Goal: Task Accomplishment & Management: Manage account settings

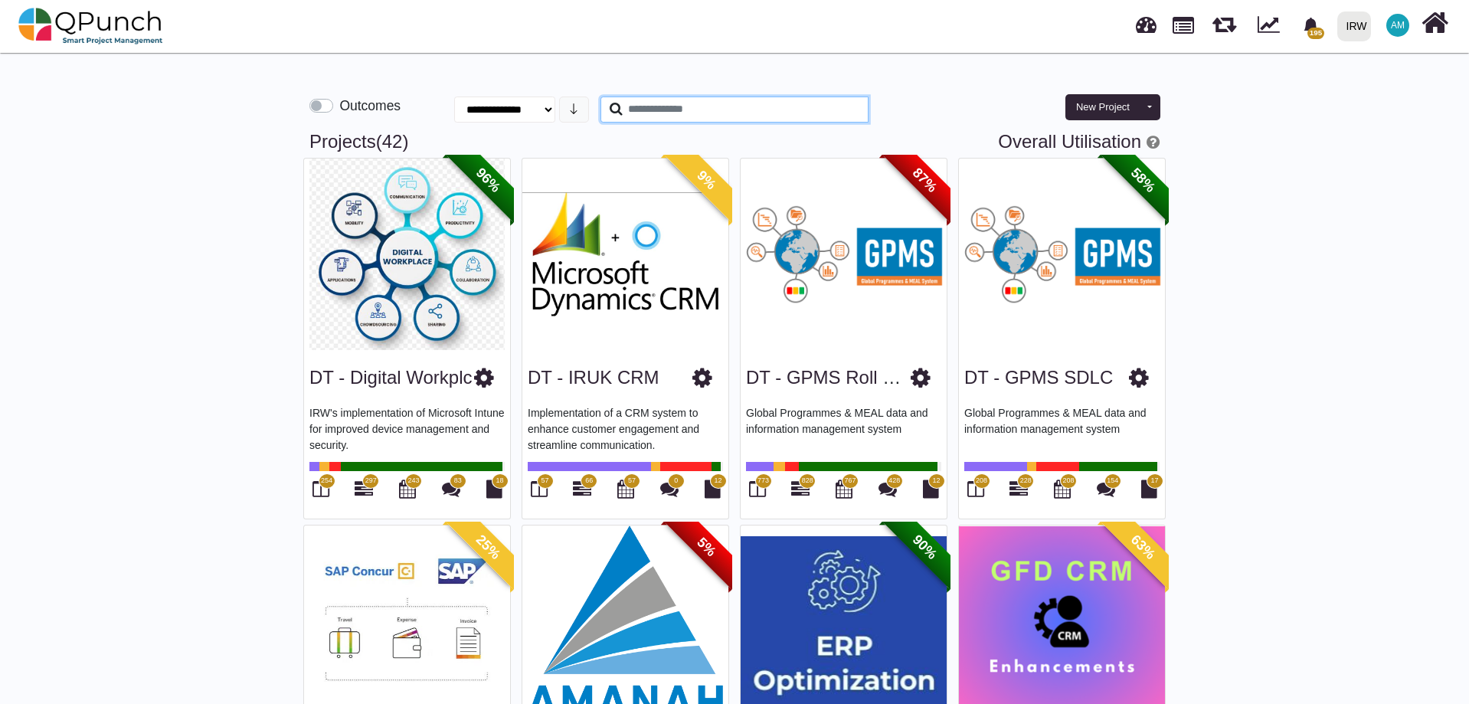
click at [708, 106] on input "text" at bounding box center [735, 110] width 268 height 26
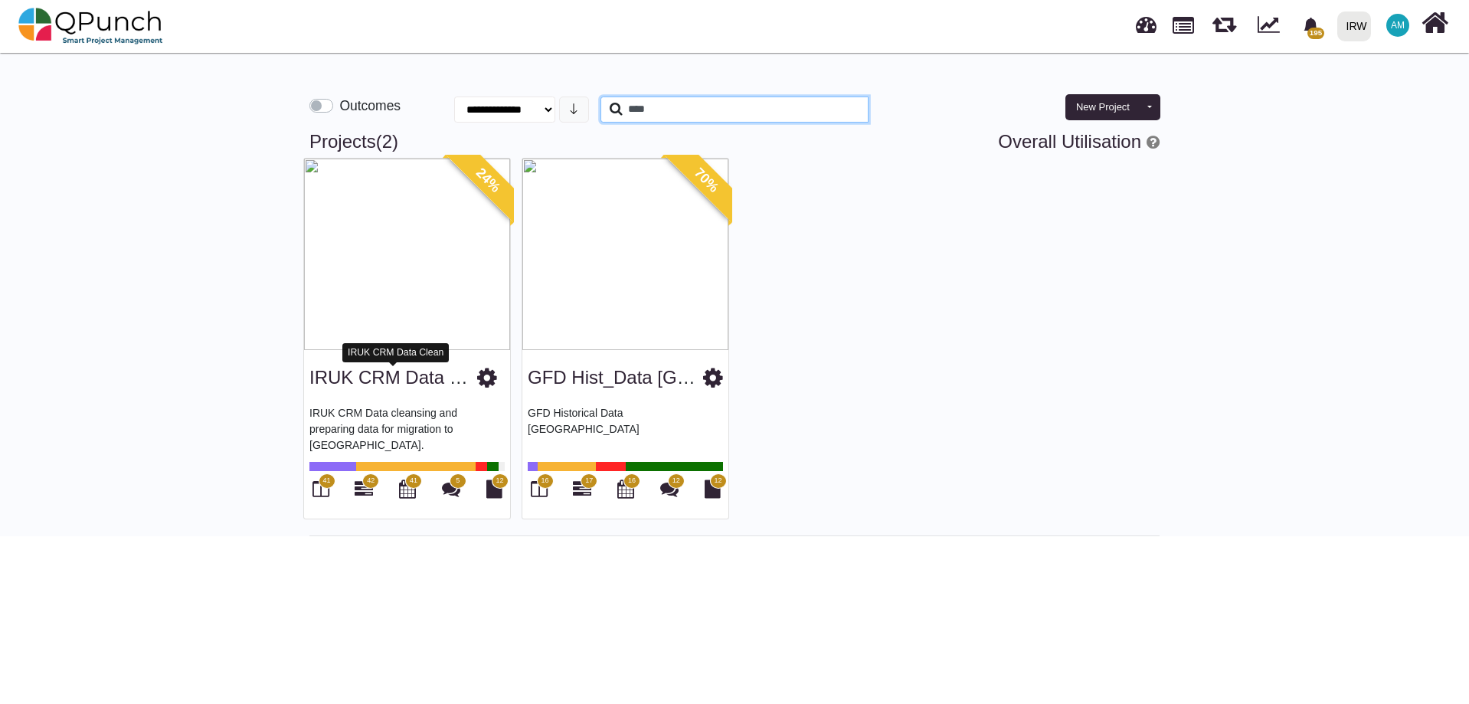
type input "****"
click at [358, 378] on link "IRUK CRM Data Clean" at bounding box center [403, 377] width 188 height 21
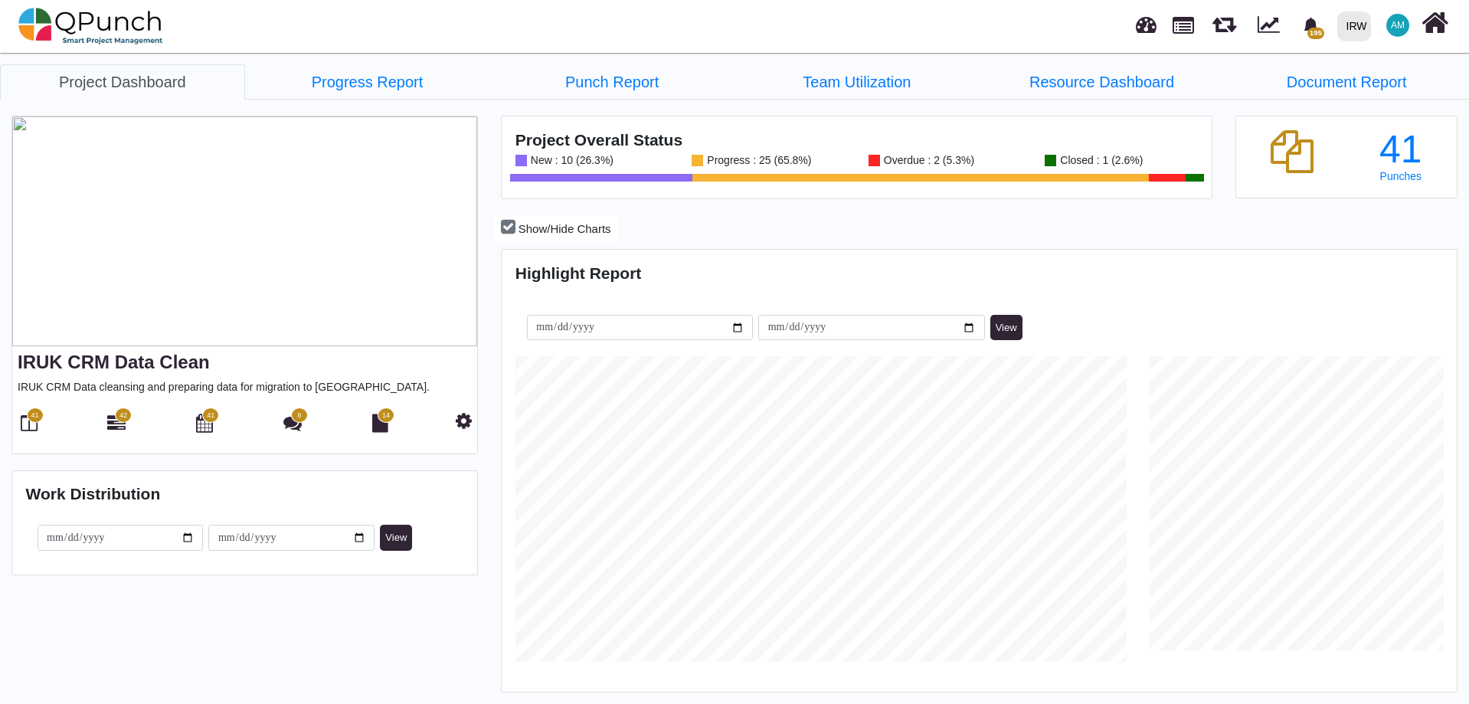
scroll to position [422, 951]
click at [34, 427] on icon at bounding box center [29, 423] width 17 height 18
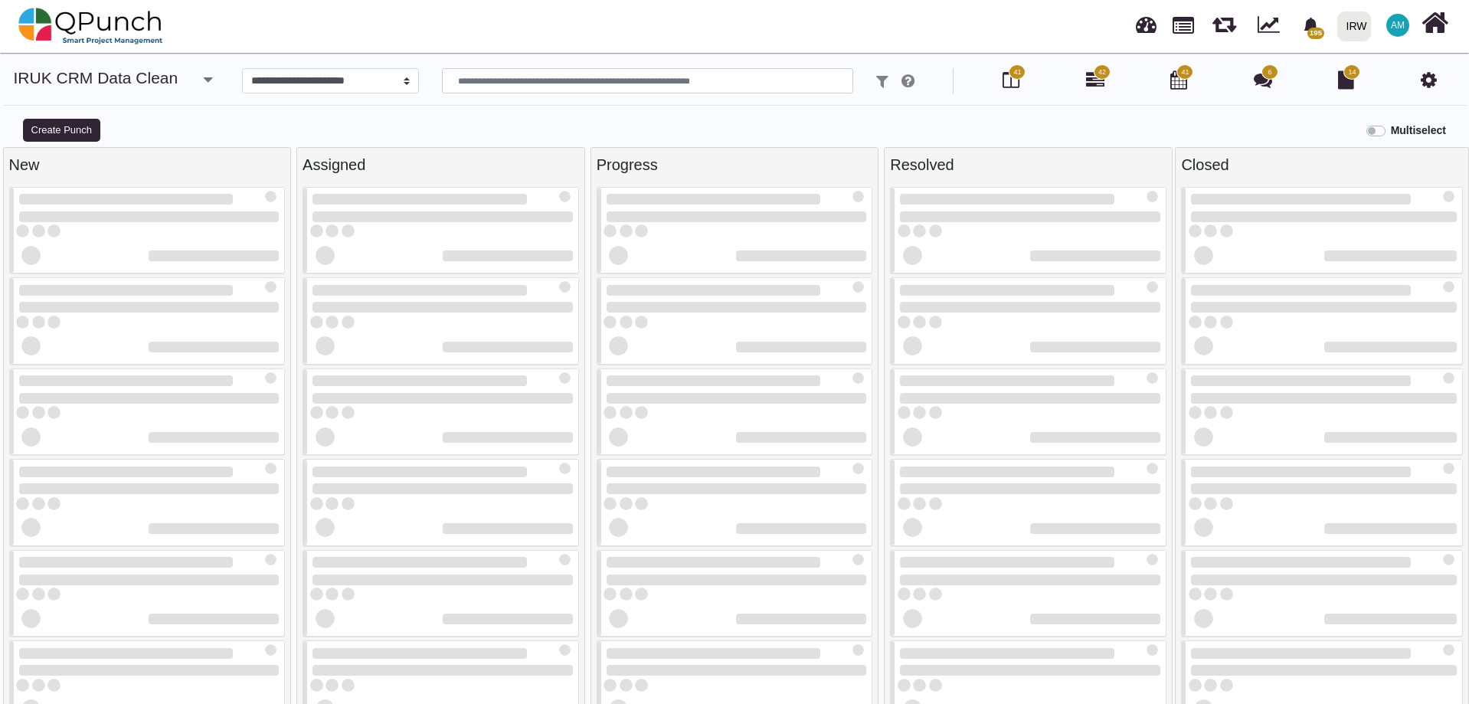
select select
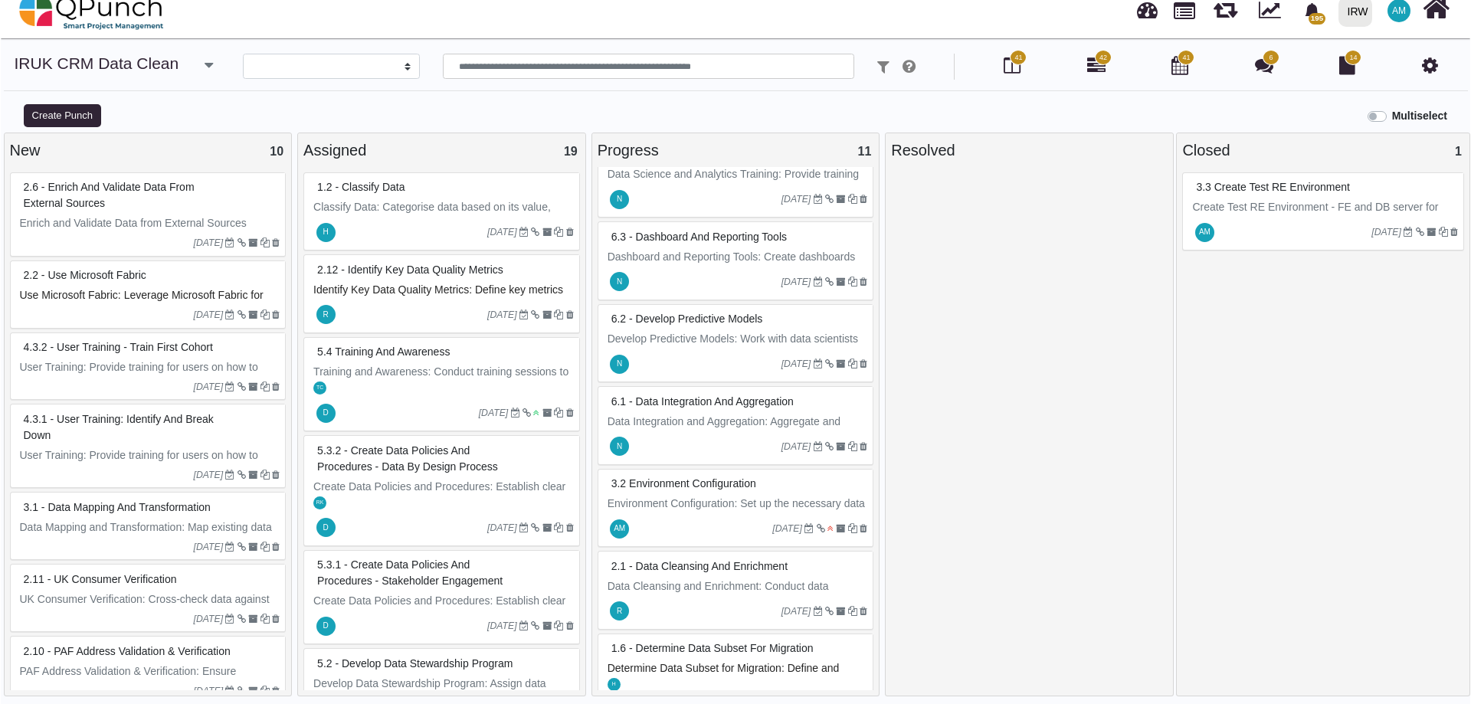
scroll to position [306, 0]
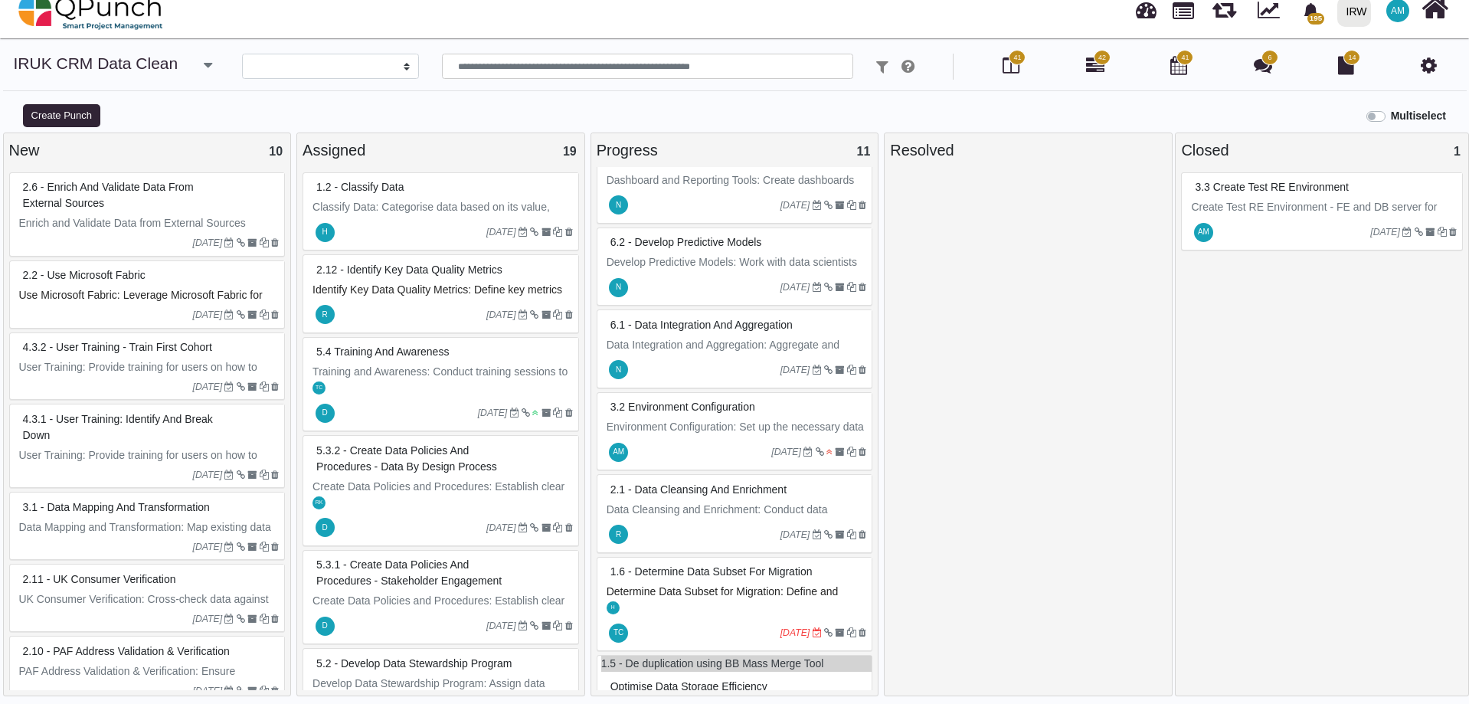
click at [689, 414] on div "3.2 Environment Configuration" at bounding box center [737, 407] width 260 height 24
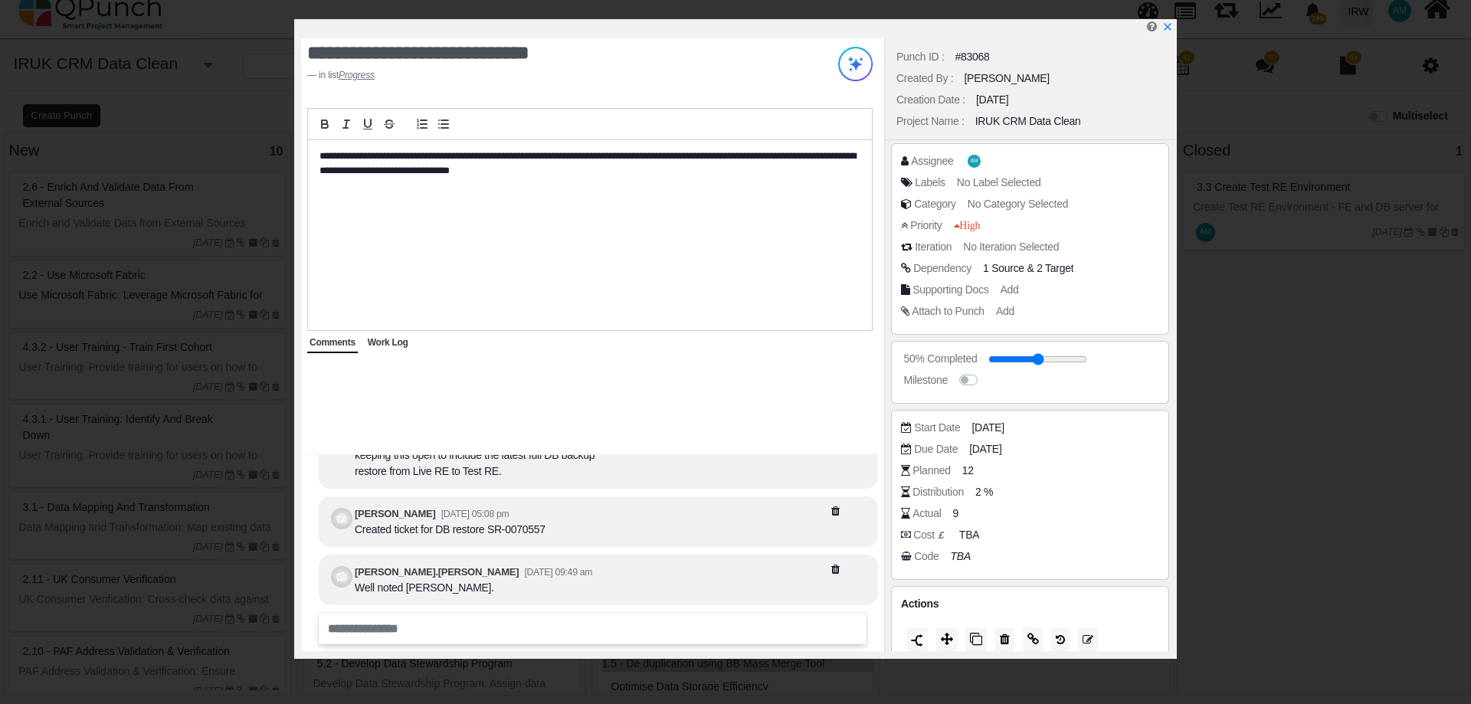
click at [951, 514] on div "Actual 9" at bounding box center [1034, 513] width 266 height 15
click at [957, 514] on span "9" at bounding box center [957, 514] width 6 height 16
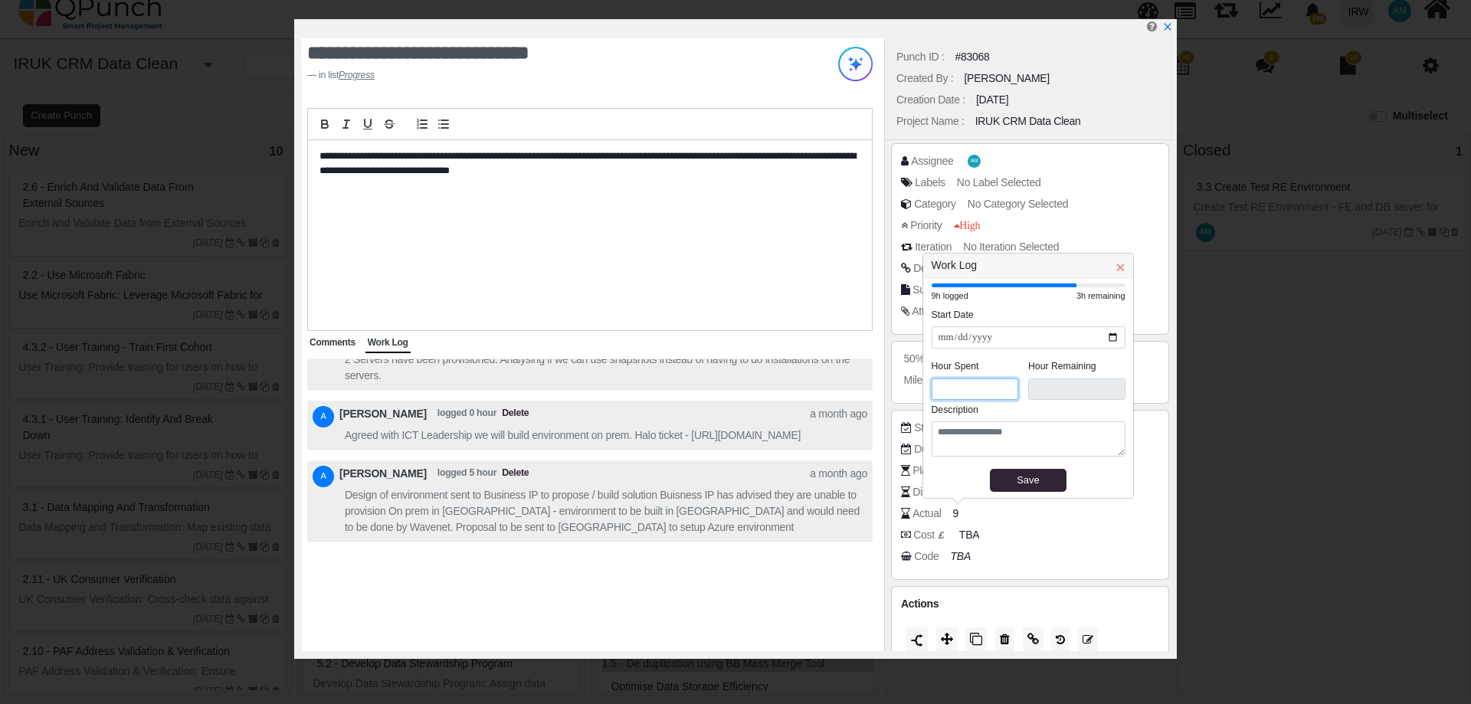
drag, startPoint x: 974, startPoint y: 386, endPoint x: 889, endPoint y: 390, distance: 84.3
click at [889, 390] on body "195 Notification Clear Sample data file reveiw [PERSON_NAME].[PERSON_NAME] [DAT…" at bounding box center [735, 337] width 1471 height 704
drag, startPoint x: 955, startPoint y: 382, endPoint x: 925, endPoint y: 384, distance: 29.9
click at [925, 384] on div "**********" at bounding box center [1028, 388] width 210 height 220
type input "*"
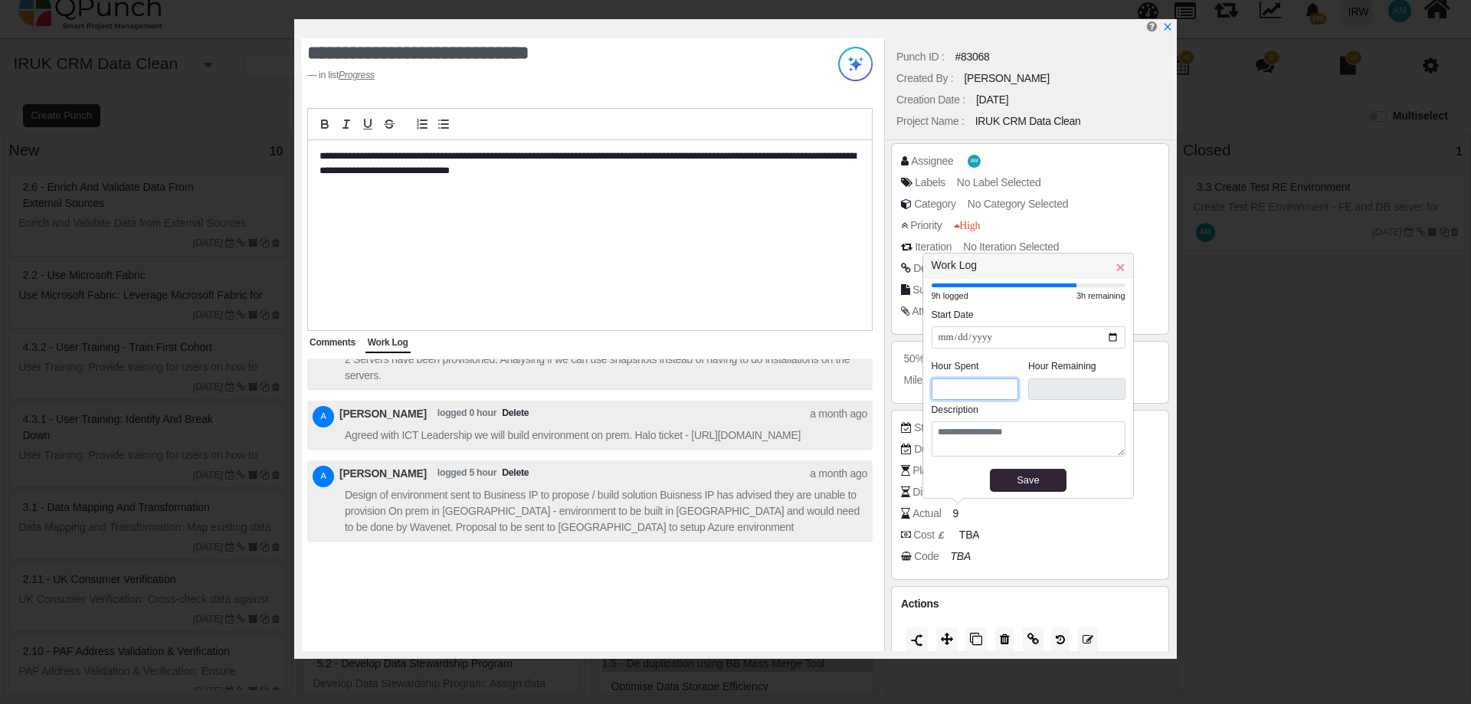
type input "***"
type input "*"
click at [1004, 392] on input "*" at bounding box center [974, 391] width 87 height 22
click at [1007, 439] on textarea at bounding box center [1028, 440] width 194 height 35
type textarea "**********"
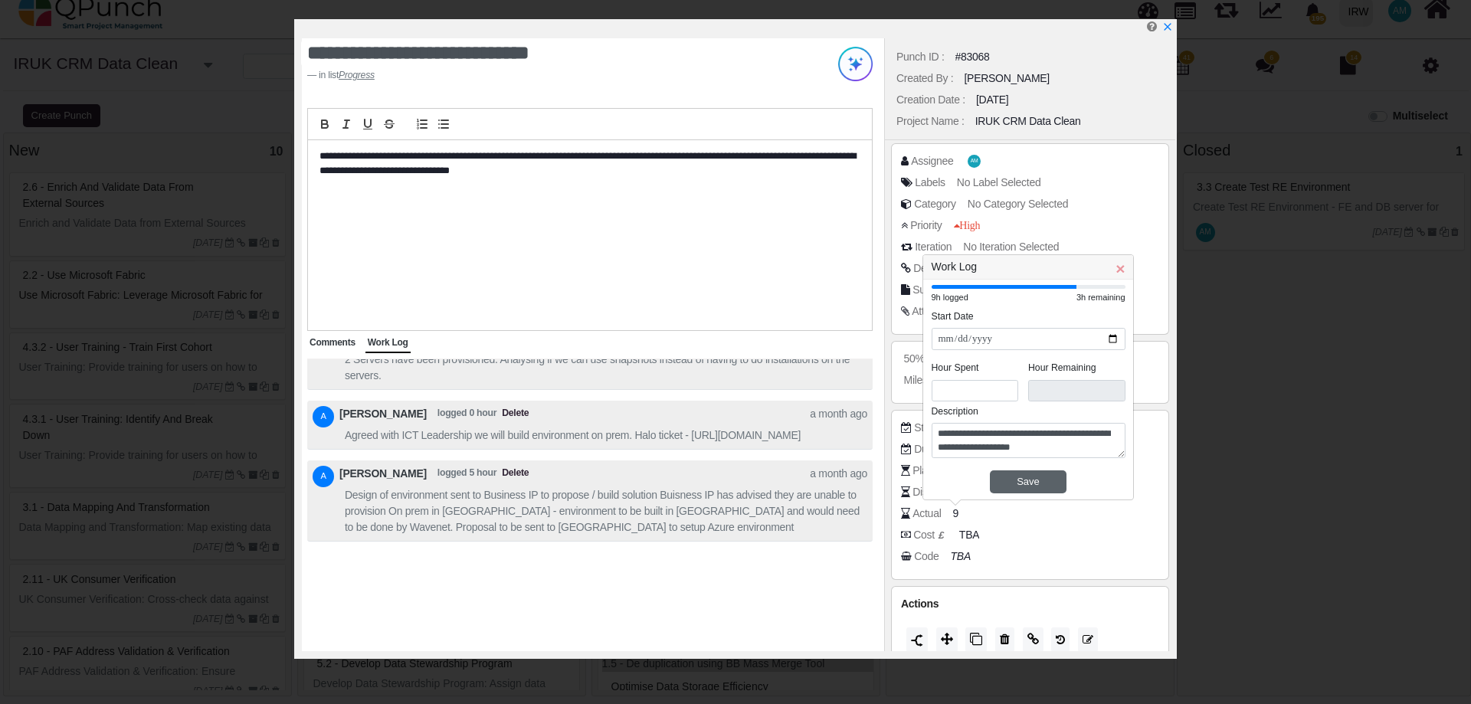
click at [1024, 477] on div "Save" at bounding box center [1027, 481] width 69 height 15
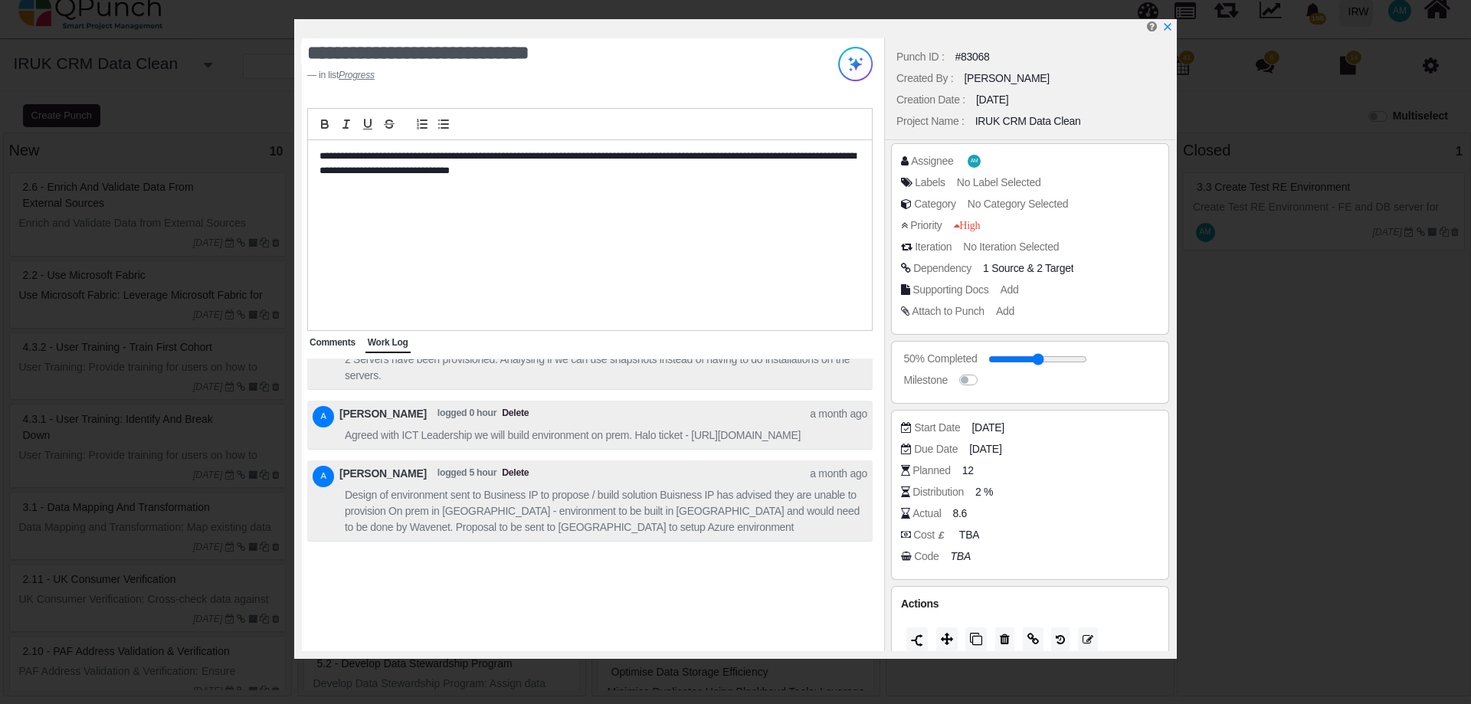
click at [339, 348] on span "Comments" at bounding box center [332, 342] width 46 height 11
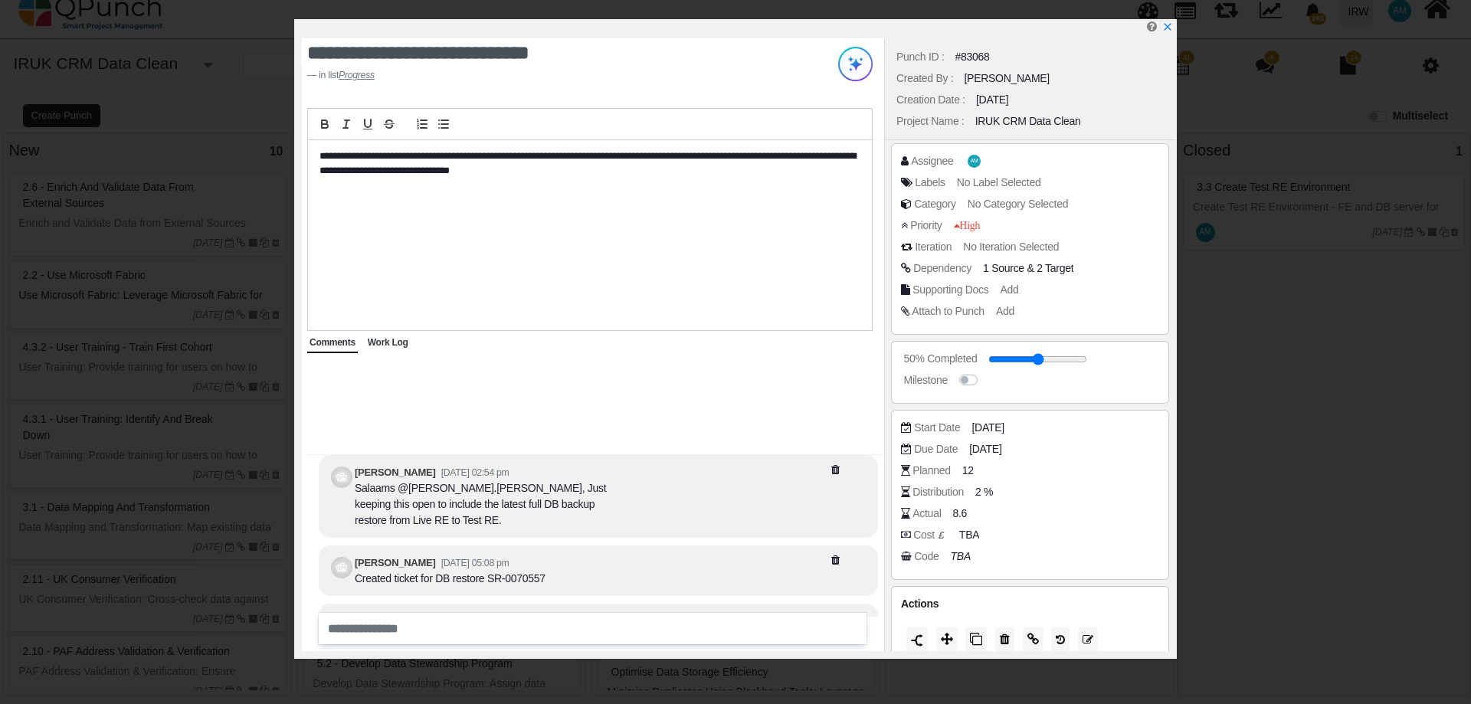
scroll to position [-77, 0]
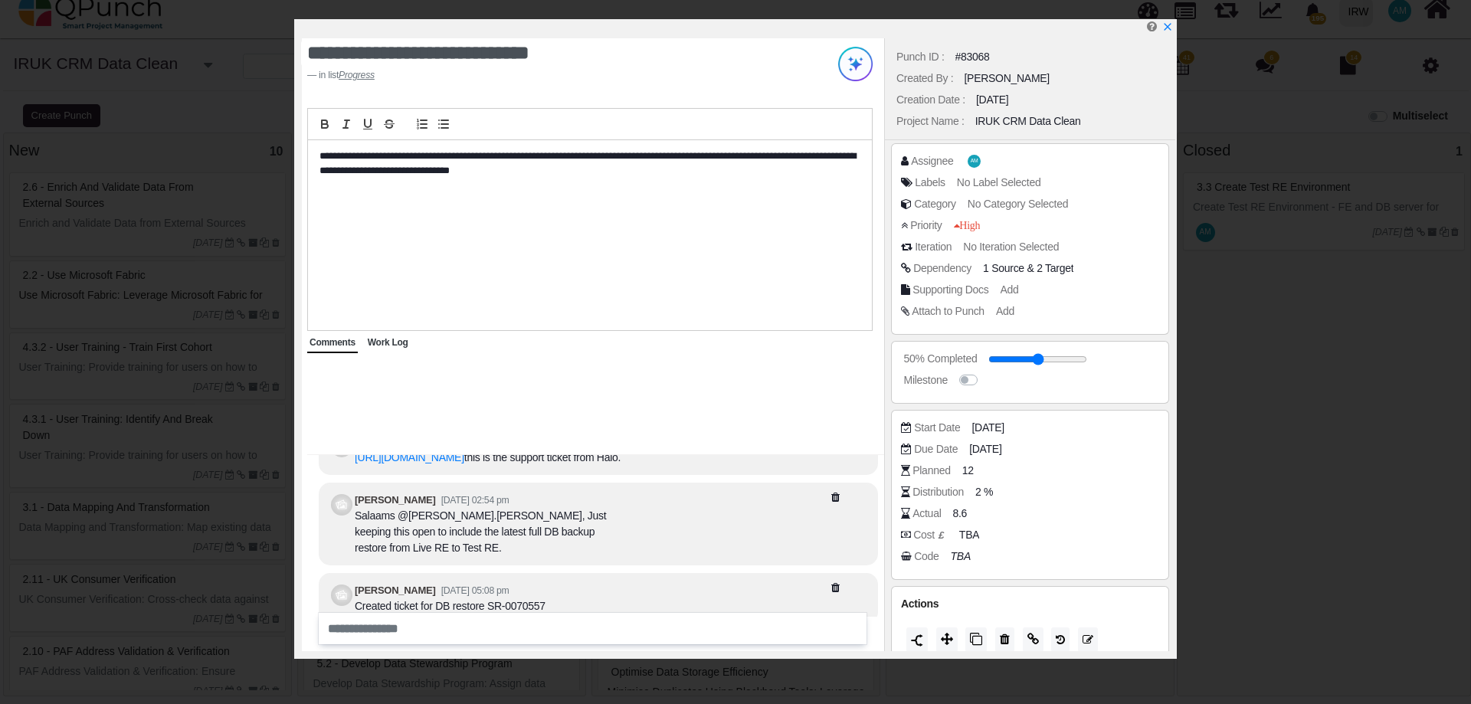
click at [388, 342] on span "Work Log" at bounding box center [388, 342] width 41 height 11
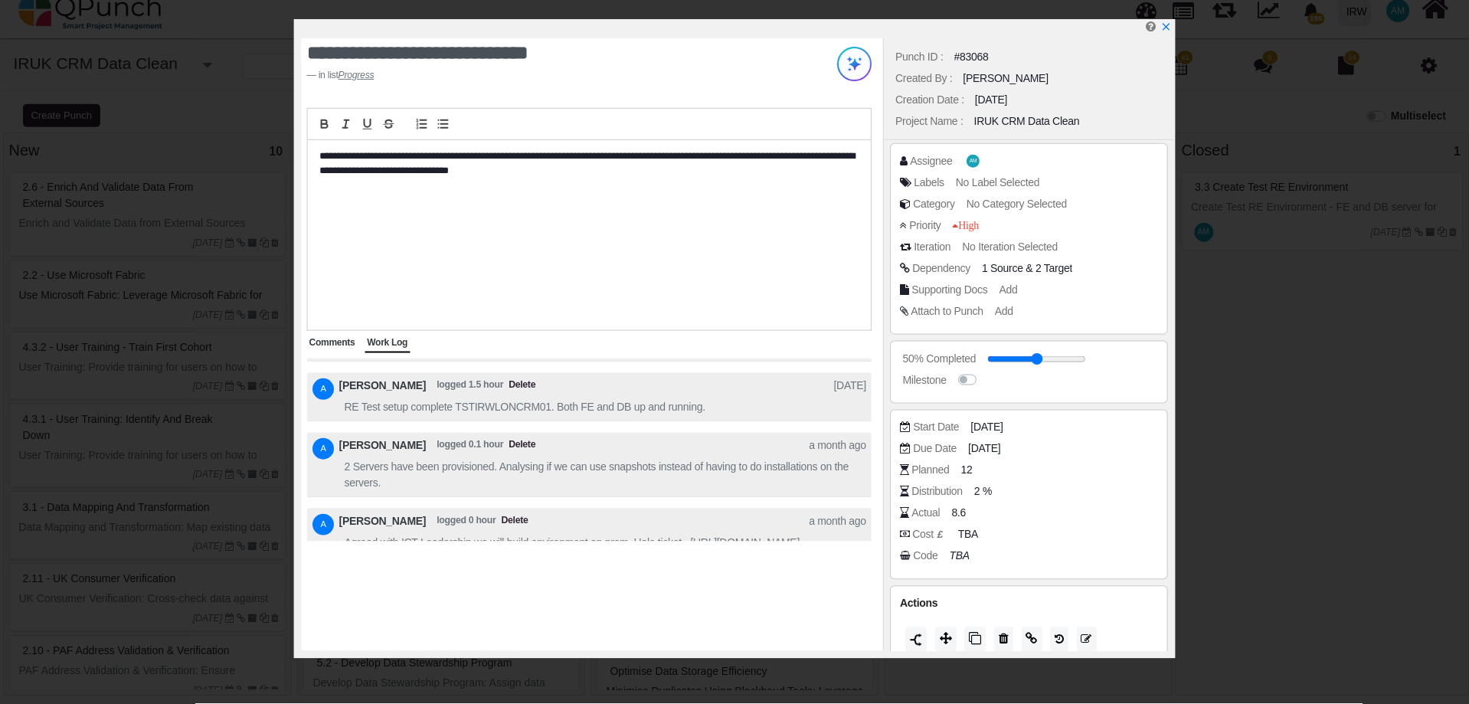
scroll to position [-241, 0]
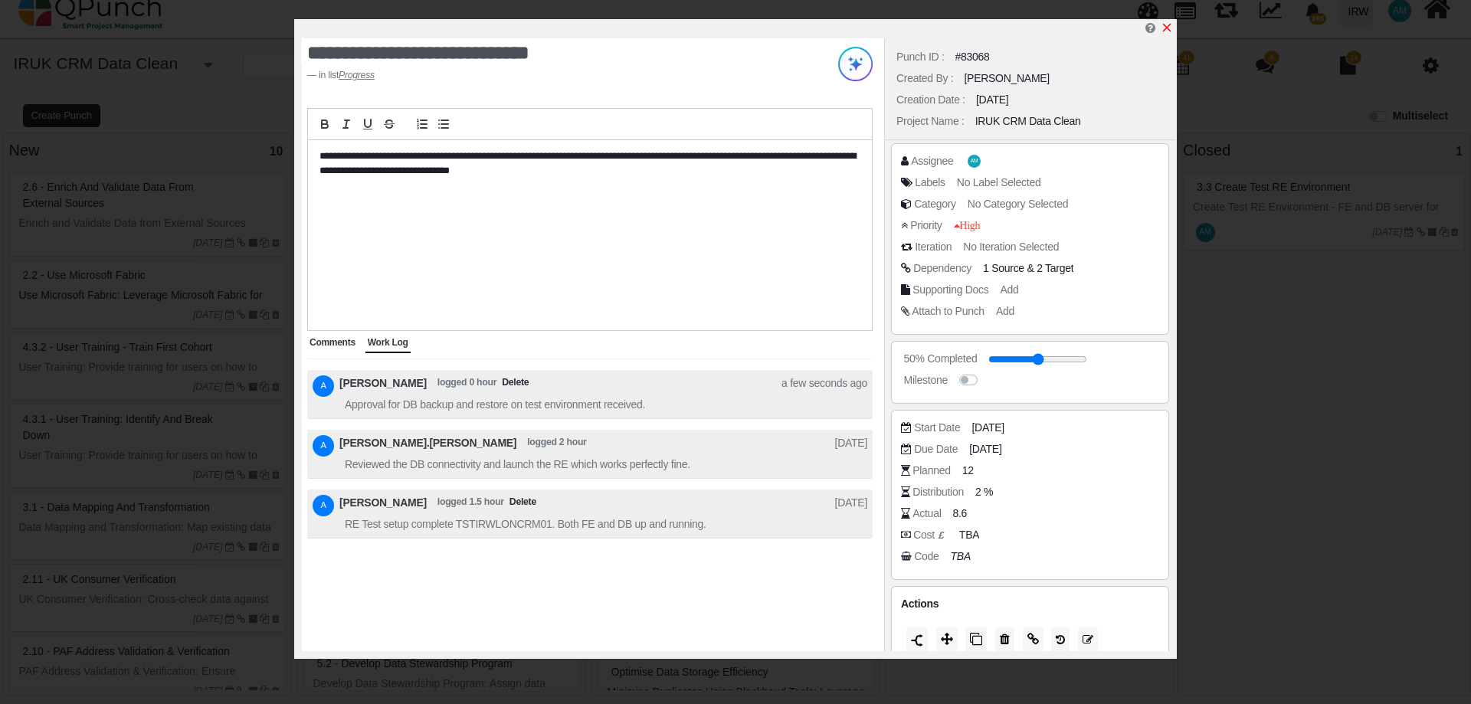
click at [1170, 25] on icon "x" at bounding box center [1166, 27] width 12 height 12
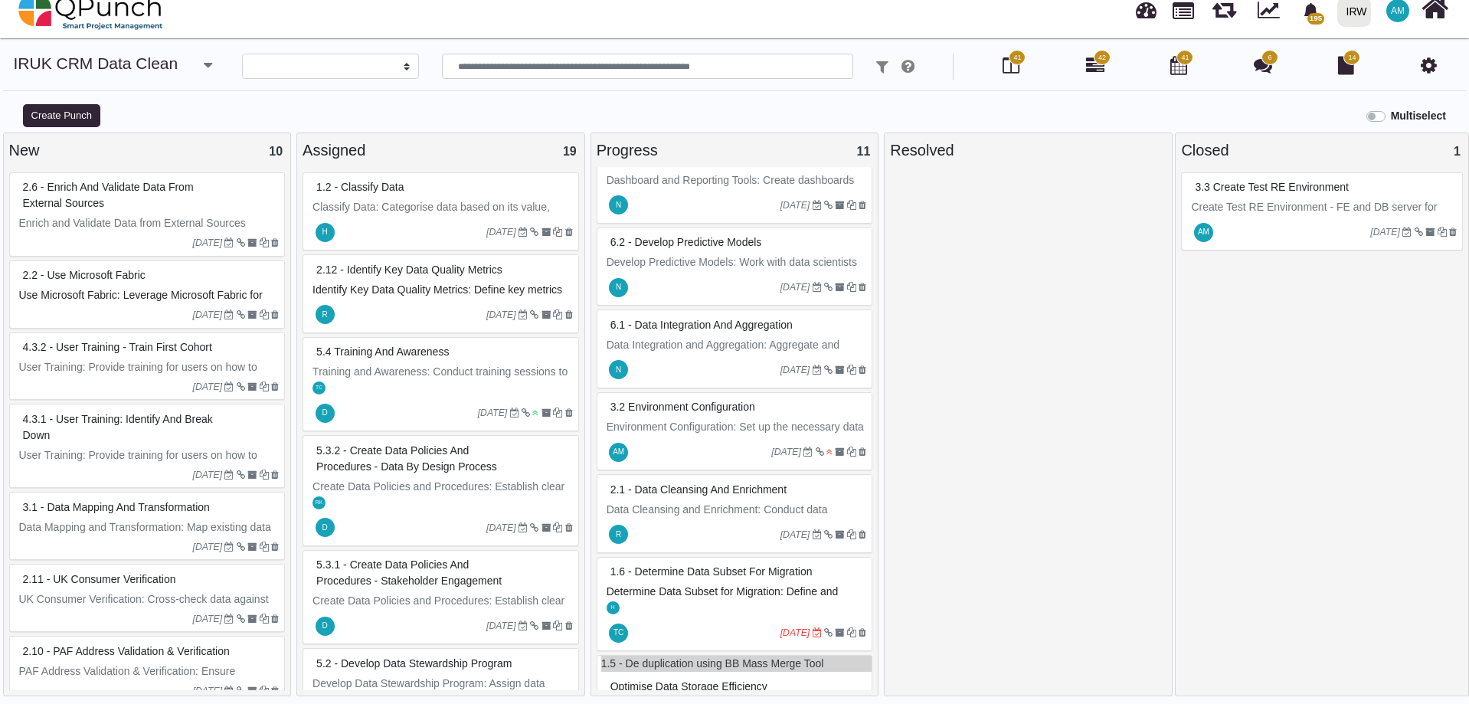
click at [1095, 59] on span "42" at bounding box center [1102, 57] width 17 height 15
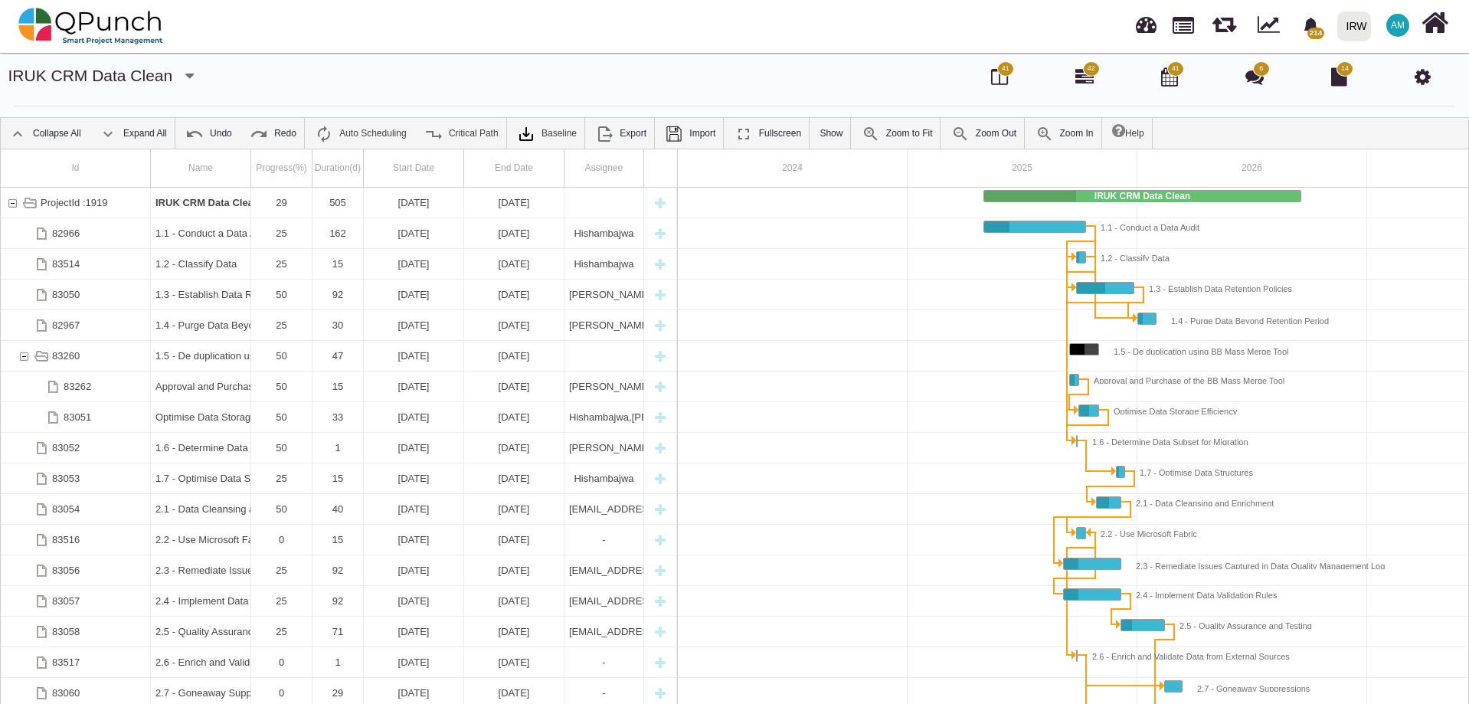
scroll to position [0, 130]
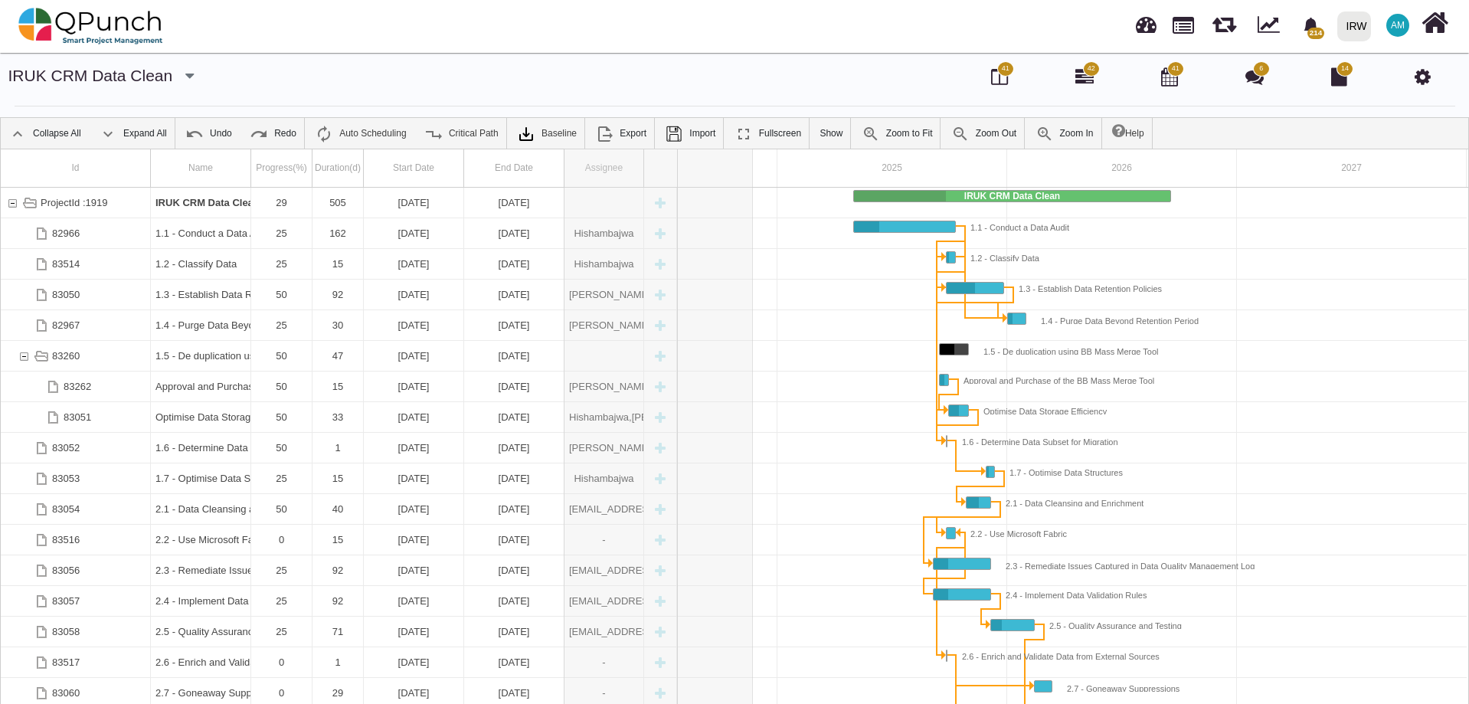
drag, startPoint x: 650, startPoint y: 159, endPoint x: 753, endPoint y: 148, distance: 104.0
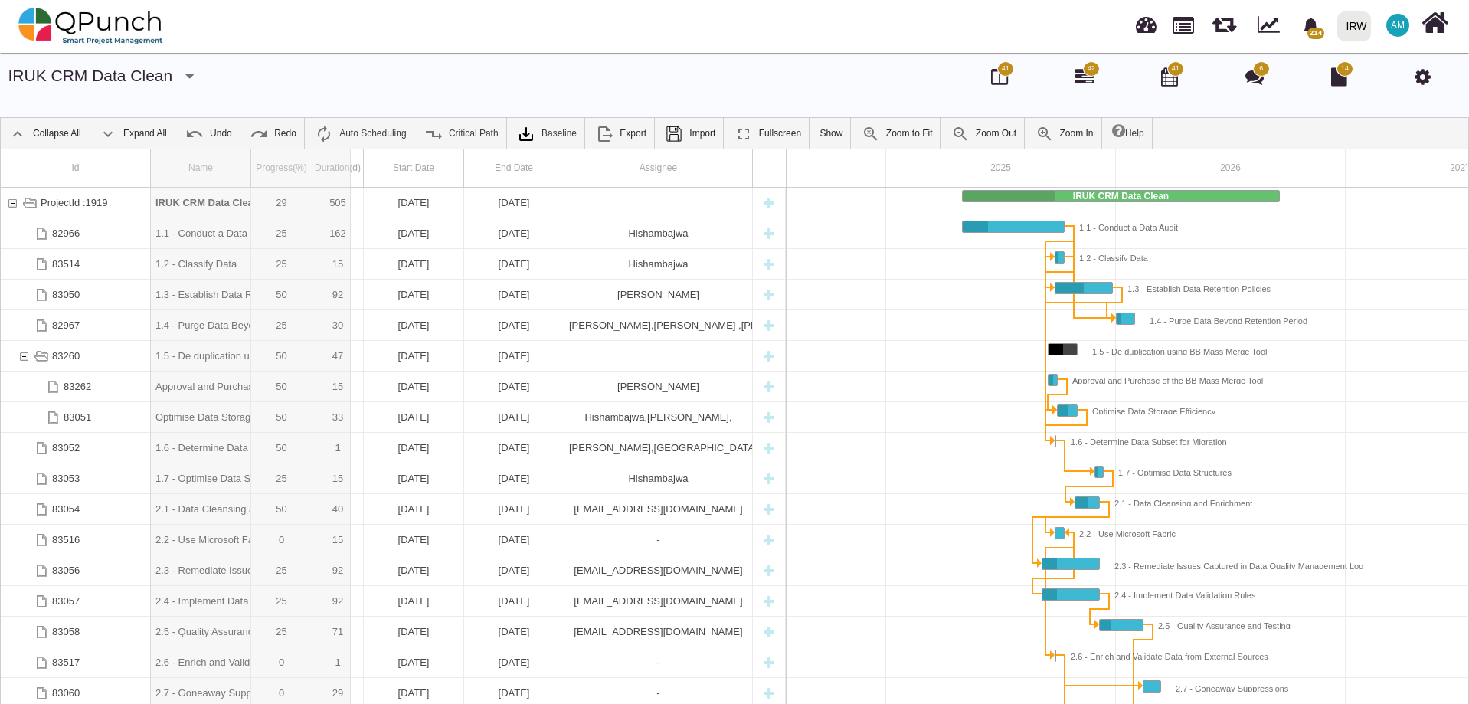
drag, startPoint x: 251, startPoint y: 162, endPoint x: 351, endPoint y: 154, distance: 99.9
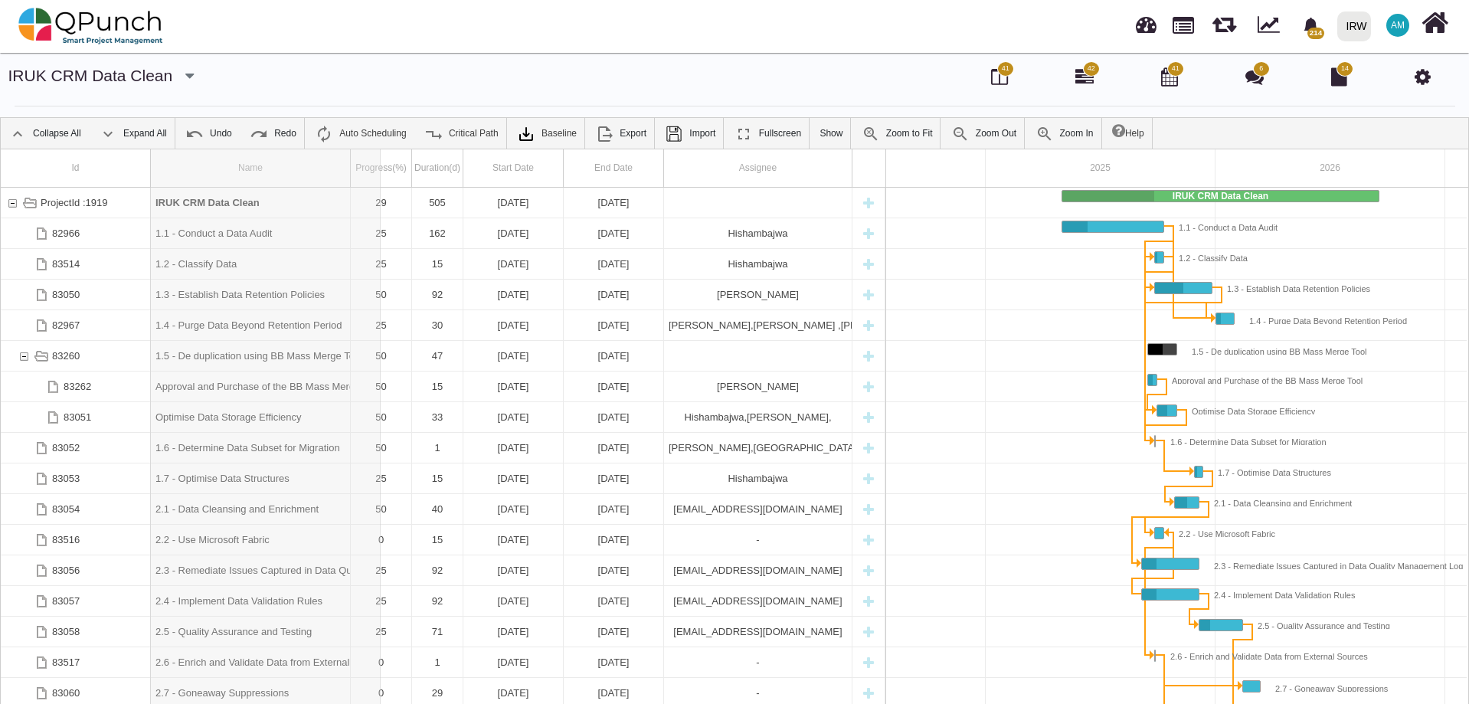
drag, startPoint x: 351, startPoint y: 154, endPoint x: 384, endPoint y: 153, distance: 32.9
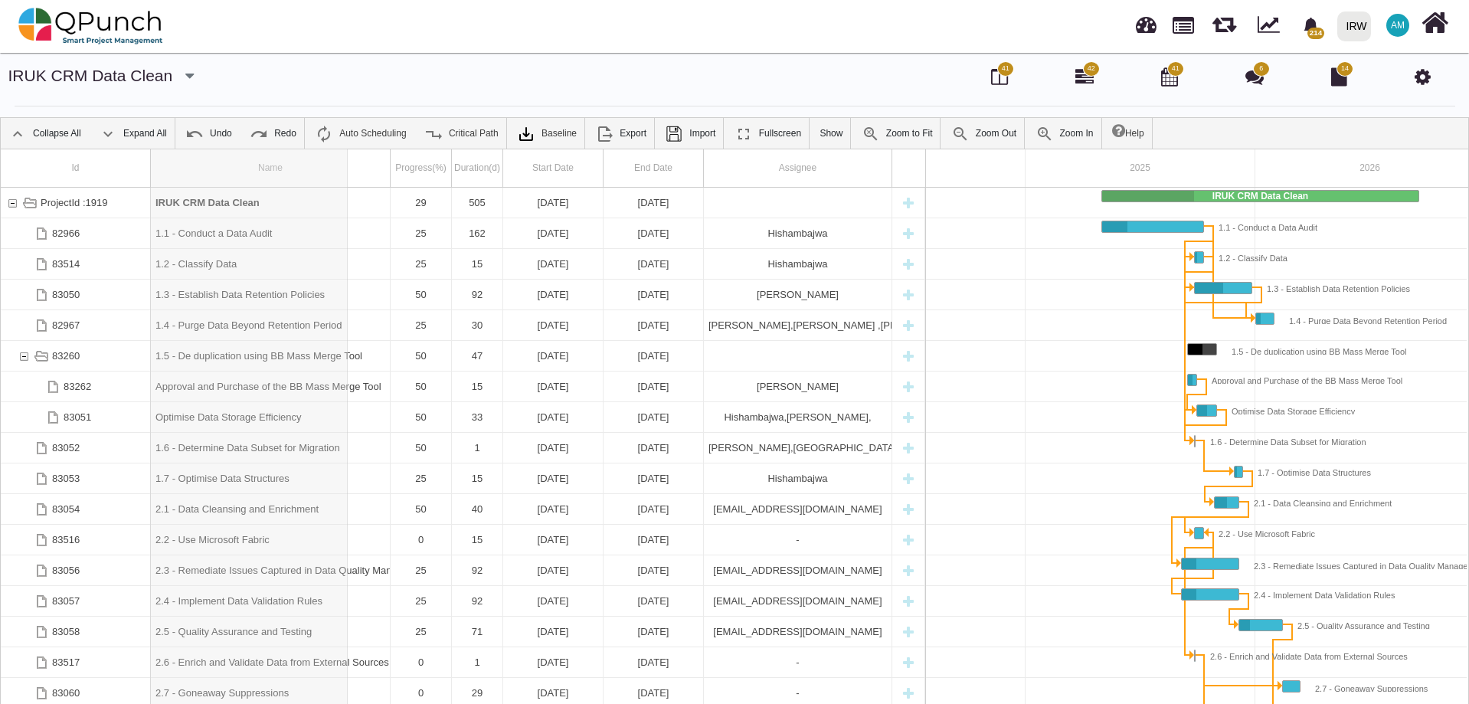
drag, startPoint x: 388, startPoint y: 169, endPoint x: 348, endPoint y: 169, distance: 39.8
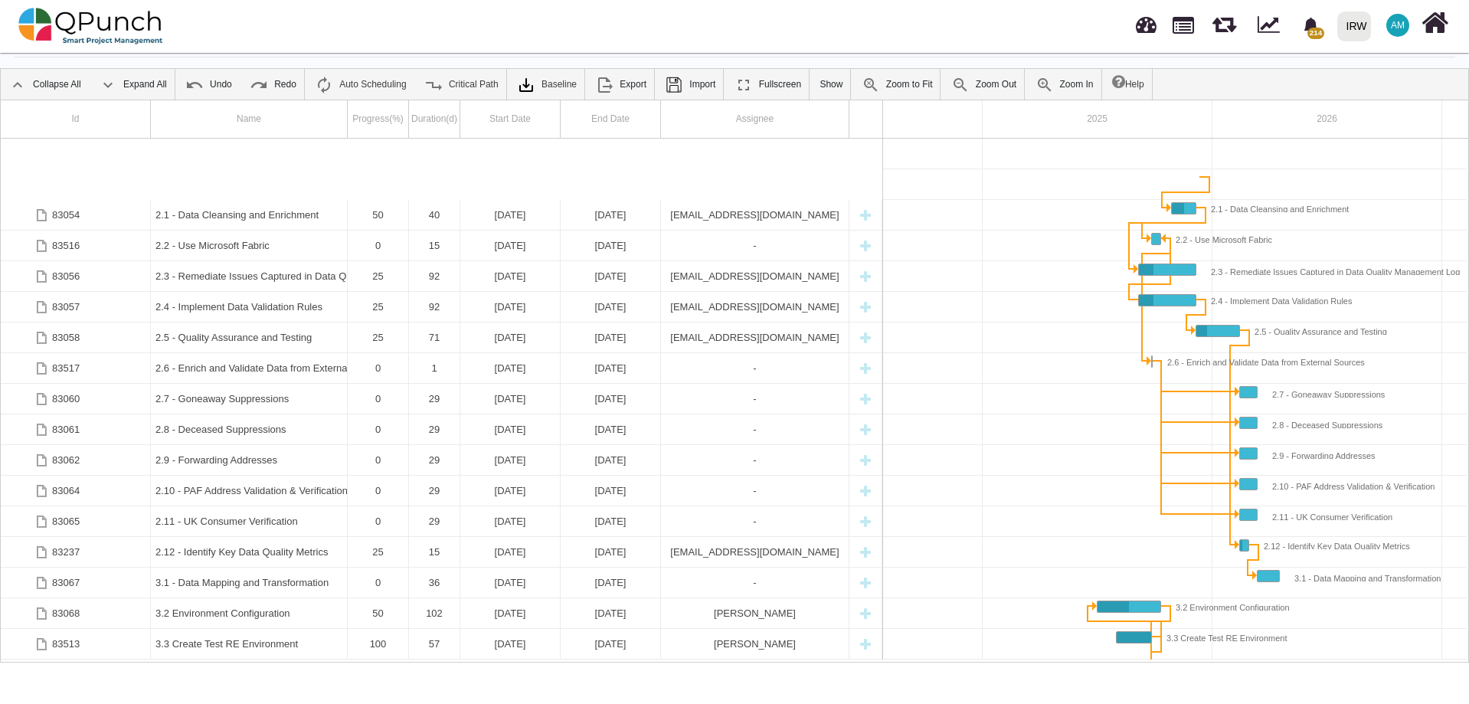
scroll to position [176, 0]
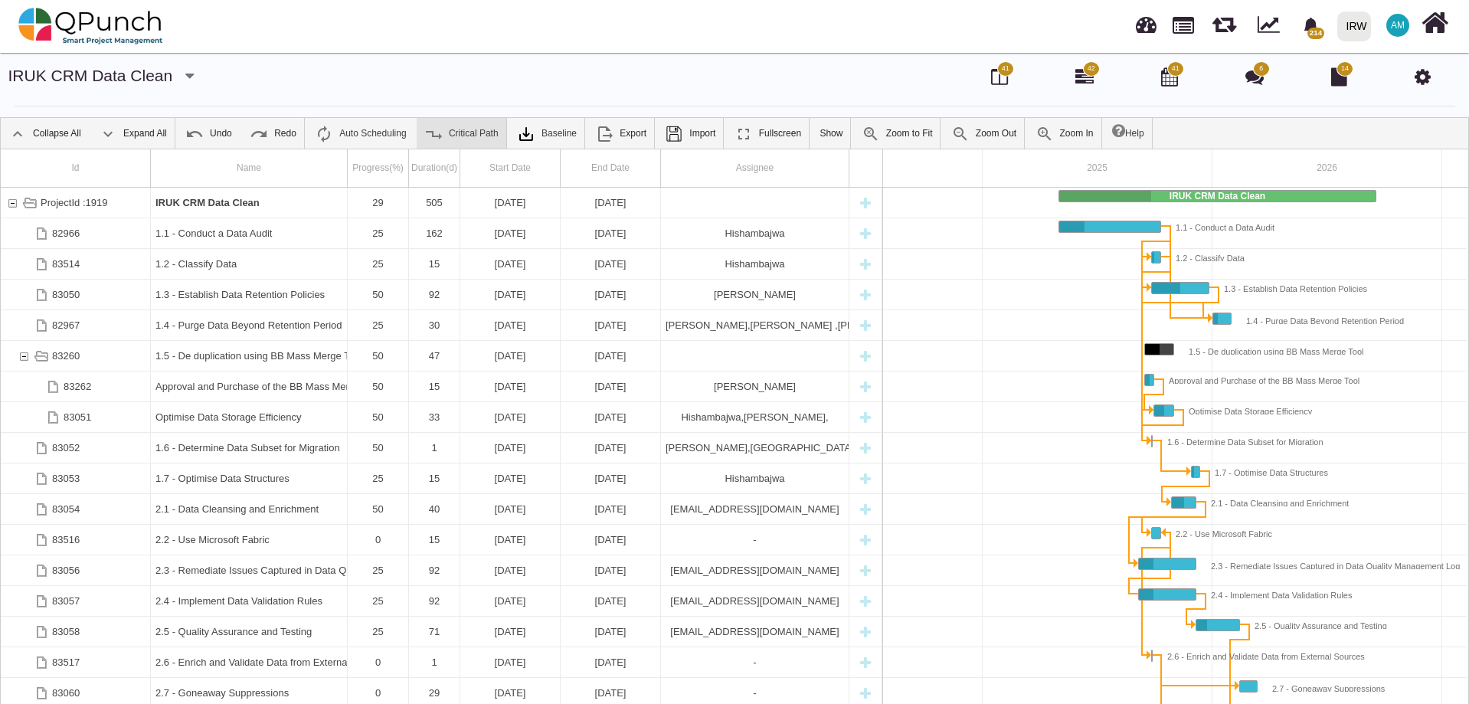
click at [453, 139] on link "Critical Path" at bounding box center [462, 133] width 90 height 31
click at [991, 74] on icon at bounding box center [999, 76] width 17 height 18
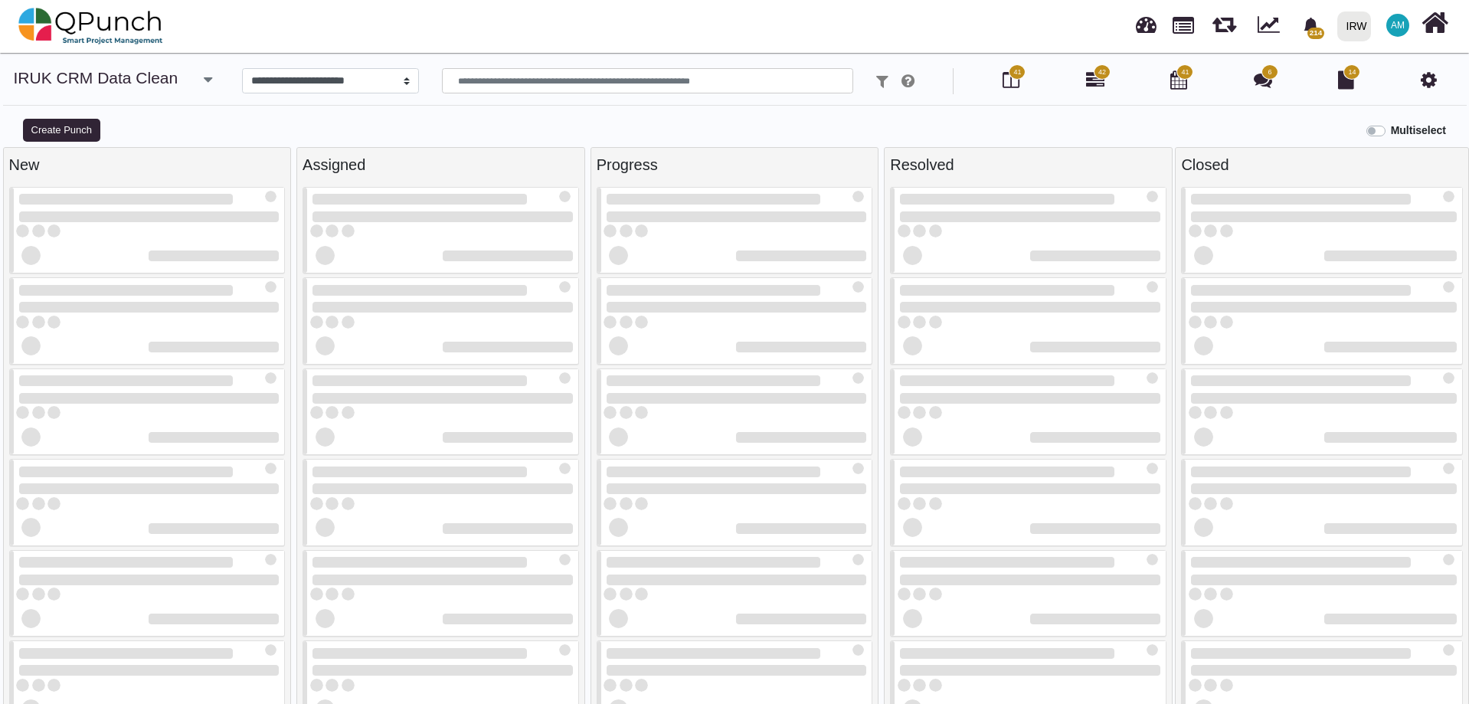
select select
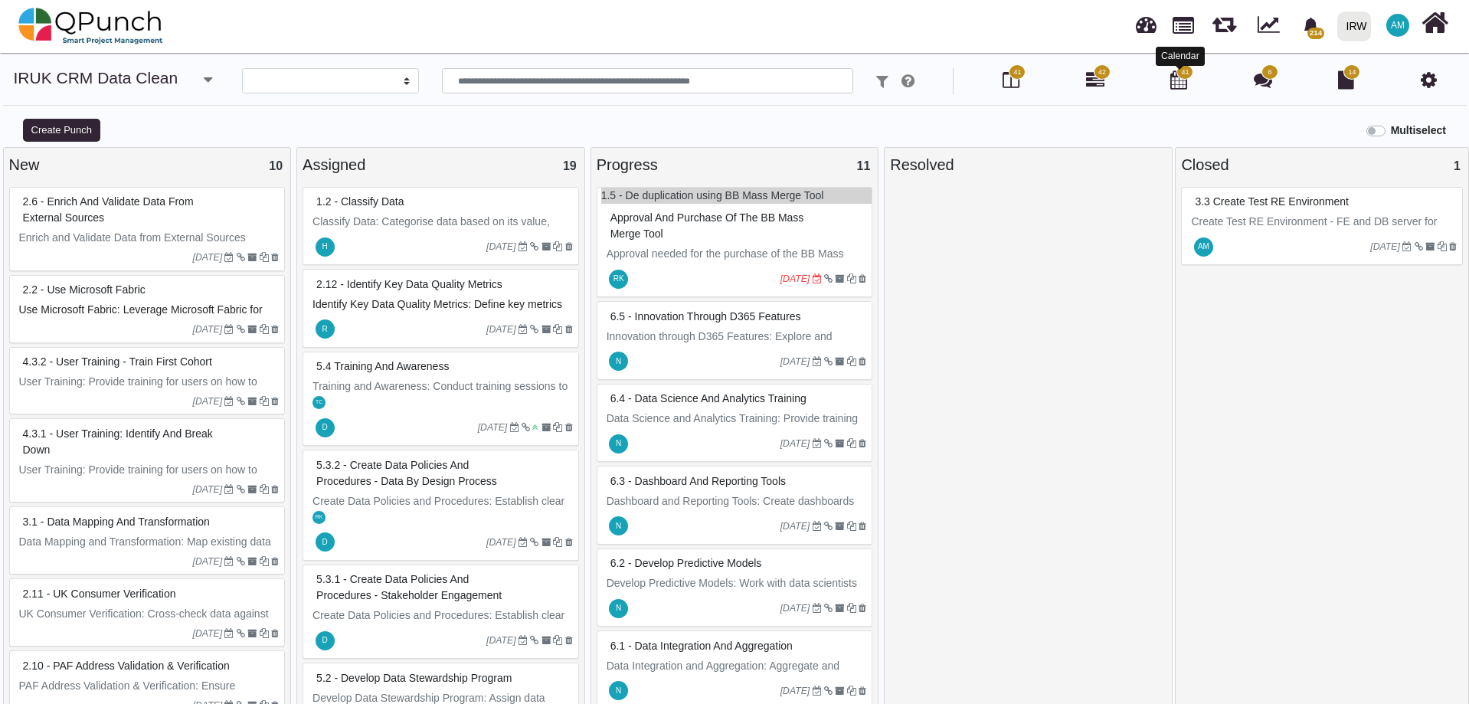
click at [1176, 80] on icon at bounding box center [1178, 79] width 17 height 18
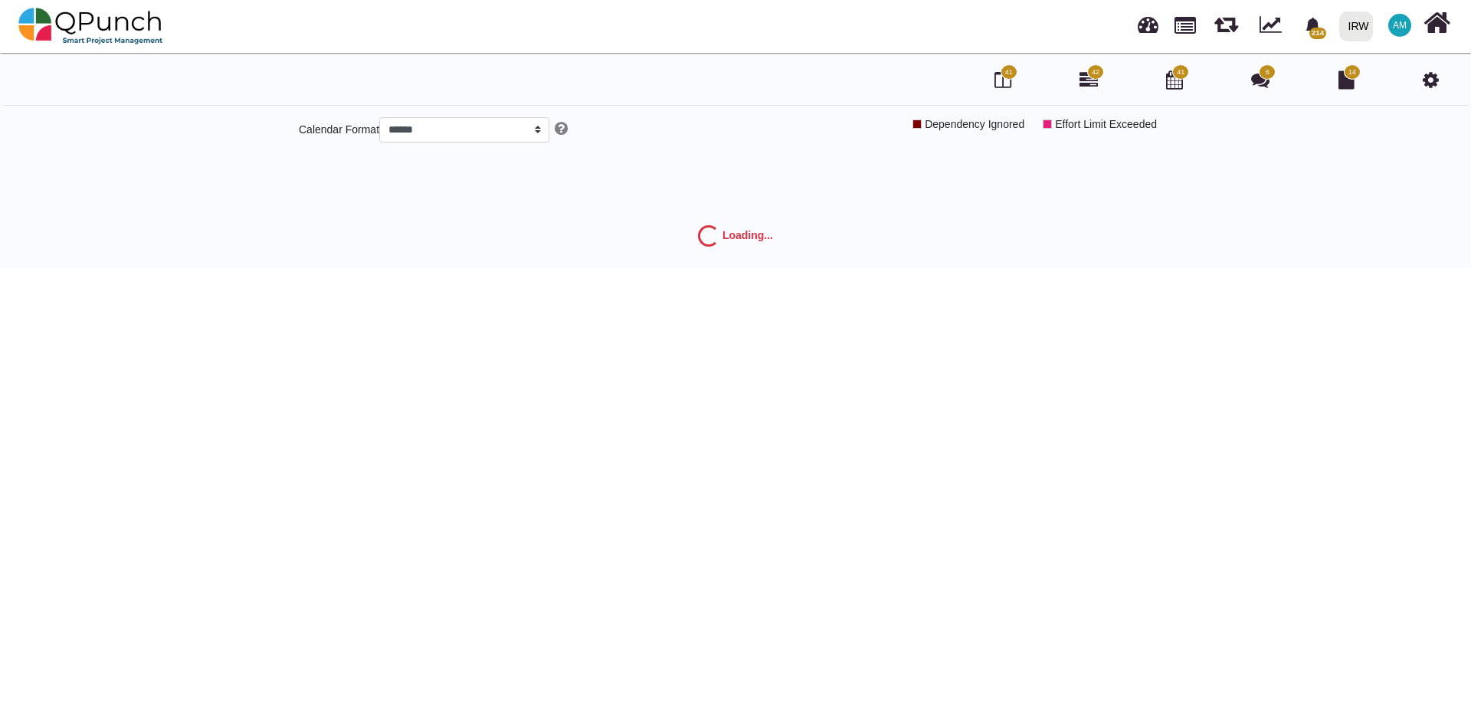
select select "*****"
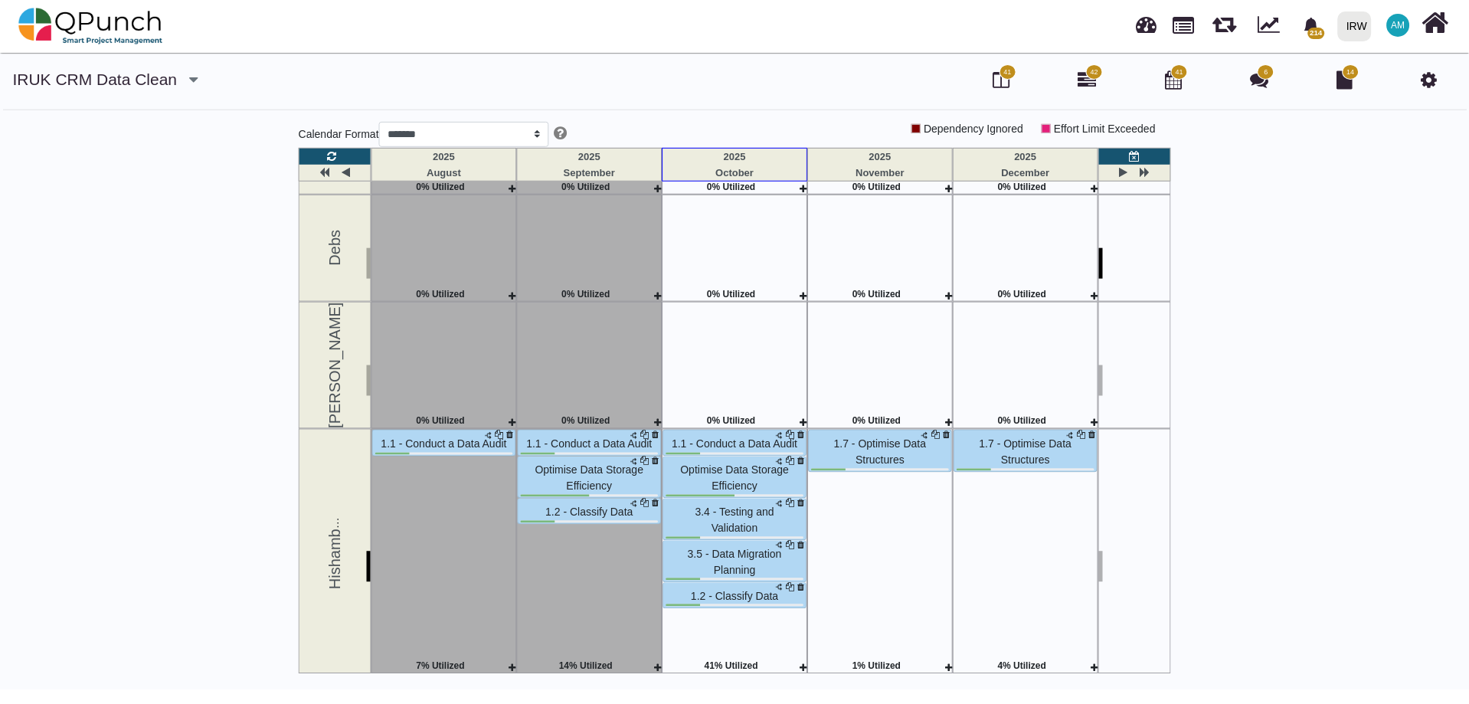
scroll to position [642, 0]
click at [1003, 84] on icon at bounding box center [1002, 79] width 17 height 18
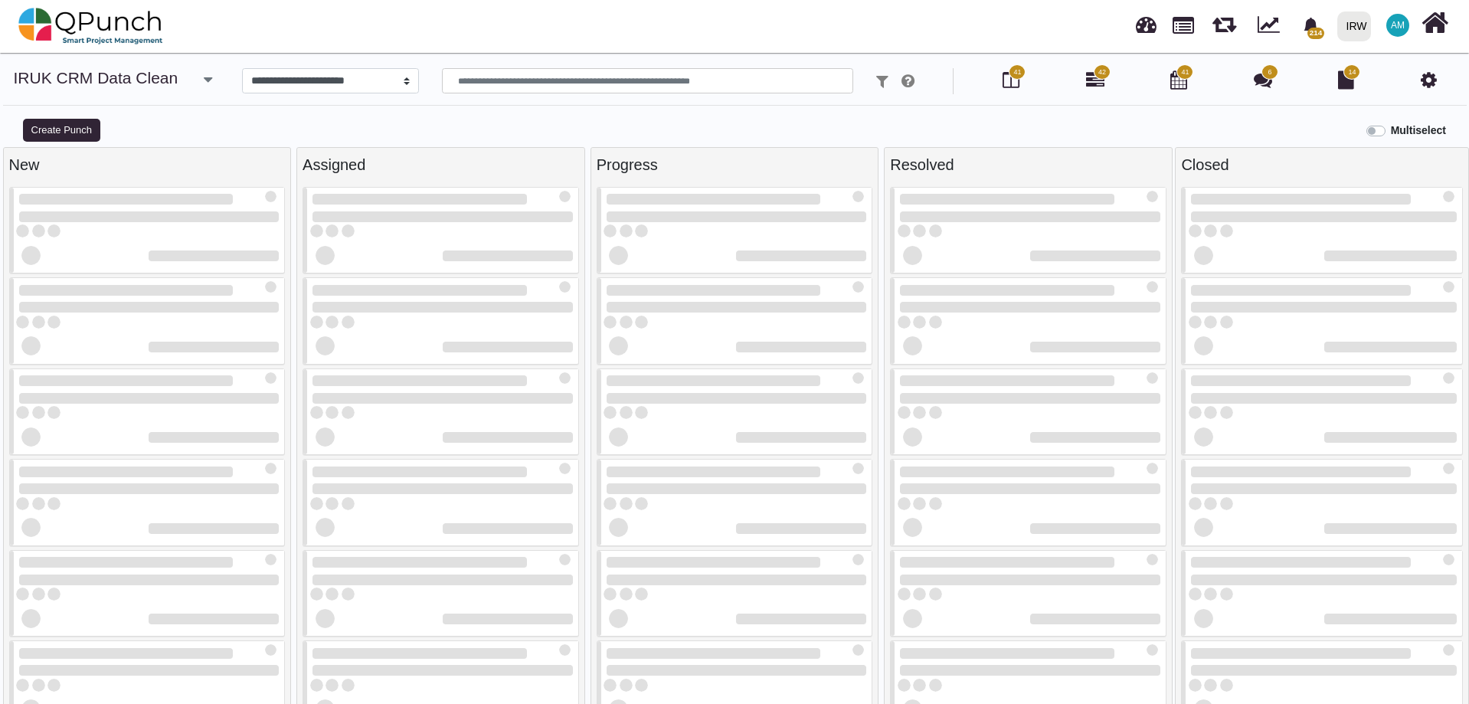
select select
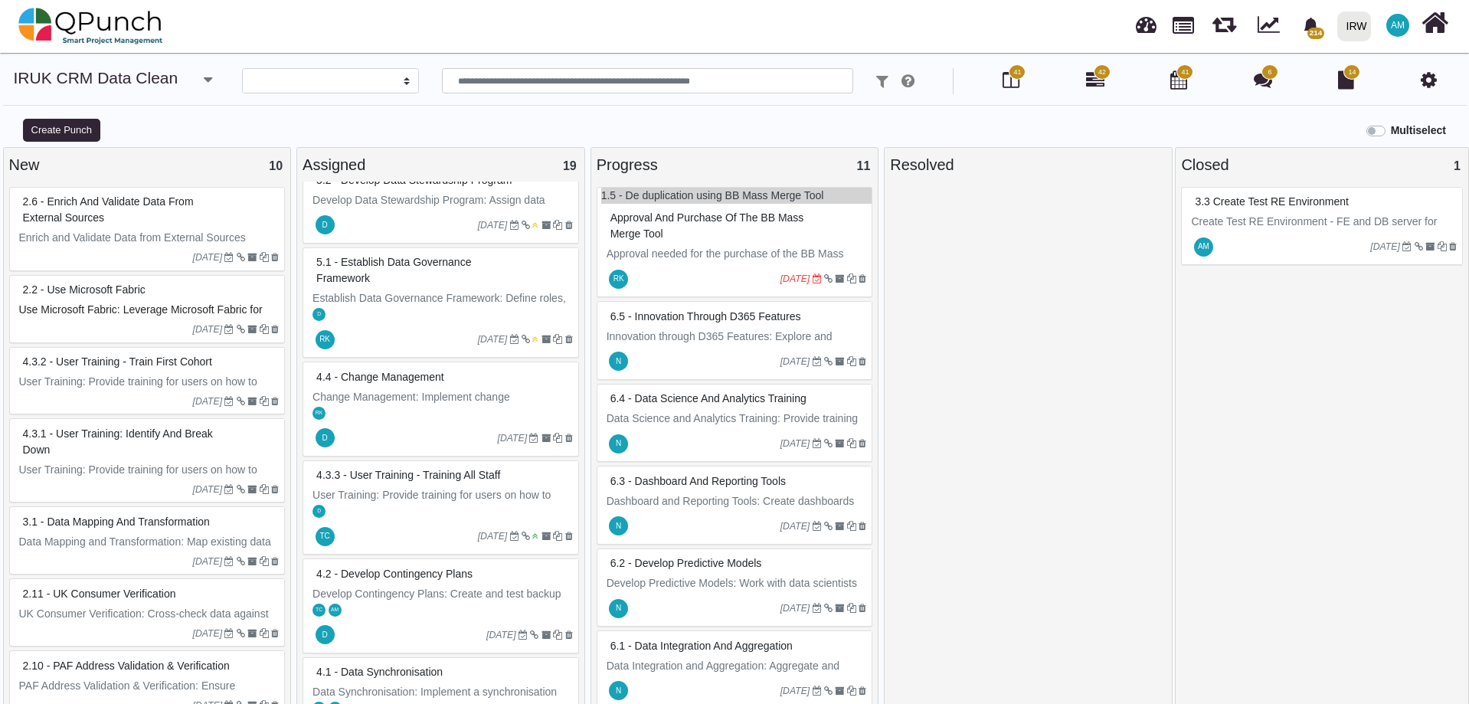
scroll to position [536, 0]
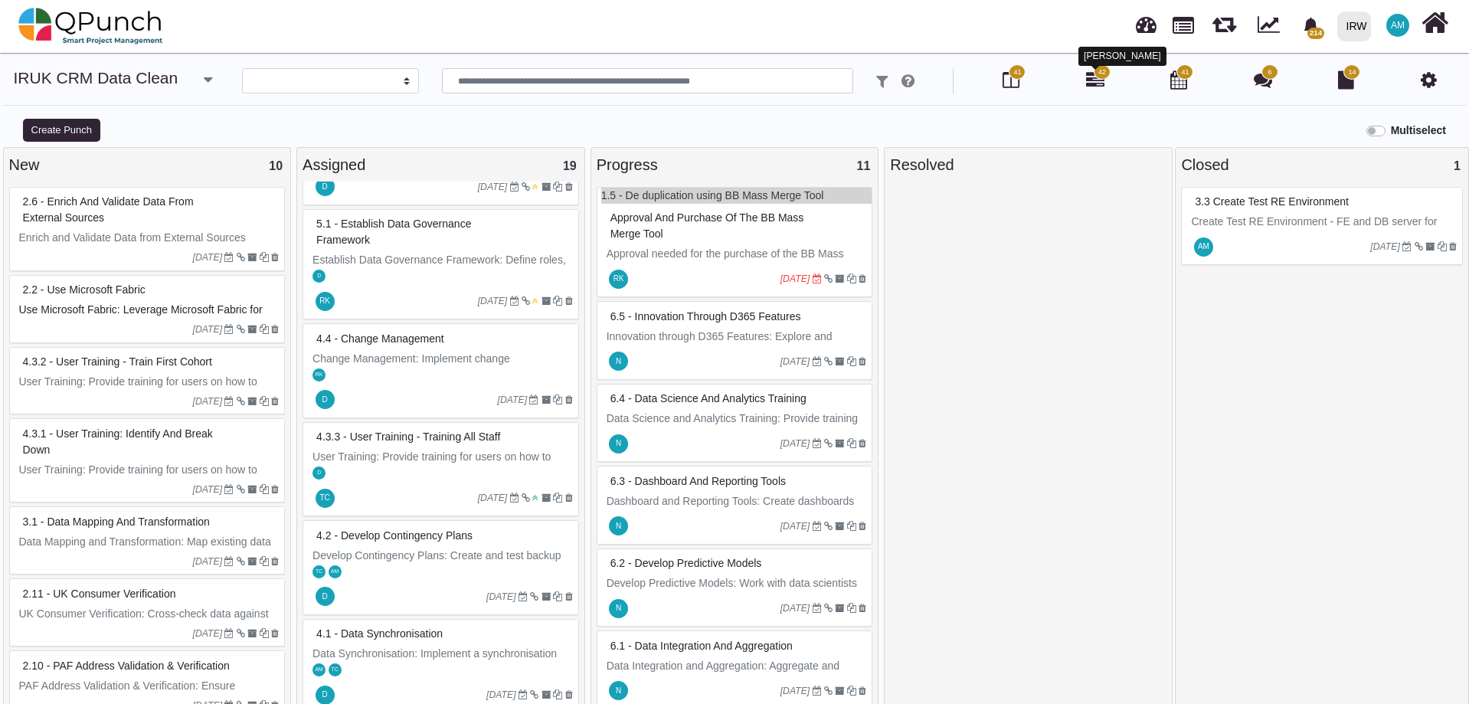
click at [1095, 80] on icon at bounding box center [1095, 79] width 18 height 18
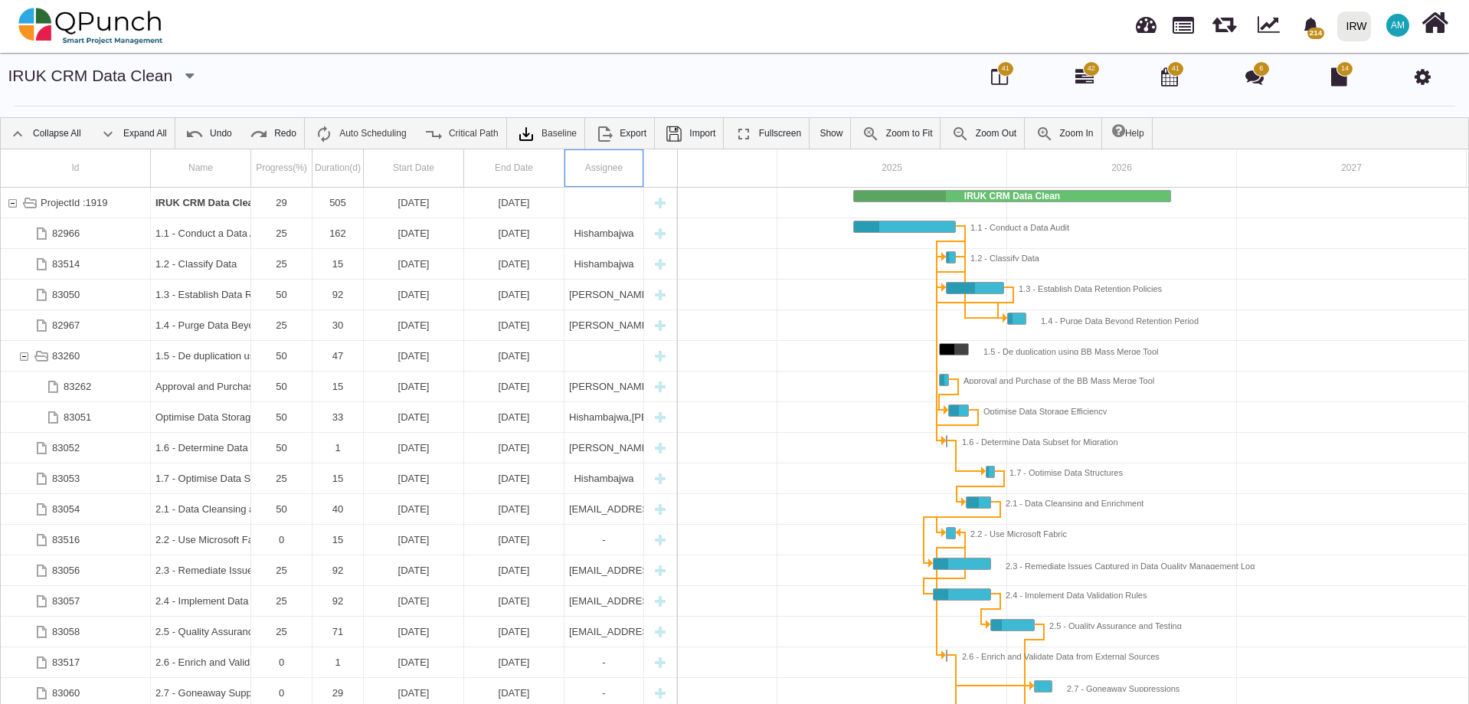
click at [604, 165] on div "Assignee" at bounding box center [605, 168] width 80 height 38
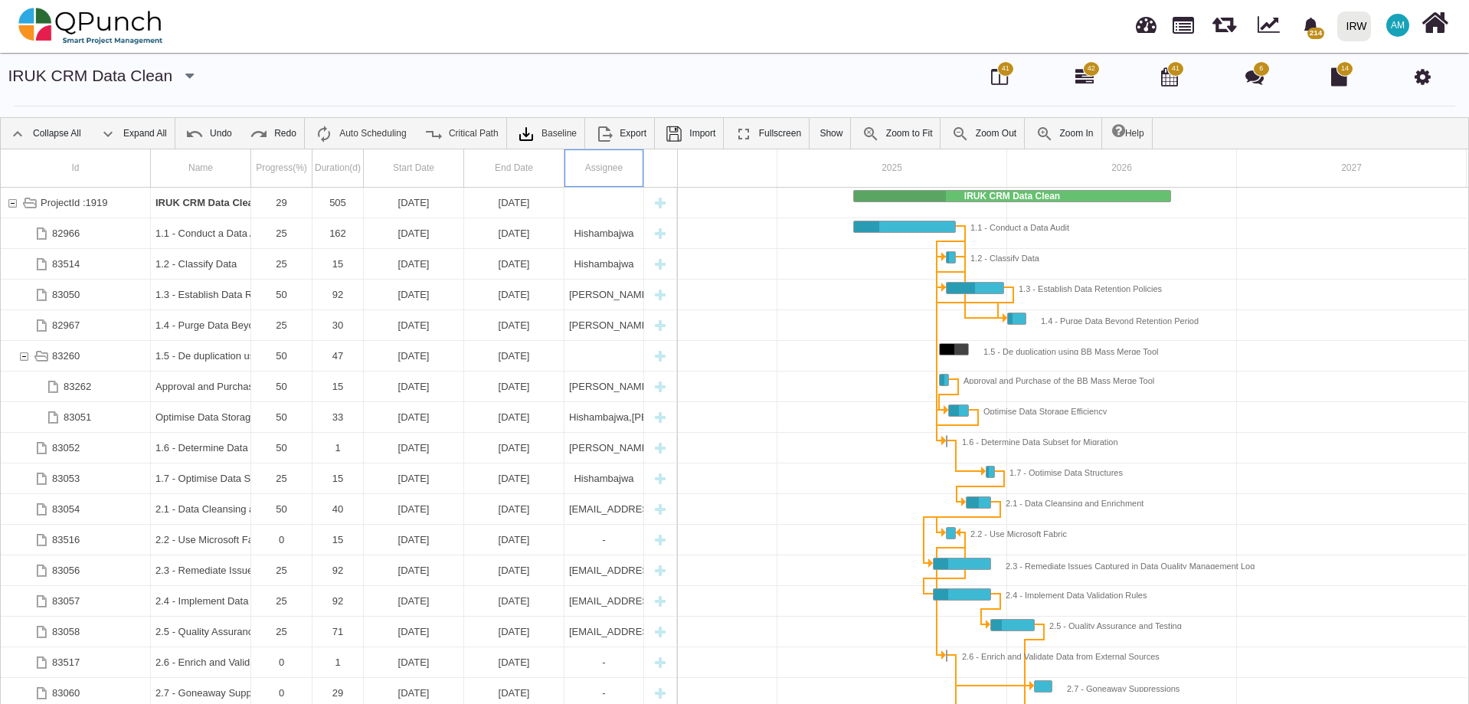
click at [607, 165] on div "Assignee" at bounding box center [605, 168] width 80 height 38
click at [608, 165] on div "Assignee" at bounding box center [605, 168] width 80 height 38
click at [612, 165] on div "Assignee" at bounding box center [605, 168] width 80 height 38
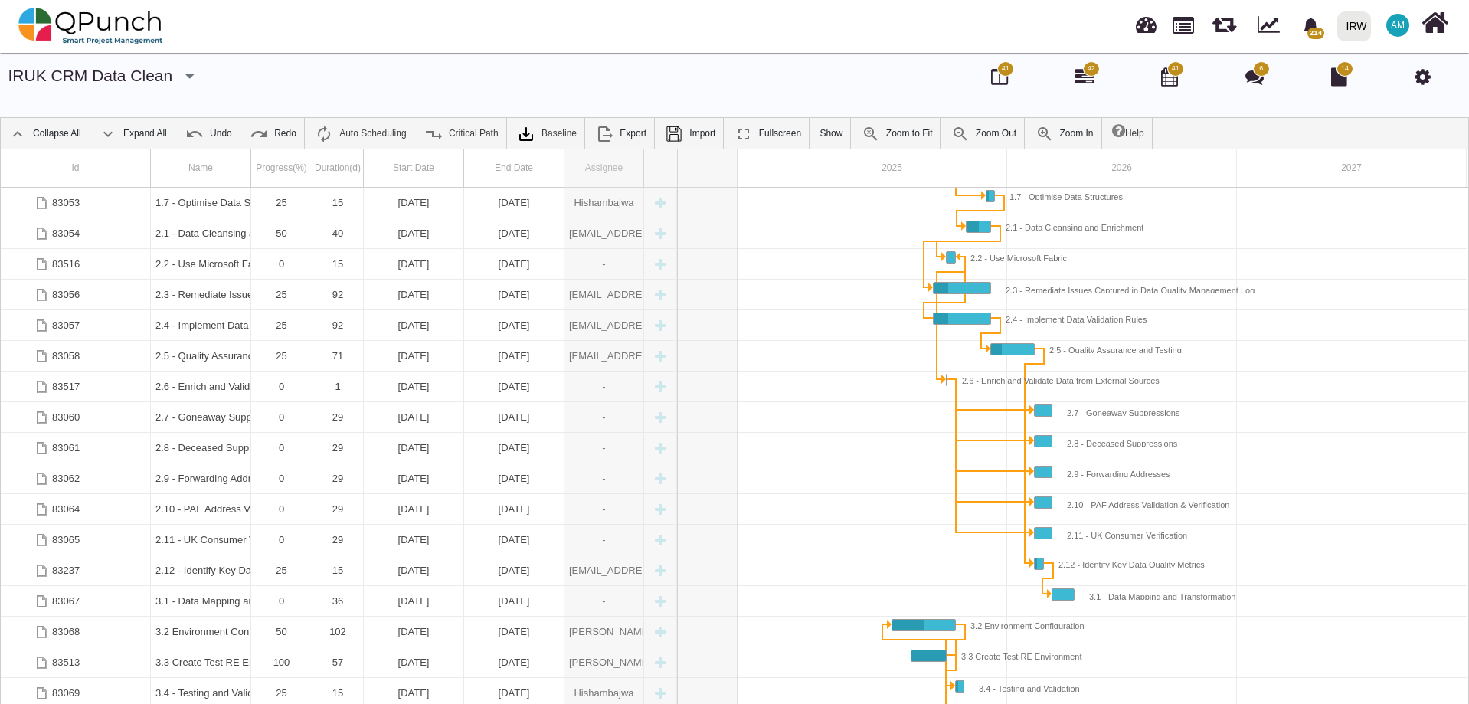
drag, startPoint x: 646, startPoint y: 161, endPoint x: 738, endPoint y: 162, distance: 91.9
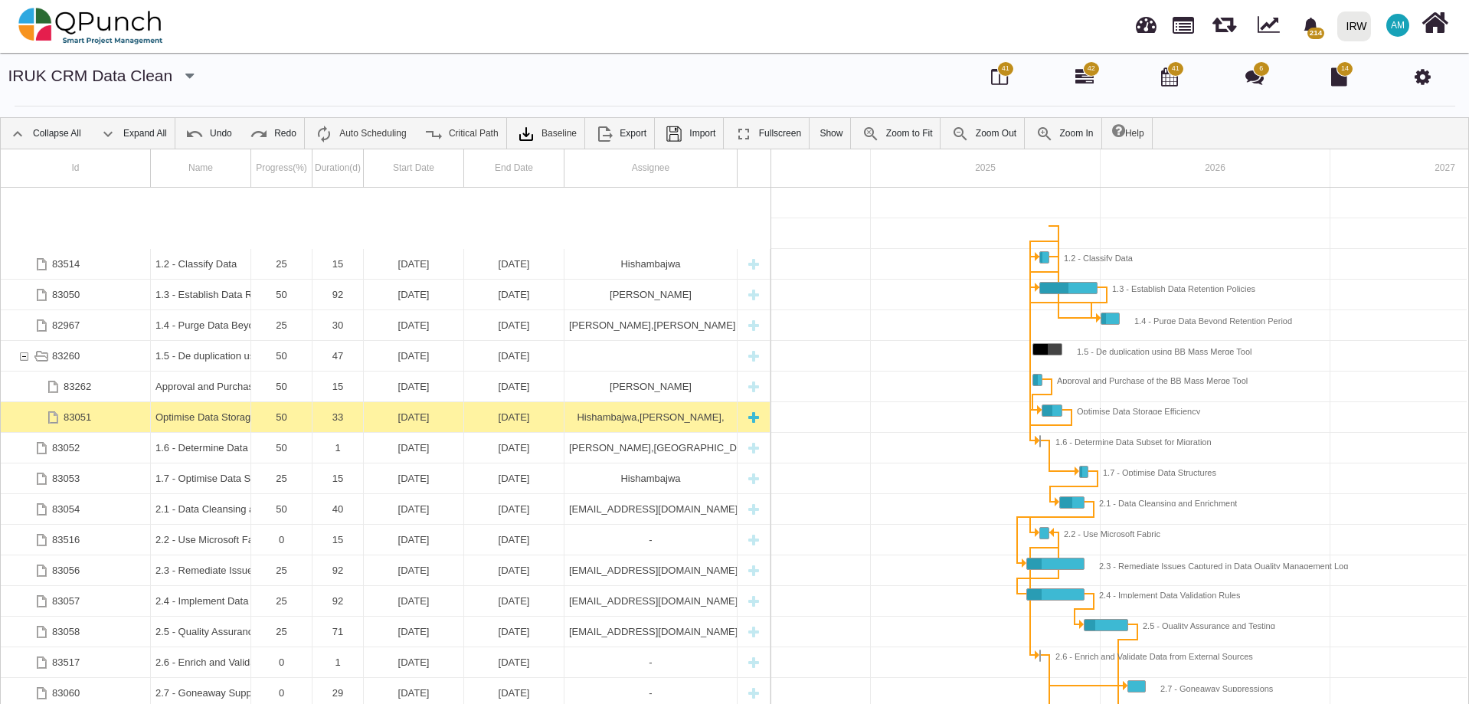
scroll to position [69, 0]
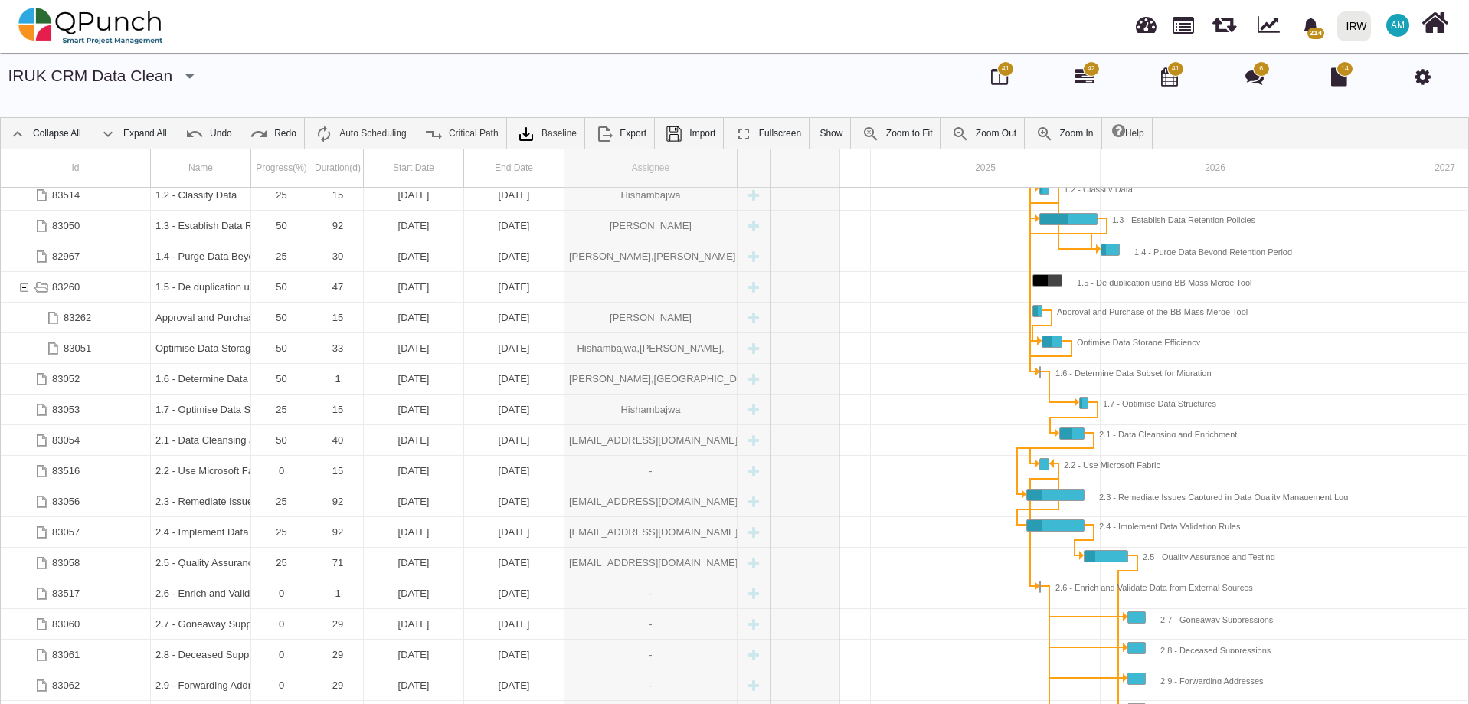
drag, startPoint x: 738, startPoint y: 171, endPoint x: 856, endPoint y: 179, distance: 117.5
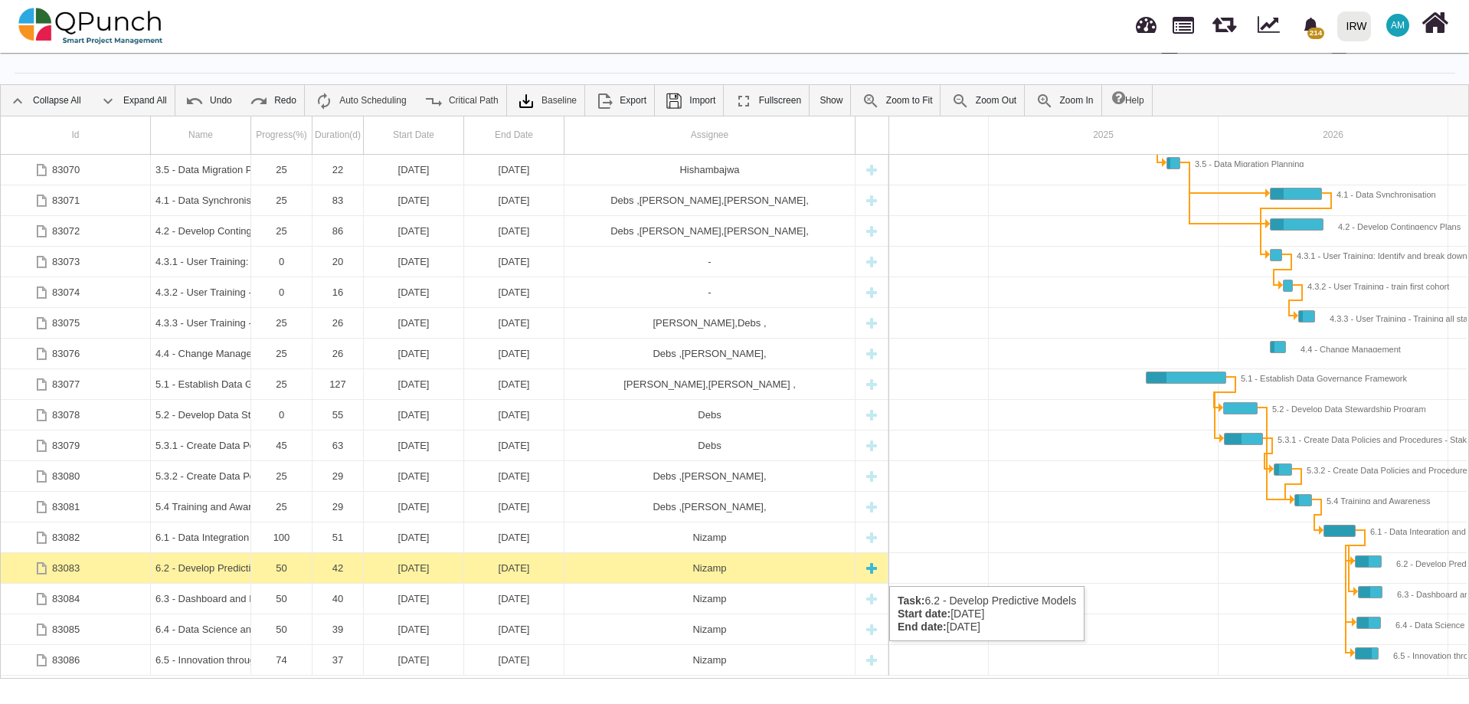
scroll to position [49, 0]
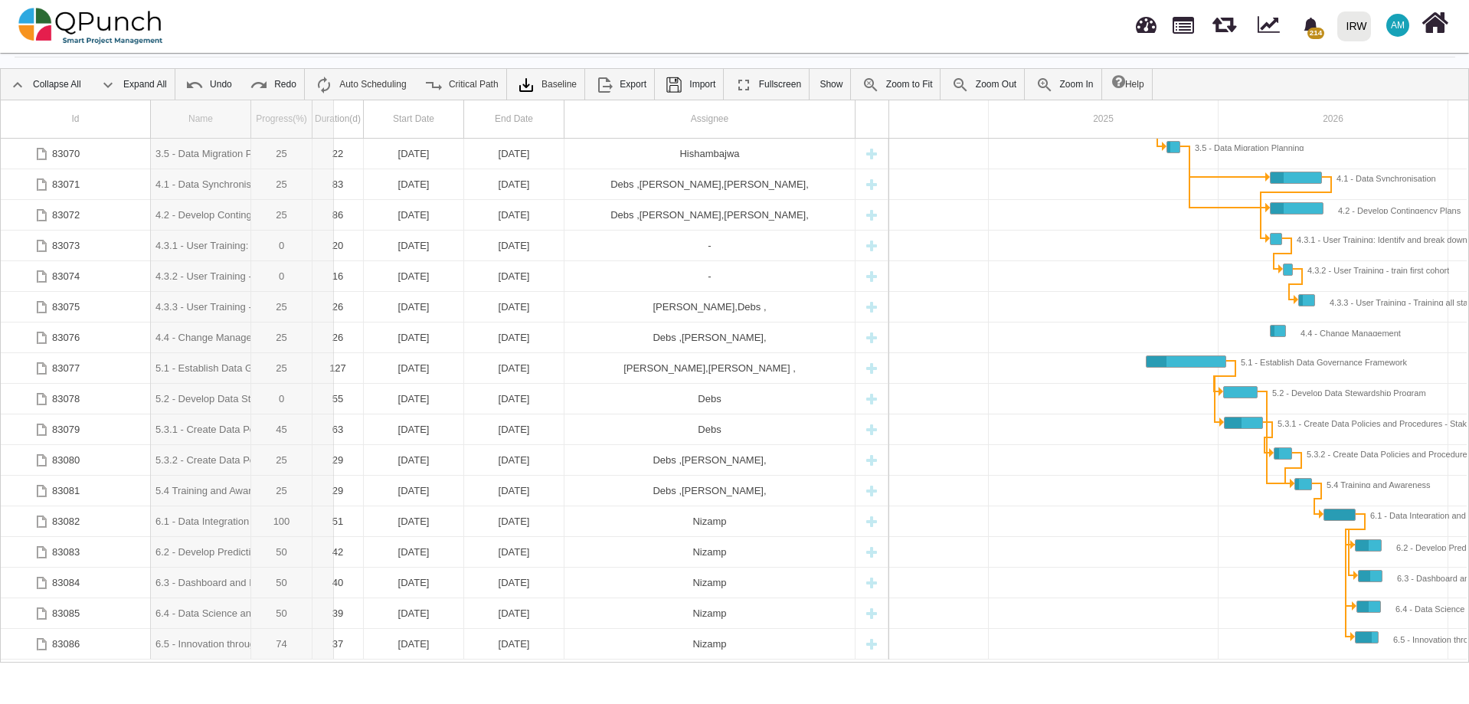
drag, startPoint x: 254, startPoint y: 116, endPoint x: 334, endPoint y: 112, distance: 80.5
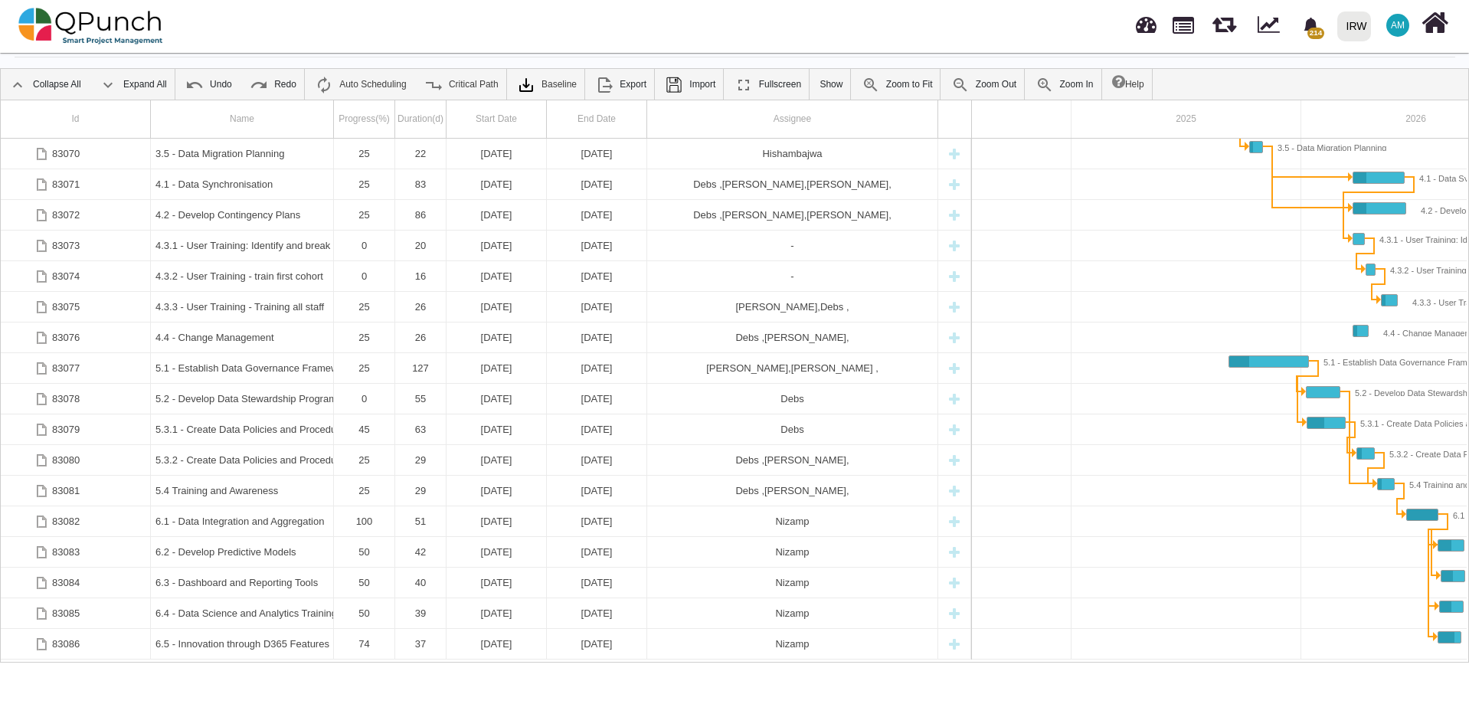
drag, startPoint x: 1022, startPoint y: 661, endPoint x: 1069, endPoint y: 663, distance: 47.5
click at [1069, 663] on body "214 Notification Clear 6.2 - Develop Predictive Models Nizamp 10-10-2025 Event …" at bounding box center [734, 352] width 1469 height 704
drag, startPoint x: 1072, startPoint y: 659, endPoint x: 1155, endPoint y: 655, distance: 82.8
click at [1152, 655] on div "Id Name Progress(%) Duration(d) Start Date End Date Assignee 83069 3.4 - Testin…" at bounding box center [735, 380] width 1468 height 560
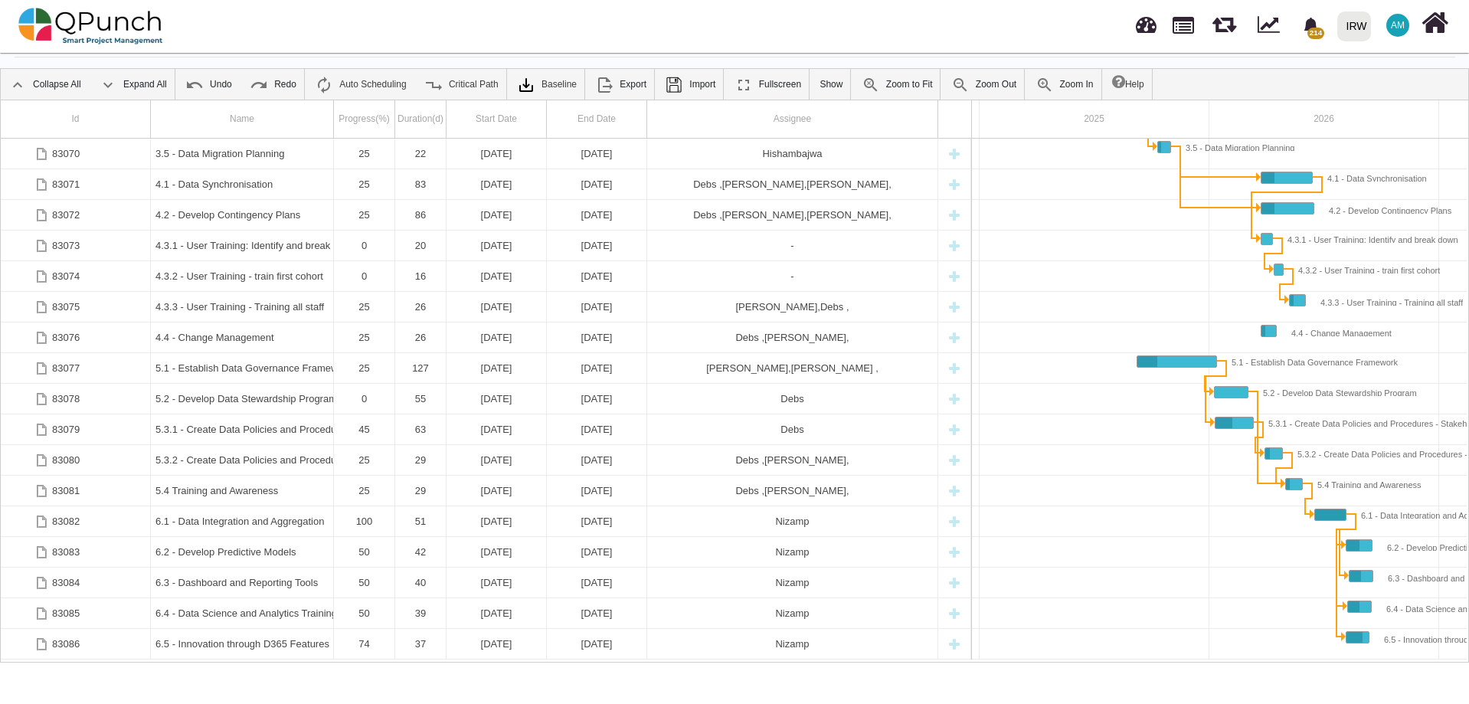
scroll to position [0, 236]
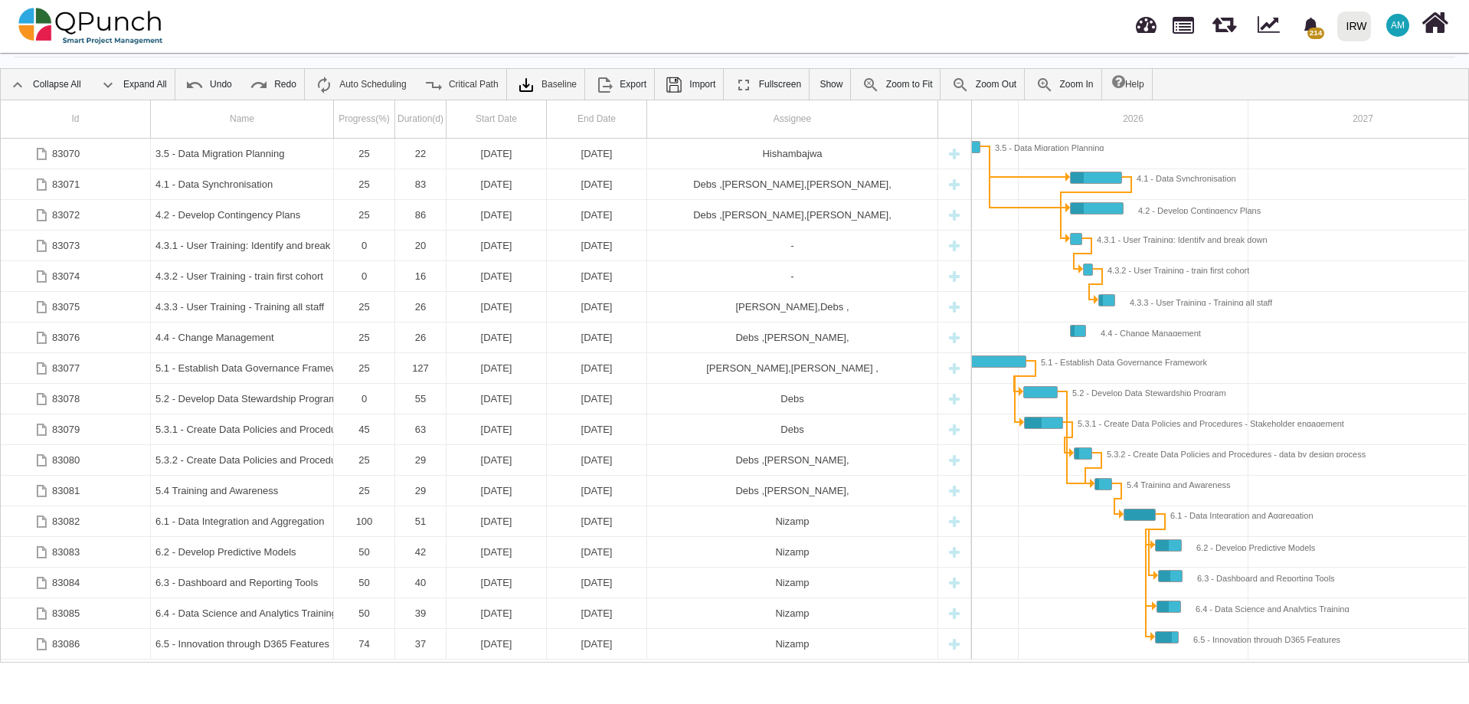
click at [1185, 658] on div "Id Name Progress(%) Duration(d) Start Date End Date Assignee 83069 3.4 - Testin…" at bounding box center [735, 380] width 1468 height 560
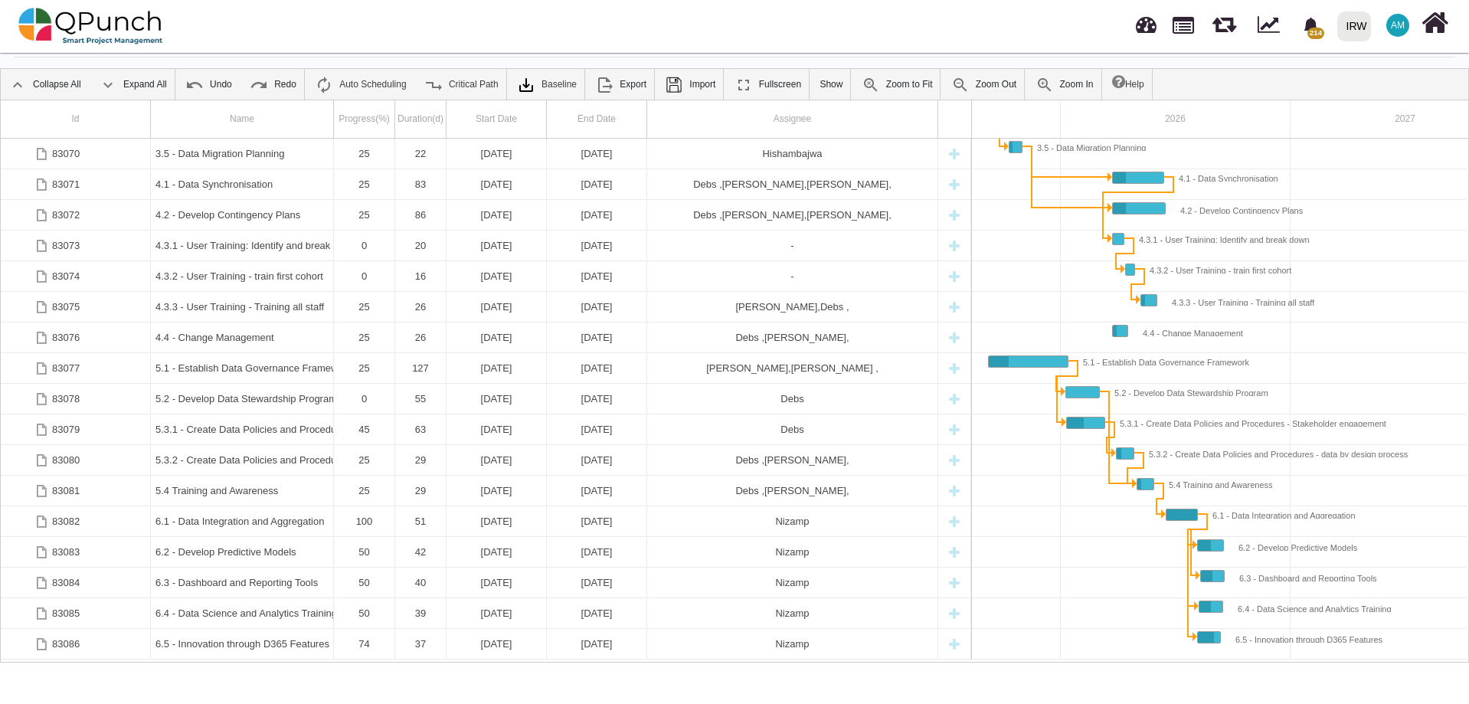
scroll to position [0, 354]
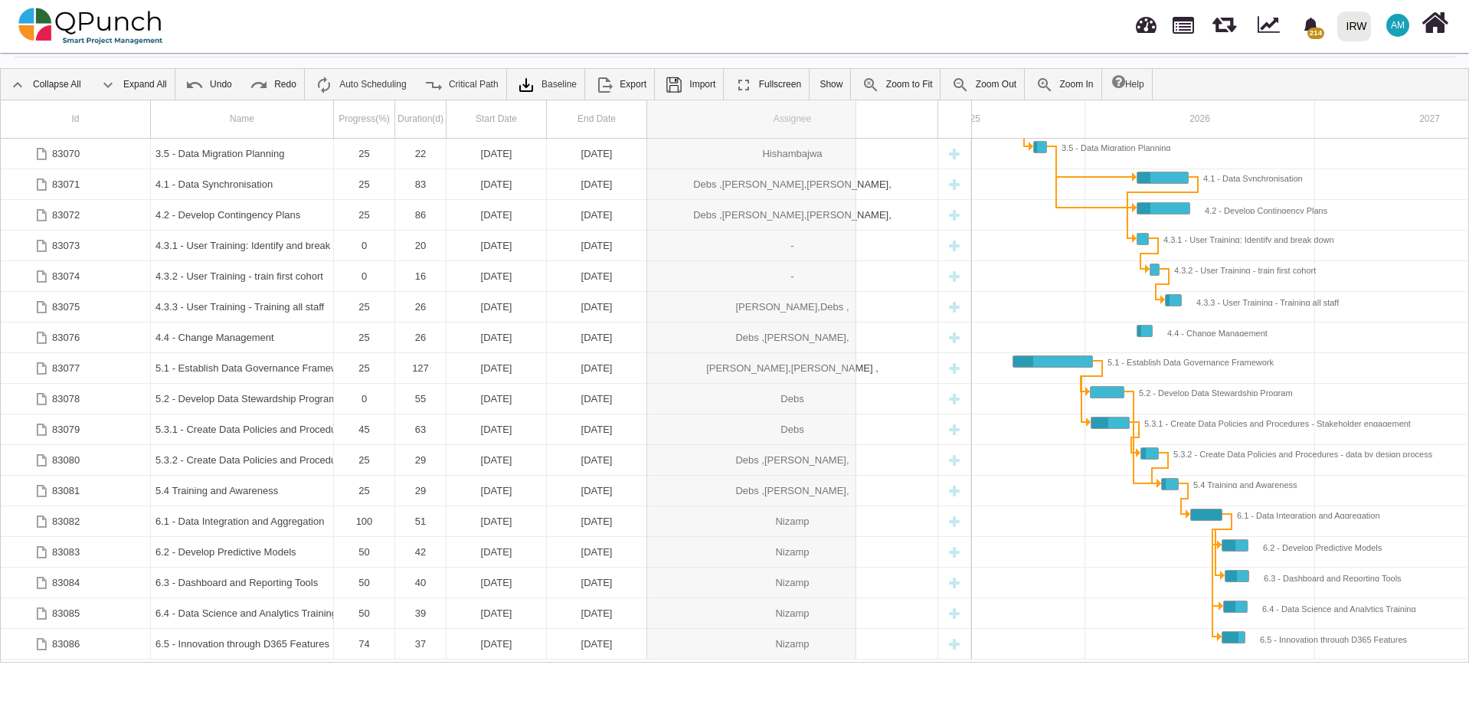
drag, startPoint x: 935, startPoint y: 123, endPoint x: 856, endPoint y: 131, distance: 79.3
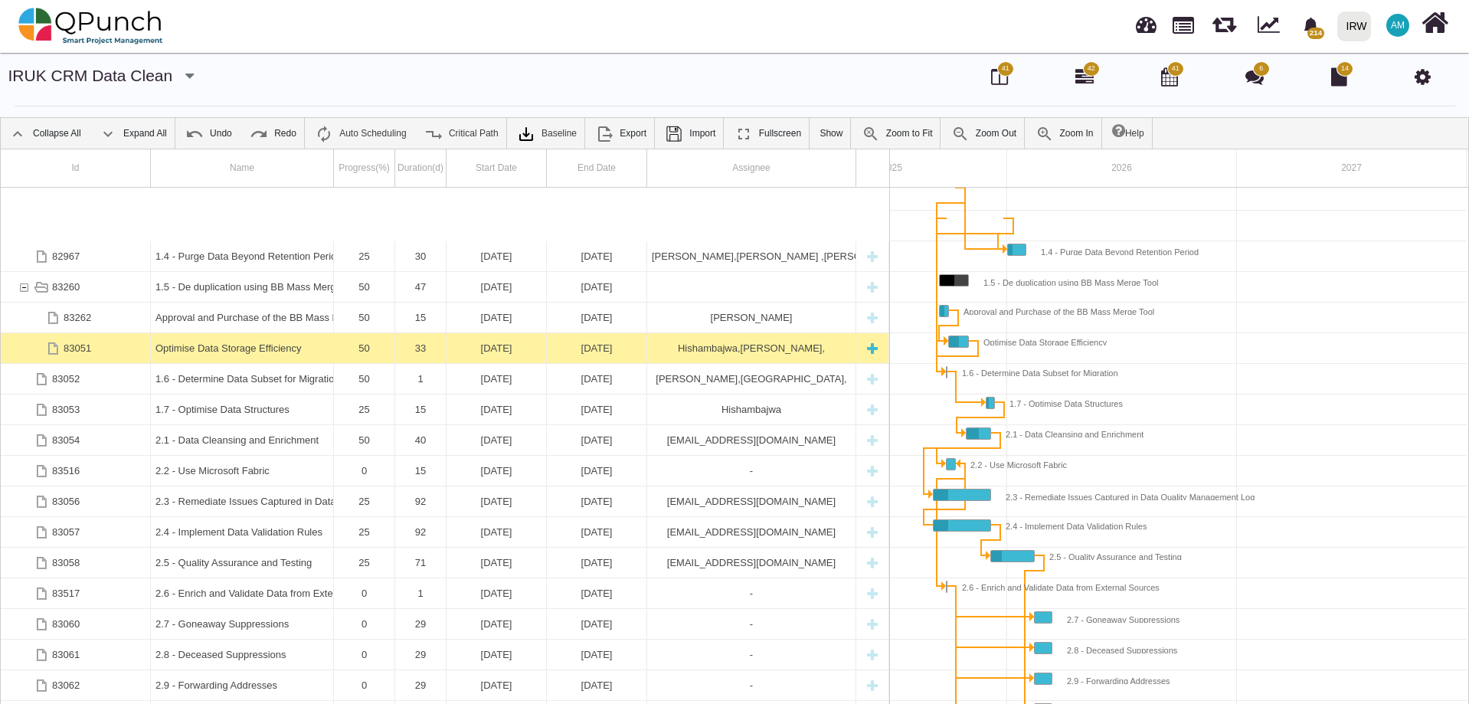
scroll to position [138, 0]
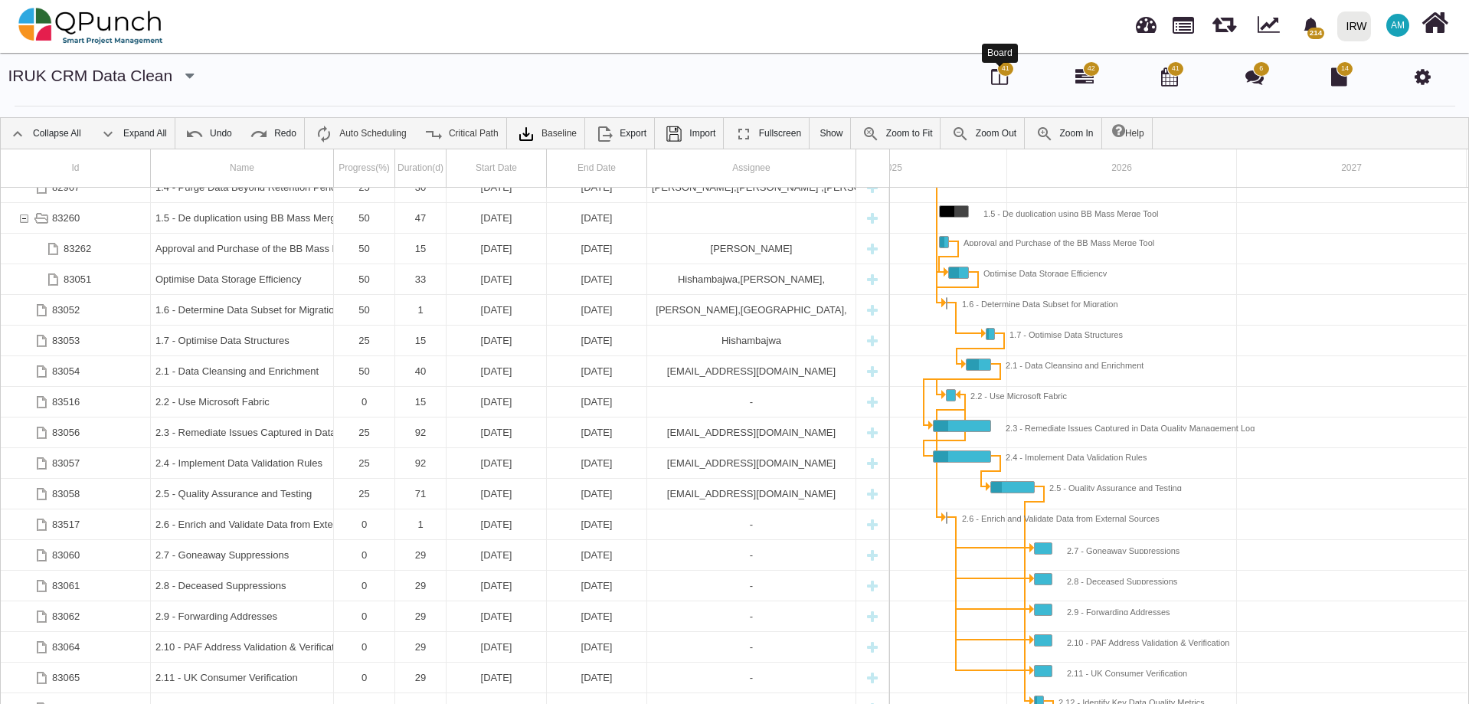
click at [993, 83] on icon at bounding box center [999, 76] width 17 height 18
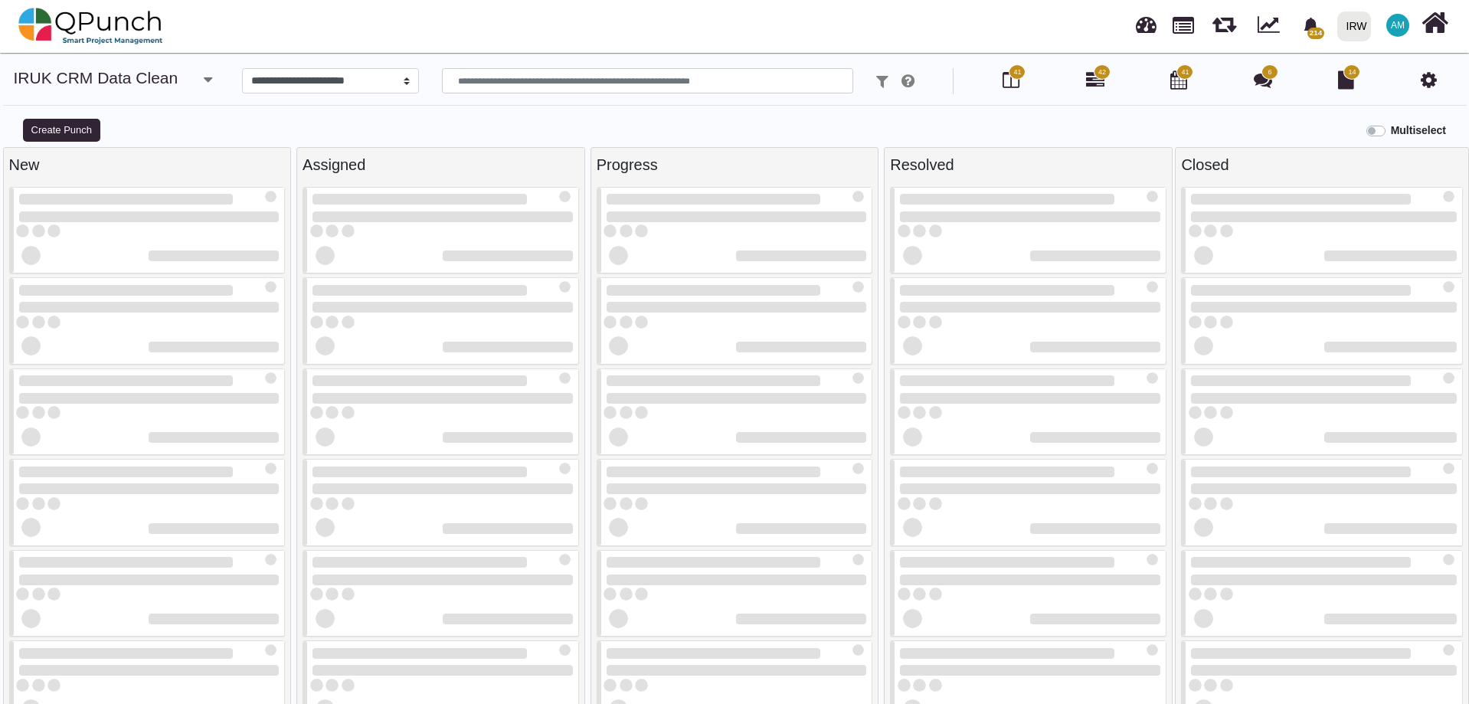
select select
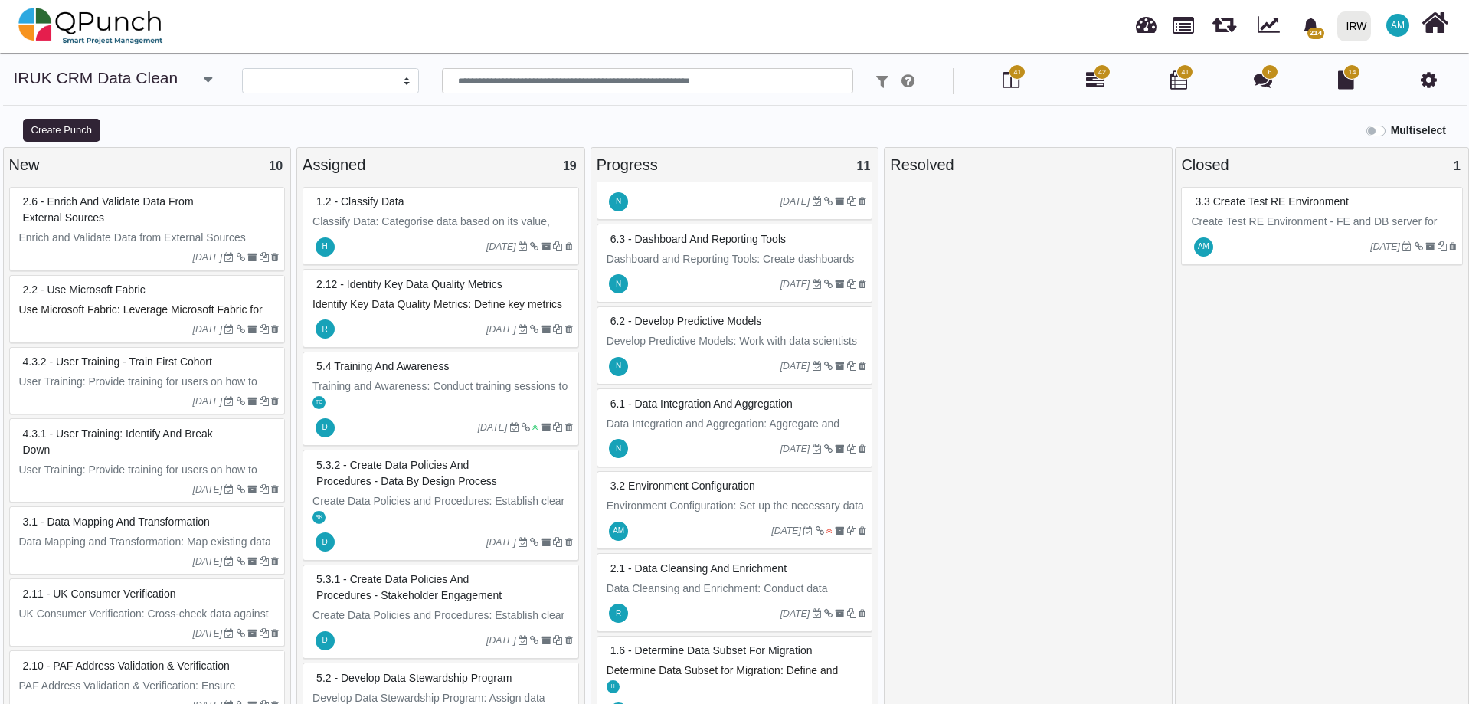
scroll to position [306, 0]
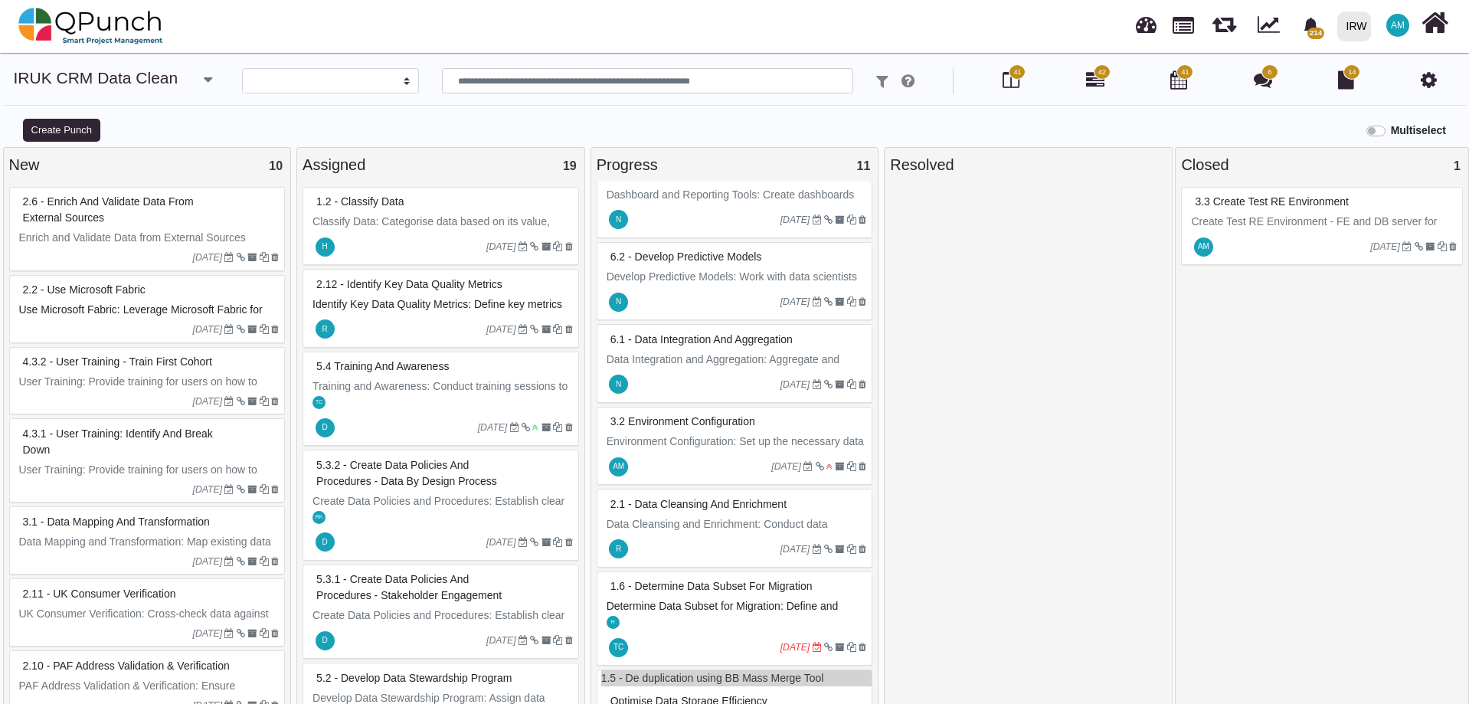
click at [1261, 234] on div at bounding box center [1293, 246] width 155 height 25
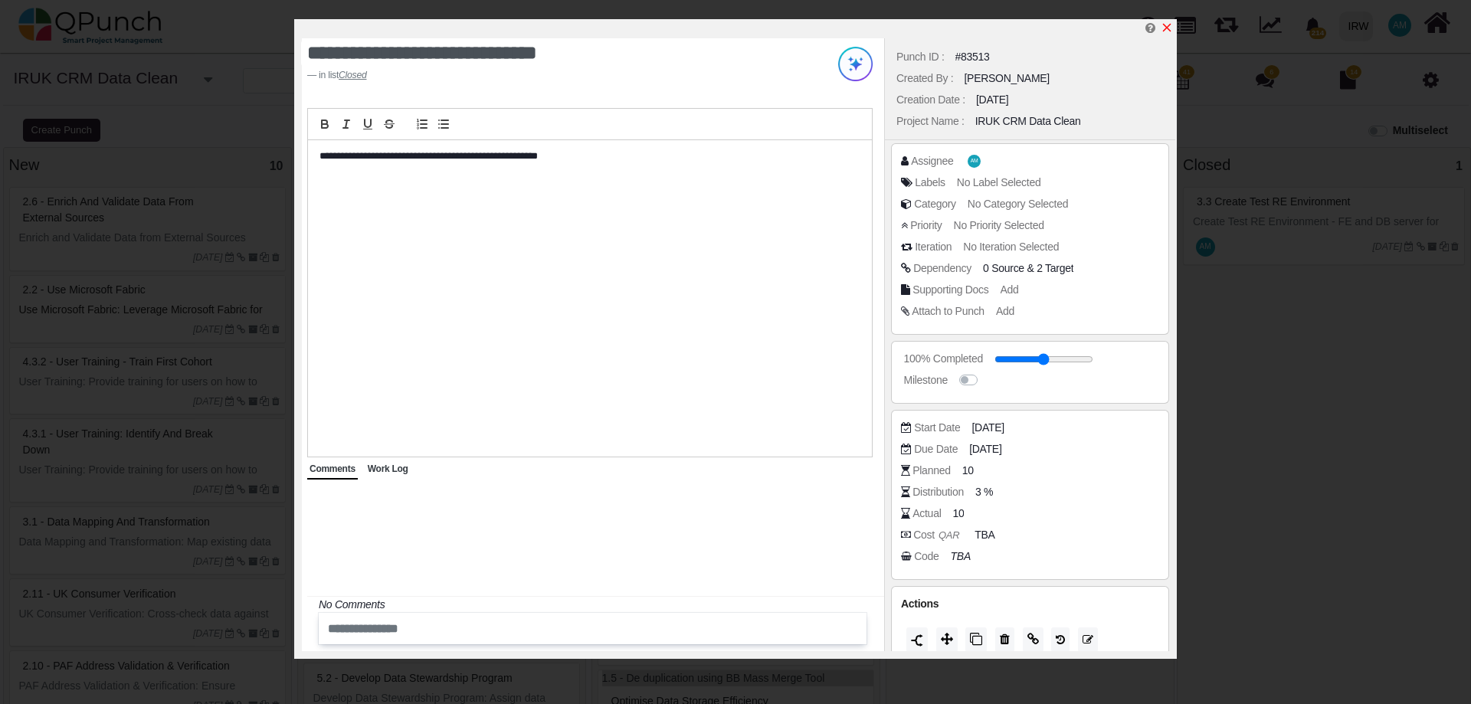
click at [1167, 28] on icon "x" at bounding box center [1167, 28] width 8 height 8
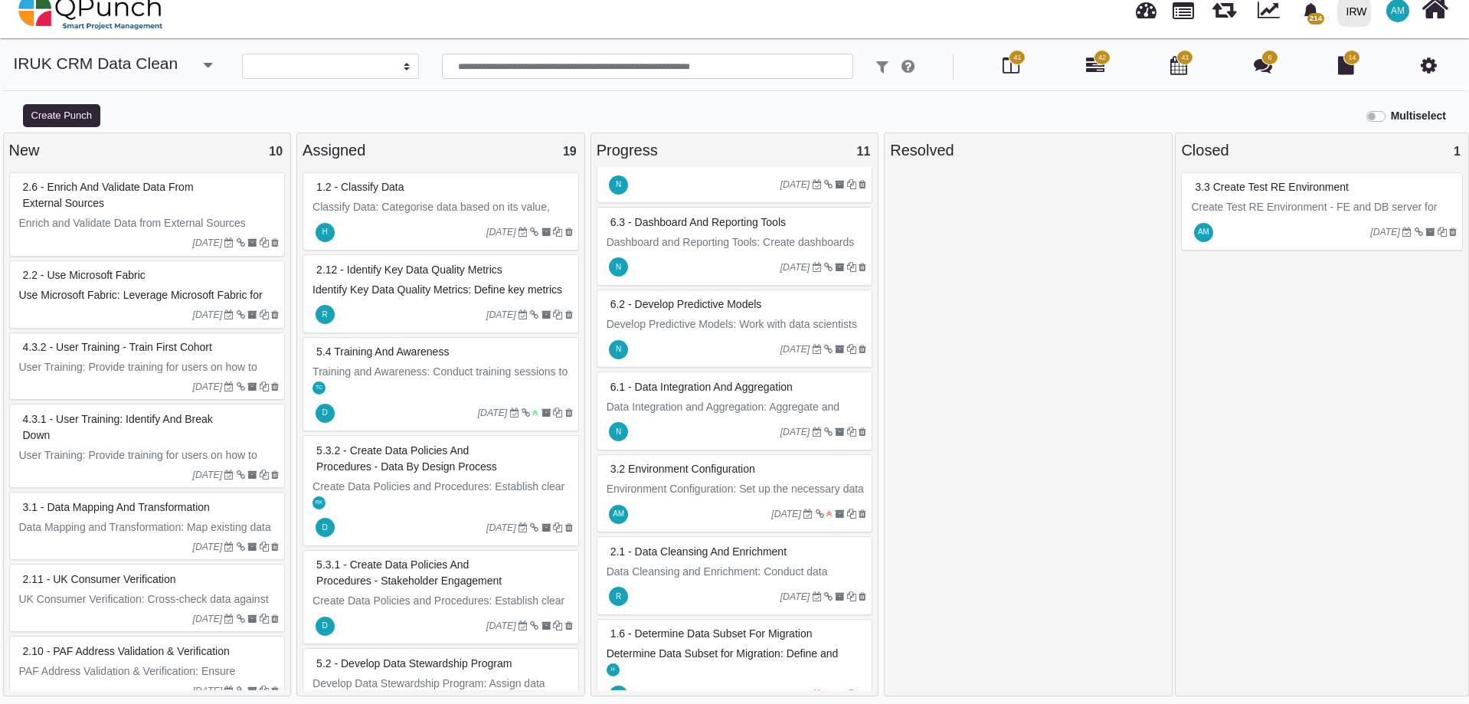
click at [725, 499] on div "AM 10-10-2025" at bounding box center [736, 513] width 271 height 35
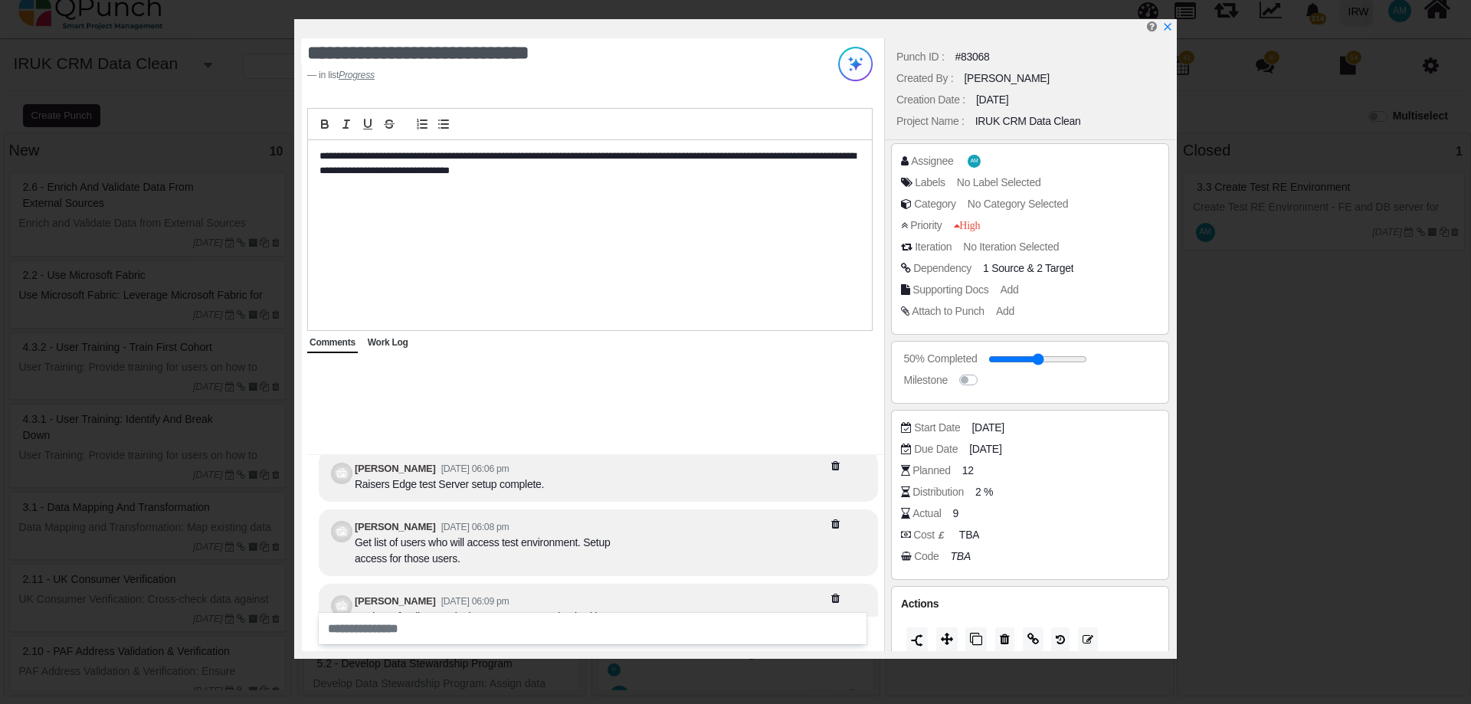
scroll to position [-725, 0]
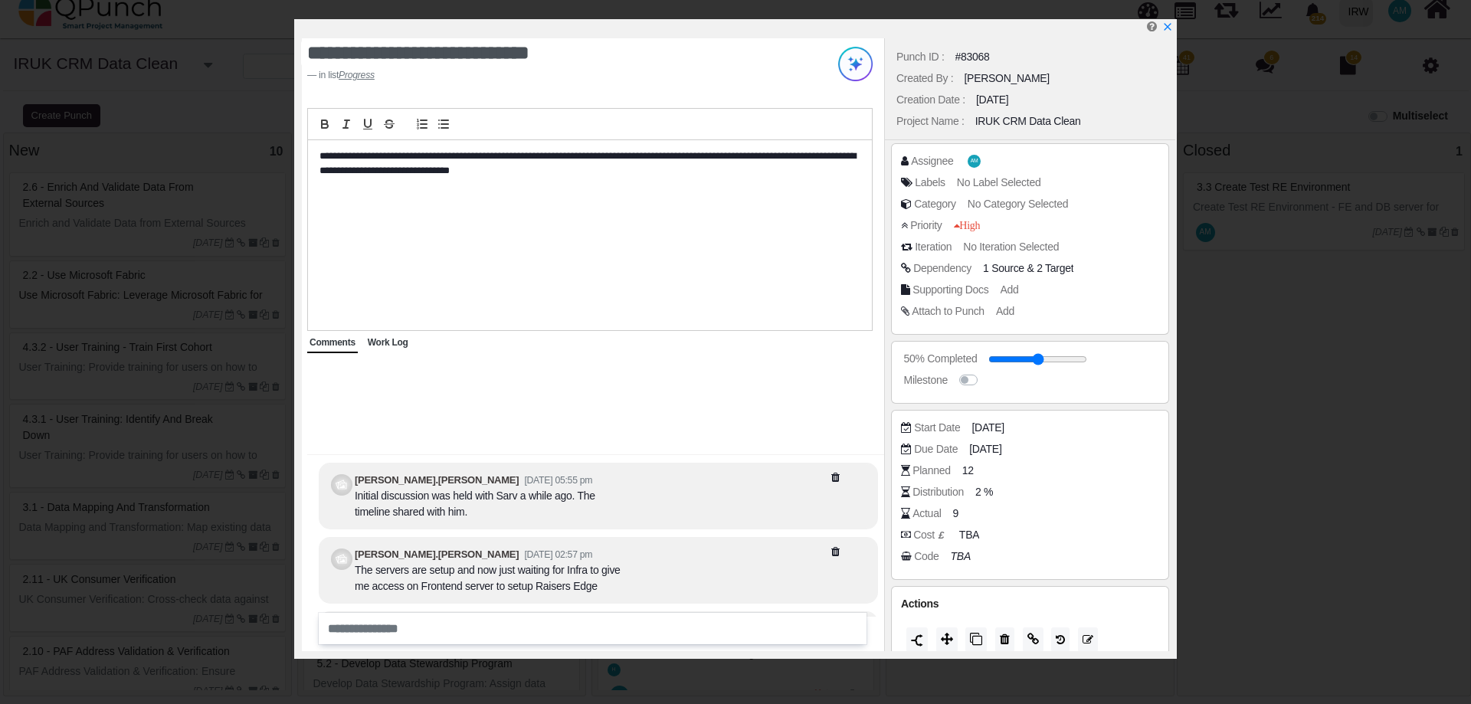
click at [388, 345] on span "Work Log" at bounding box center [388, 342] width 41 height 11
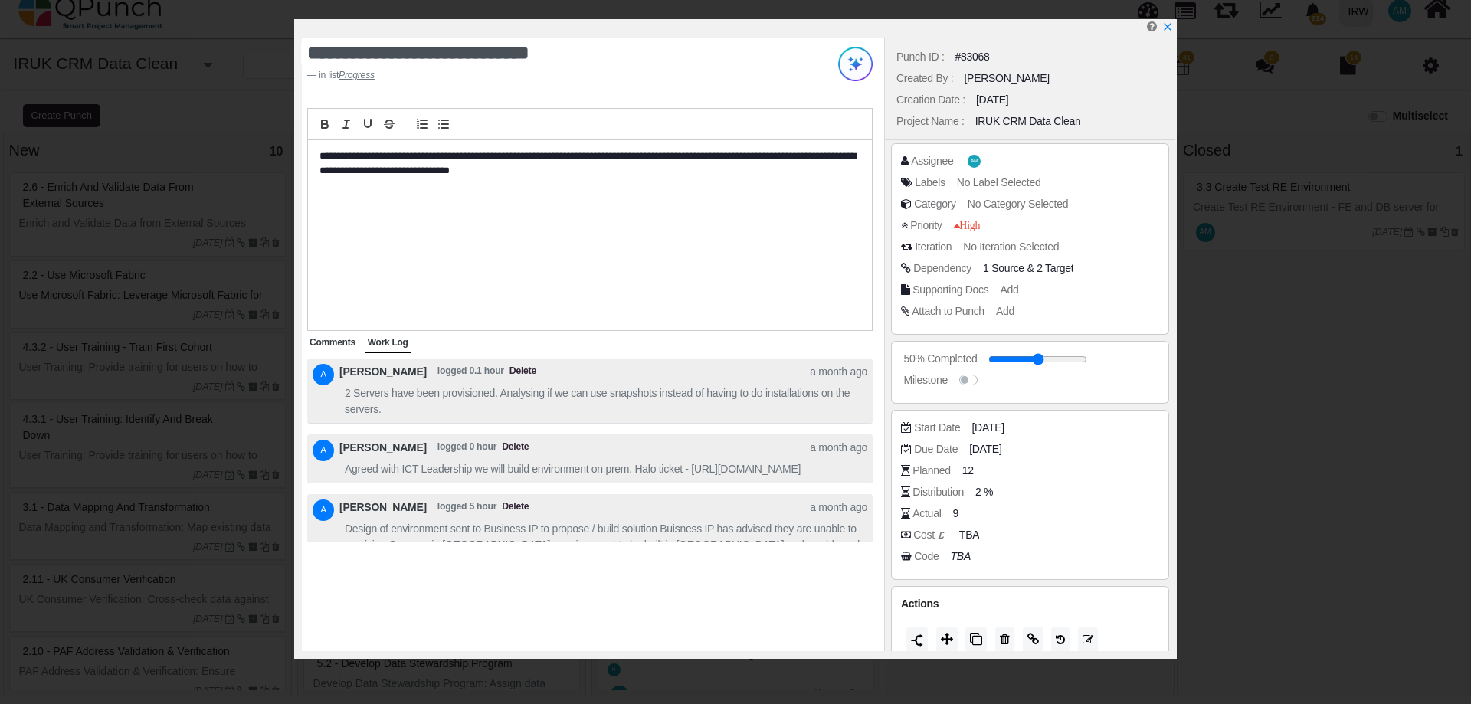
scroll to position [-11, 0]
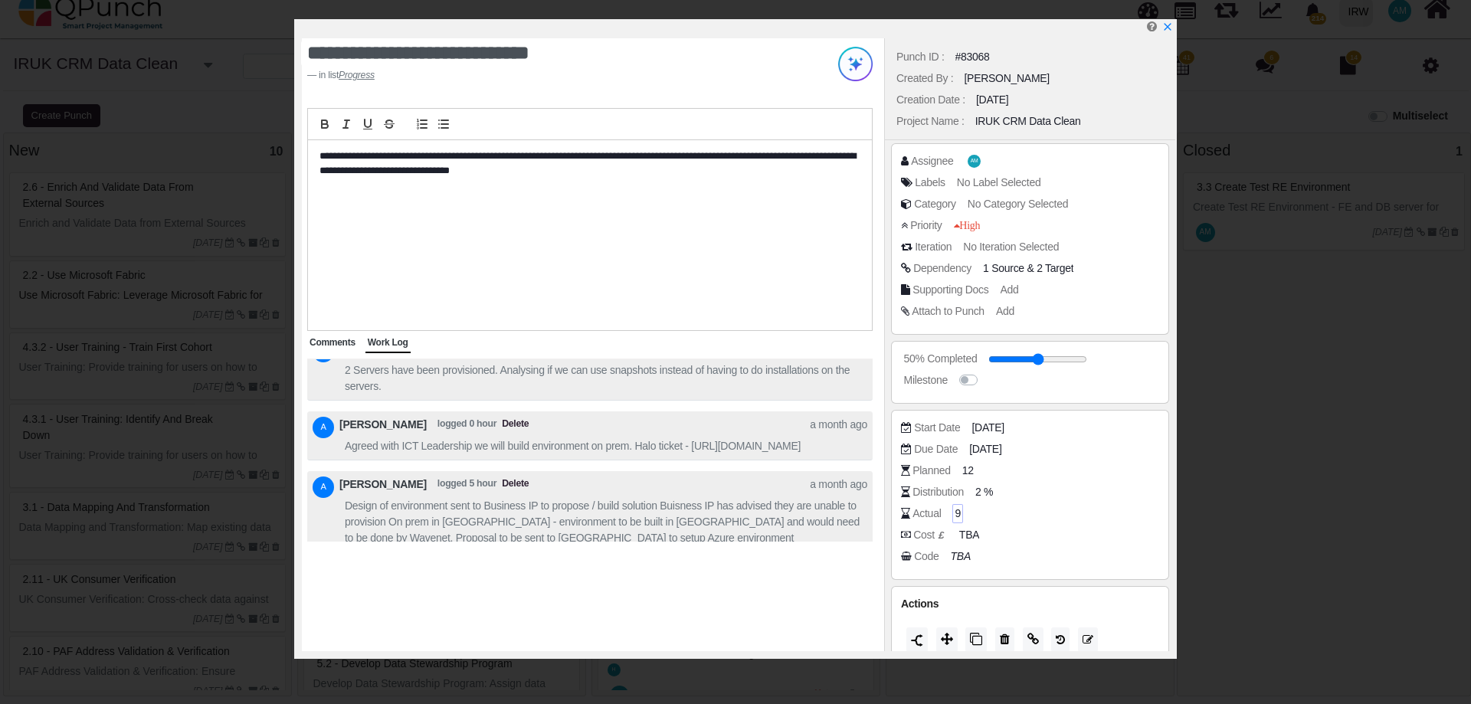
click at [952, 512] on div "9" at bounding box center [957, 513] width 11 height 19
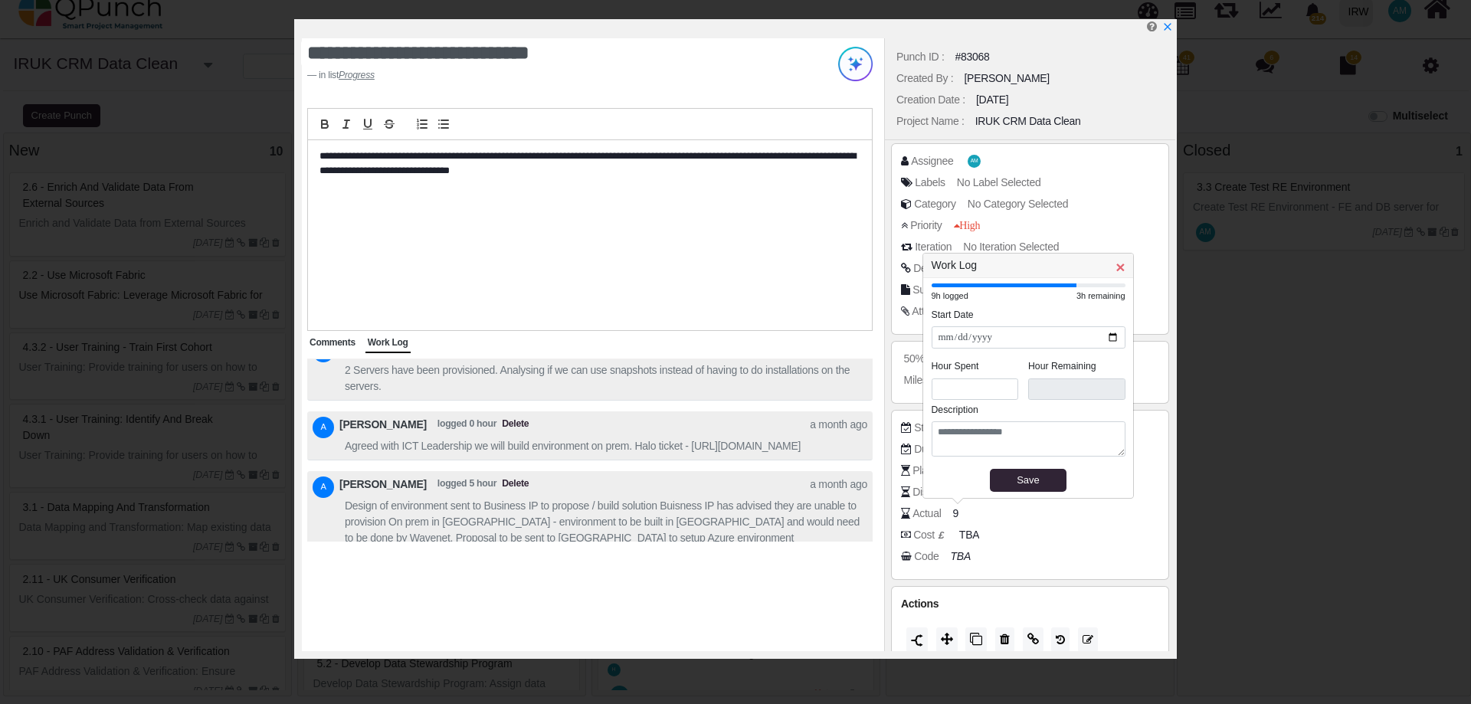
click at [1117, 270] on span "×" at bounding box center [1119, 267] width 9 height 18
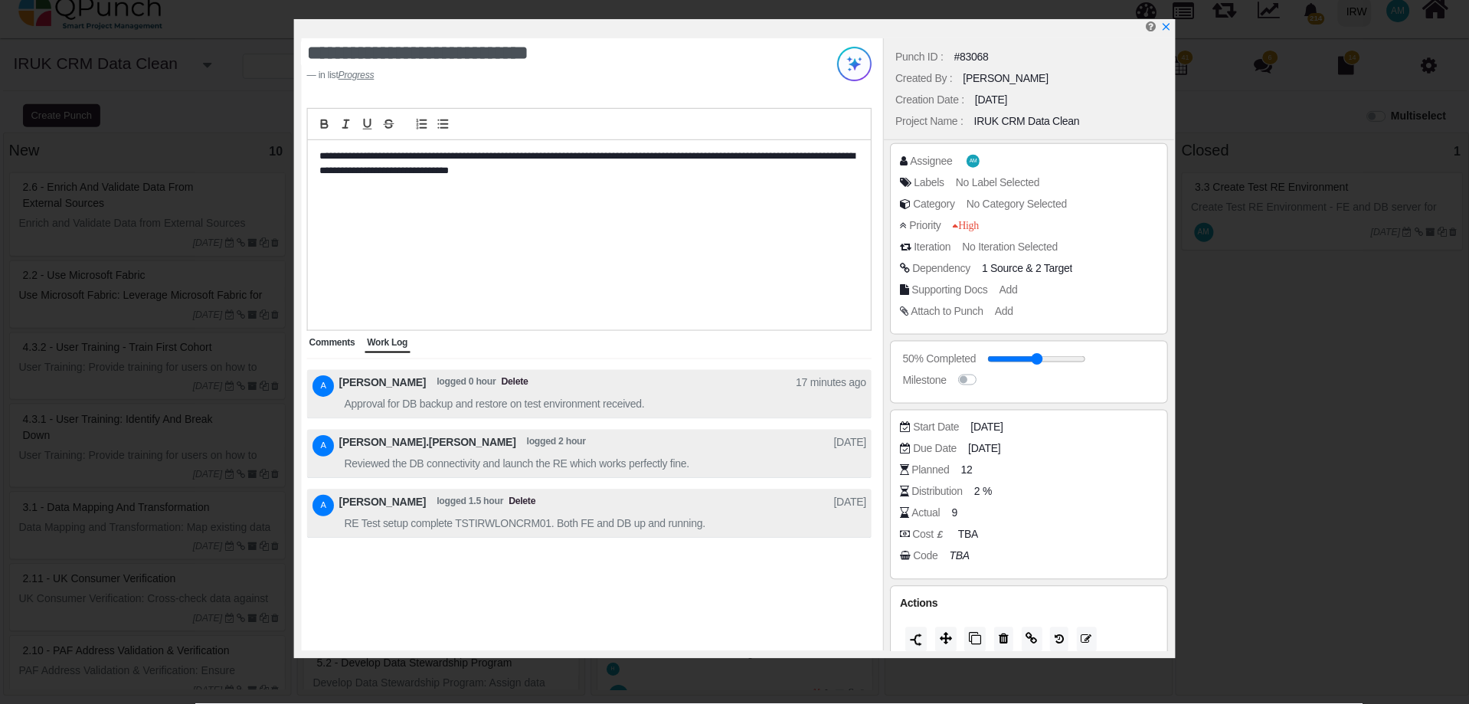
scroll to position [-241, 0]
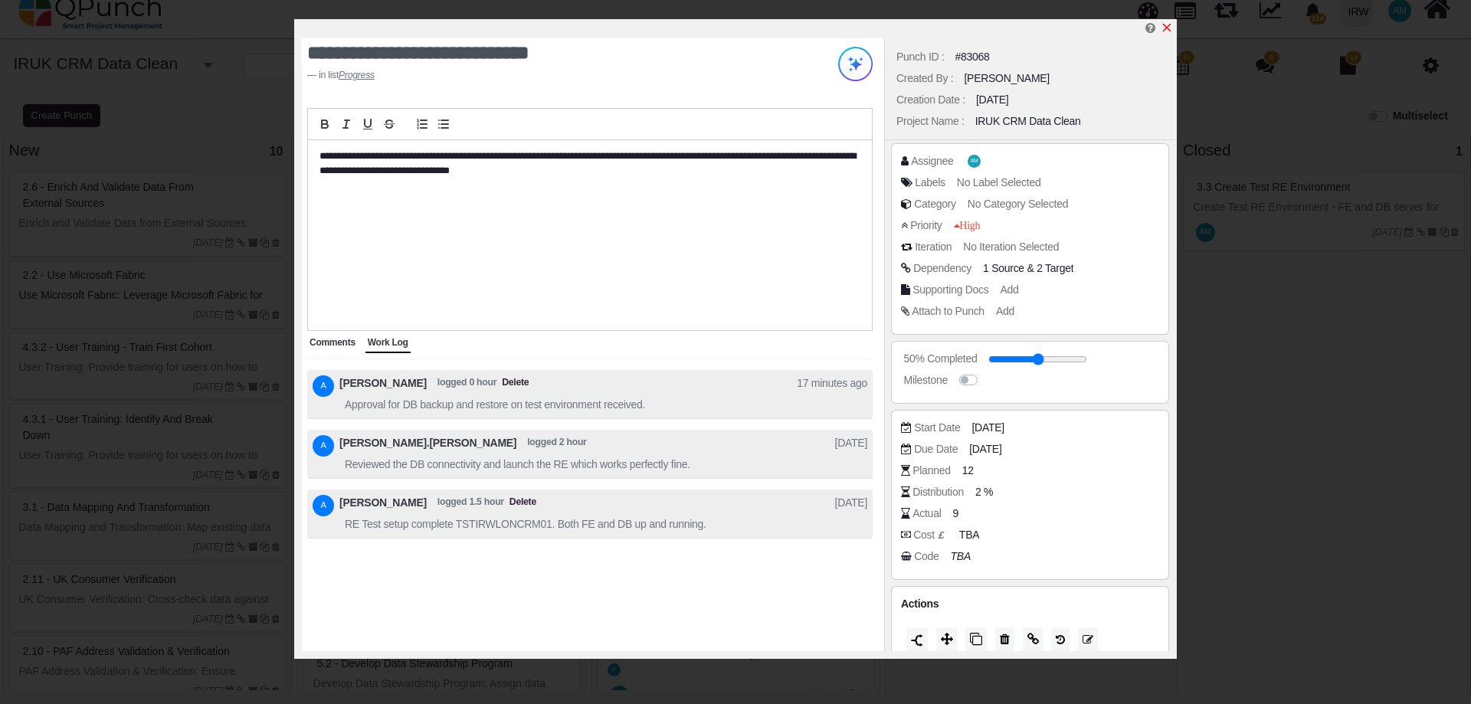
click at [1168, 28] on icon "x" at bounding box center [1167, 28] width 8 height 8
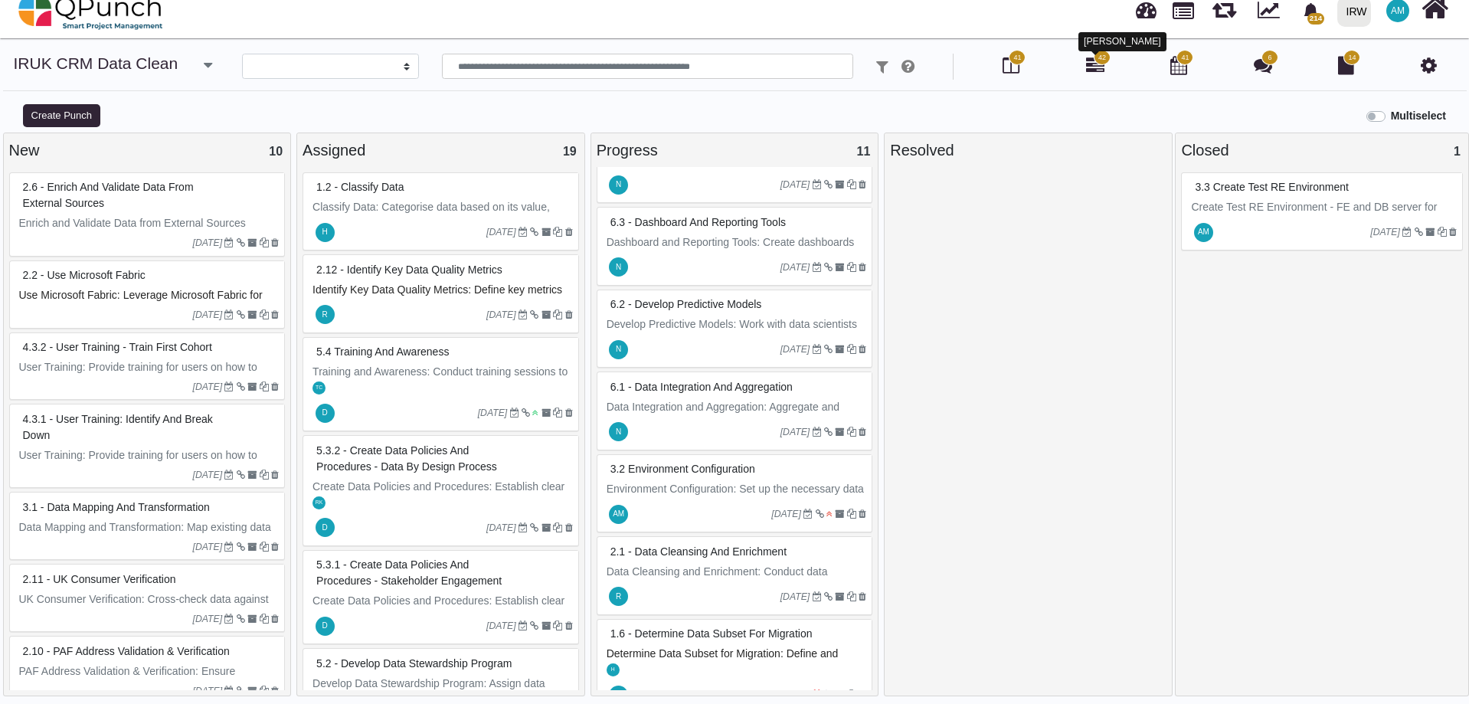
click at [1094, 67] on icon at bounding box center [1095, 65] width 18 height 18
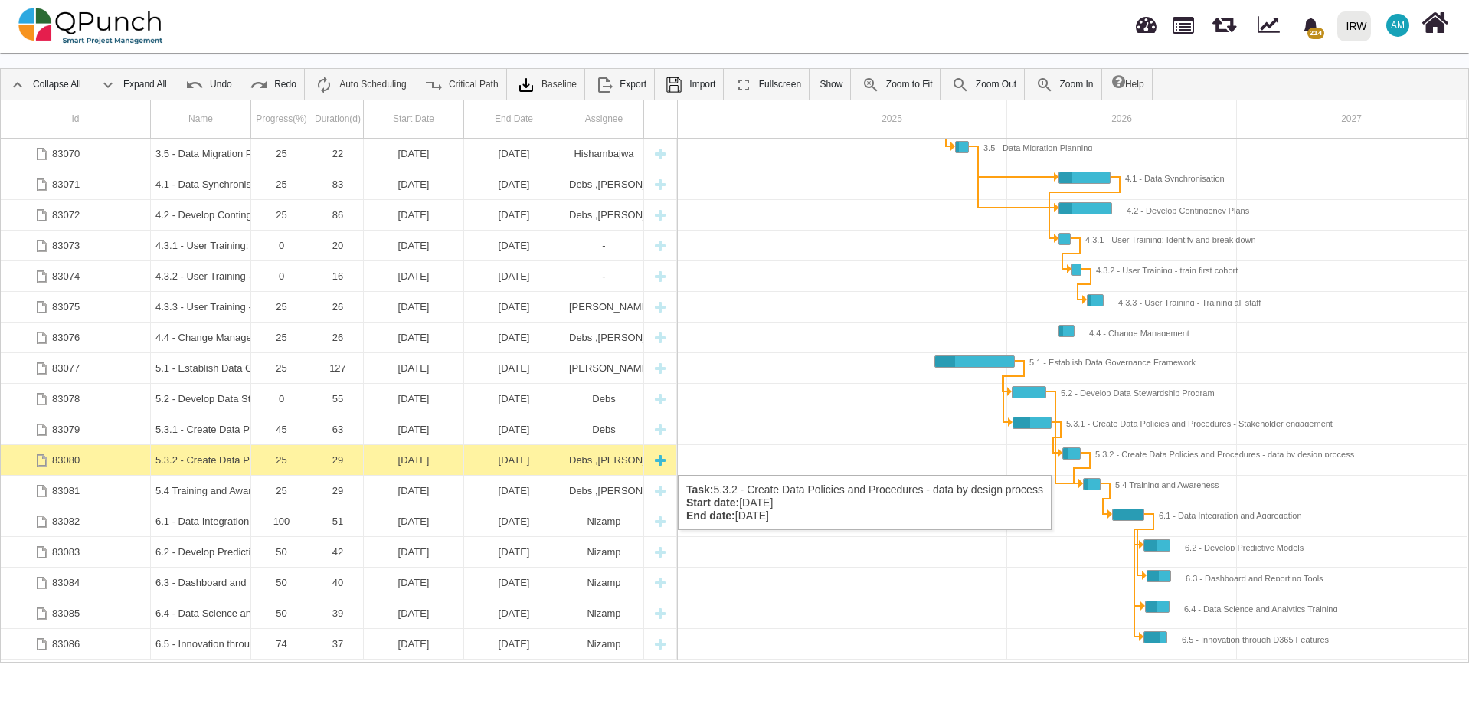
scroll to position [590, 0]
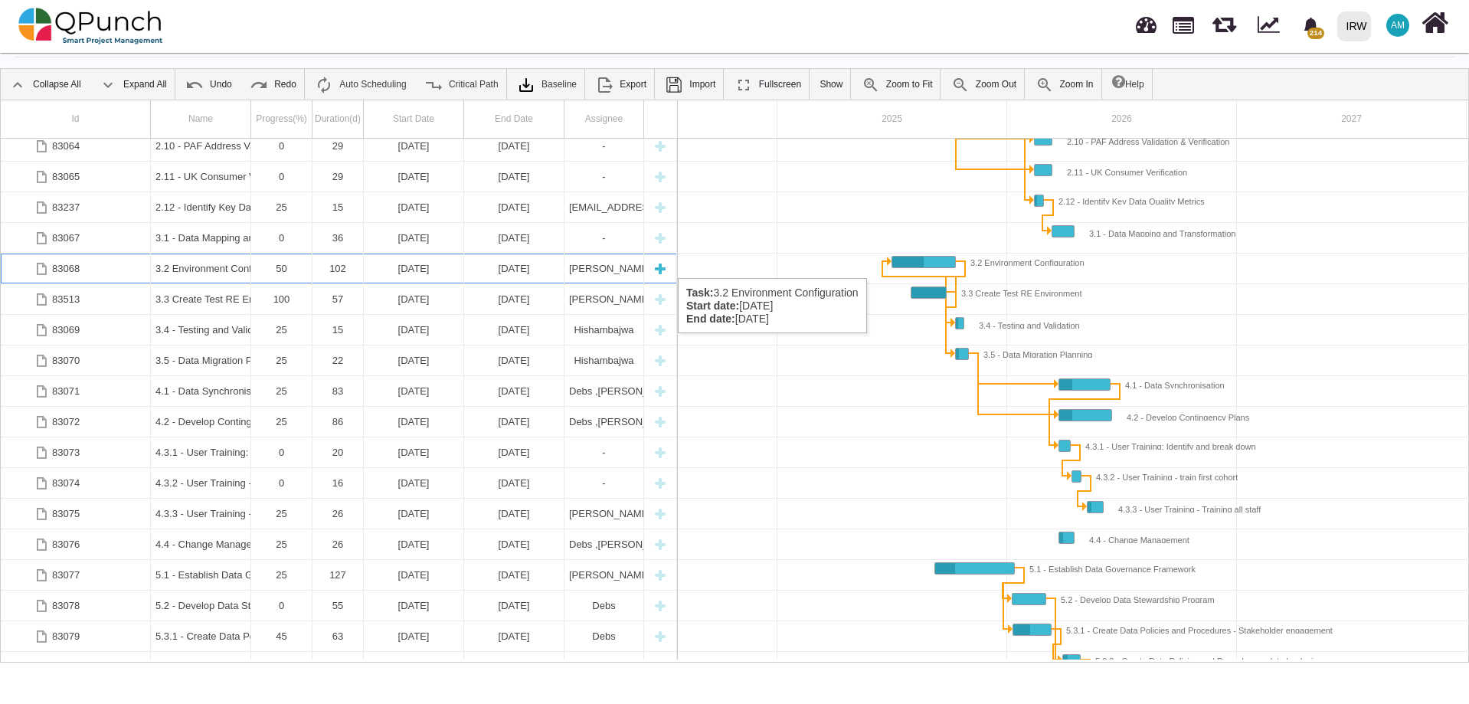
click at [447, 263] on div "[DATE]" at bounding box center [413, 269] width 90 height 30
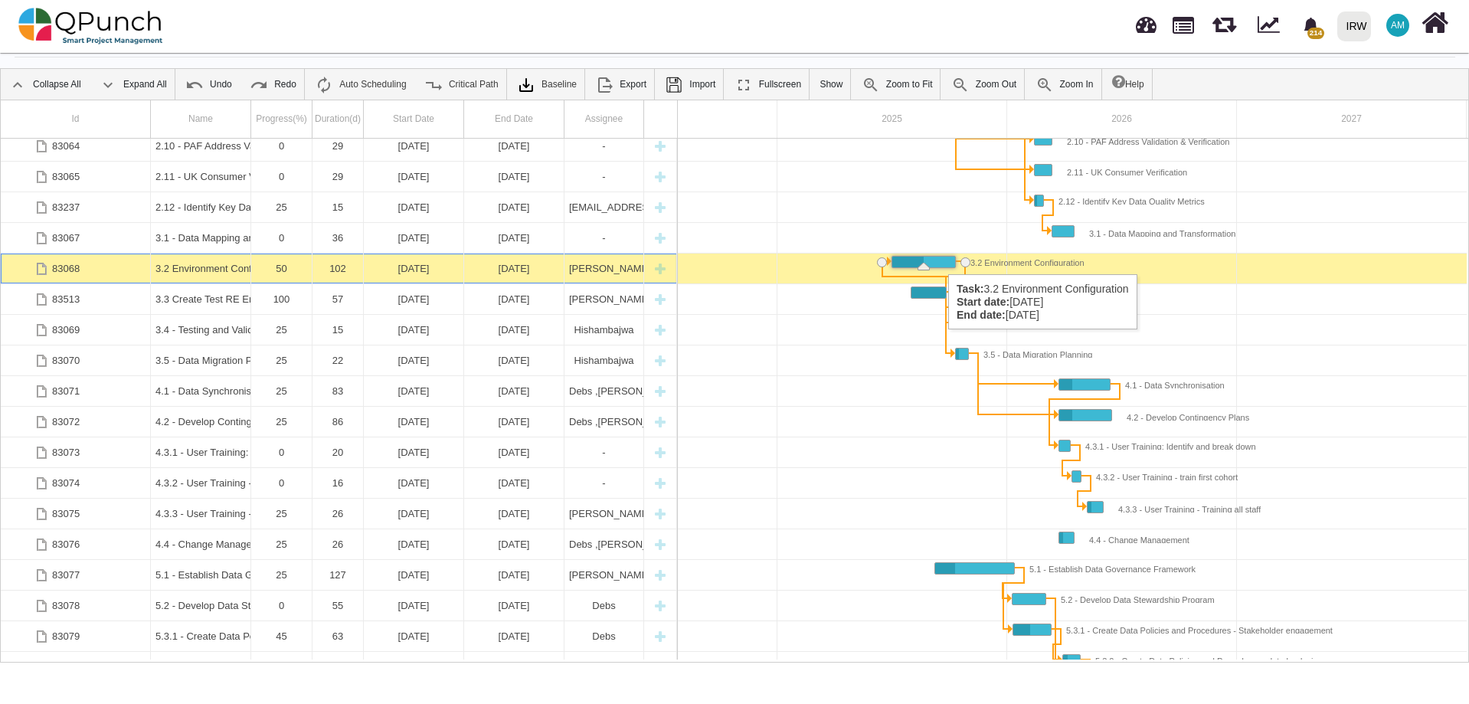
click at [941, 259] on div "Task: 3.2 Environment Configuration Start date: 01-07-2025 End date: 10-10-2025" at bounding box center [923, 262] width 63 height 11
click at [940, 260] on div "Task: 3.2 Environment Configuration Start date: 01-07-2025 End date: 10-10-2025" at bounding box center [923, 262] width 63 height 11
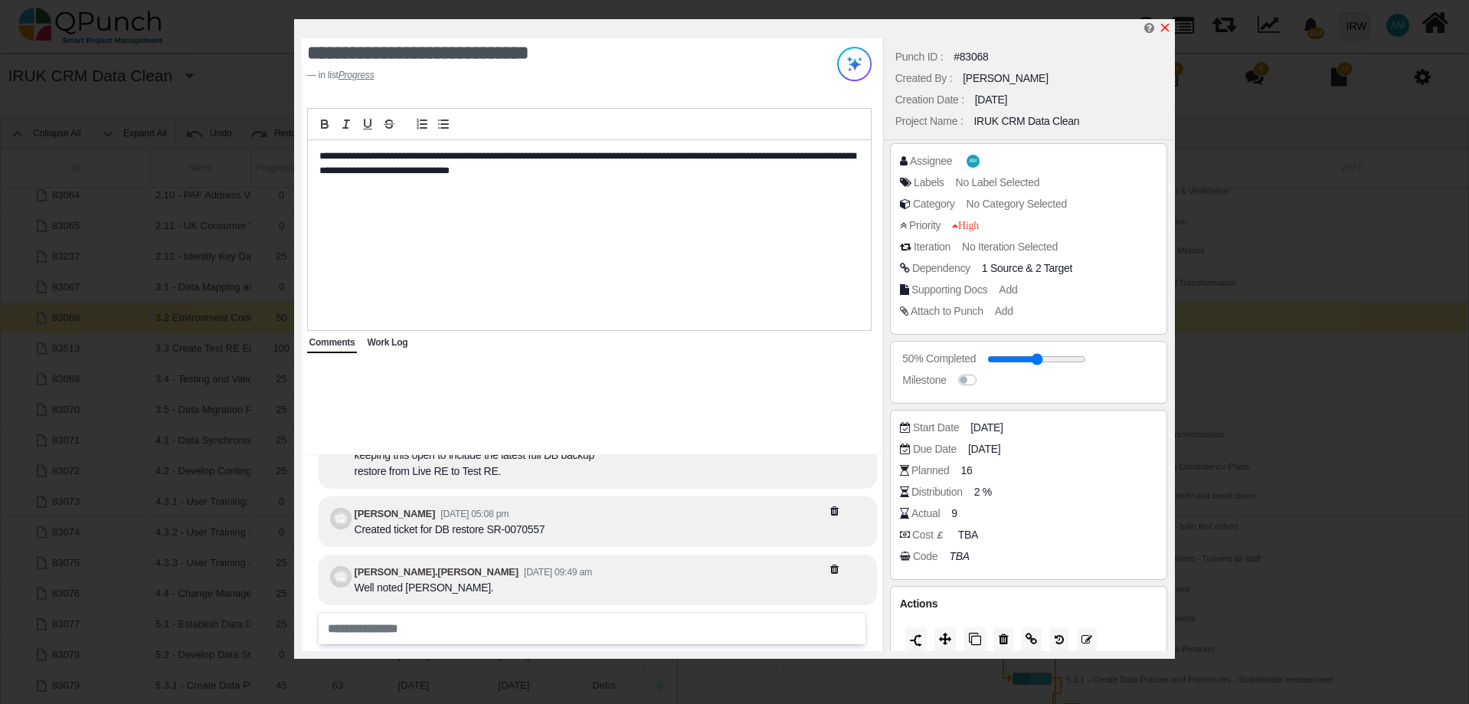
click at [1167, 28] on icon "x" at bounding box center [1165, 28] width 8 height 8
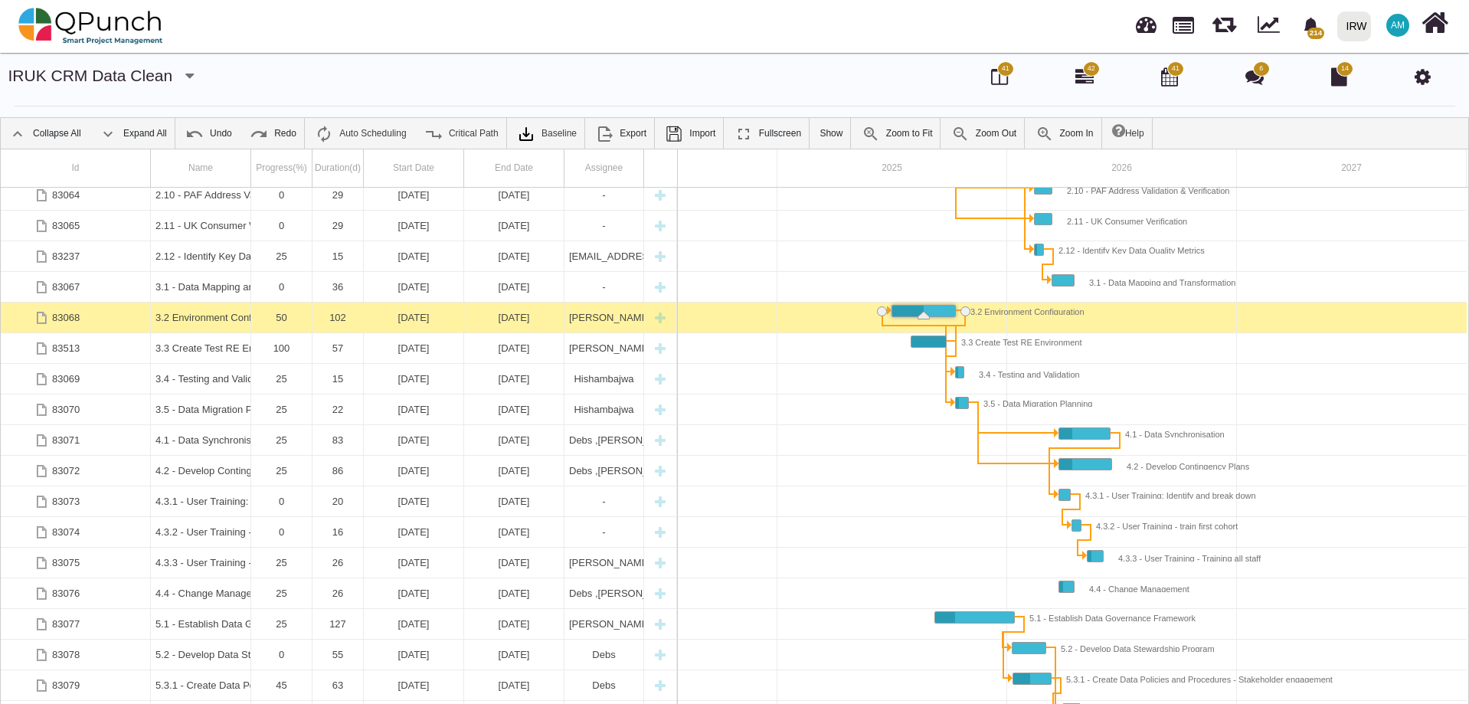
click at [741, 486] on div at bounding box center [1007, 501] width 919 height 31
drag, startPoint x: 646, startPoint y: 165, endPoint x: 731, endPoint y: 152, distance: 86.0
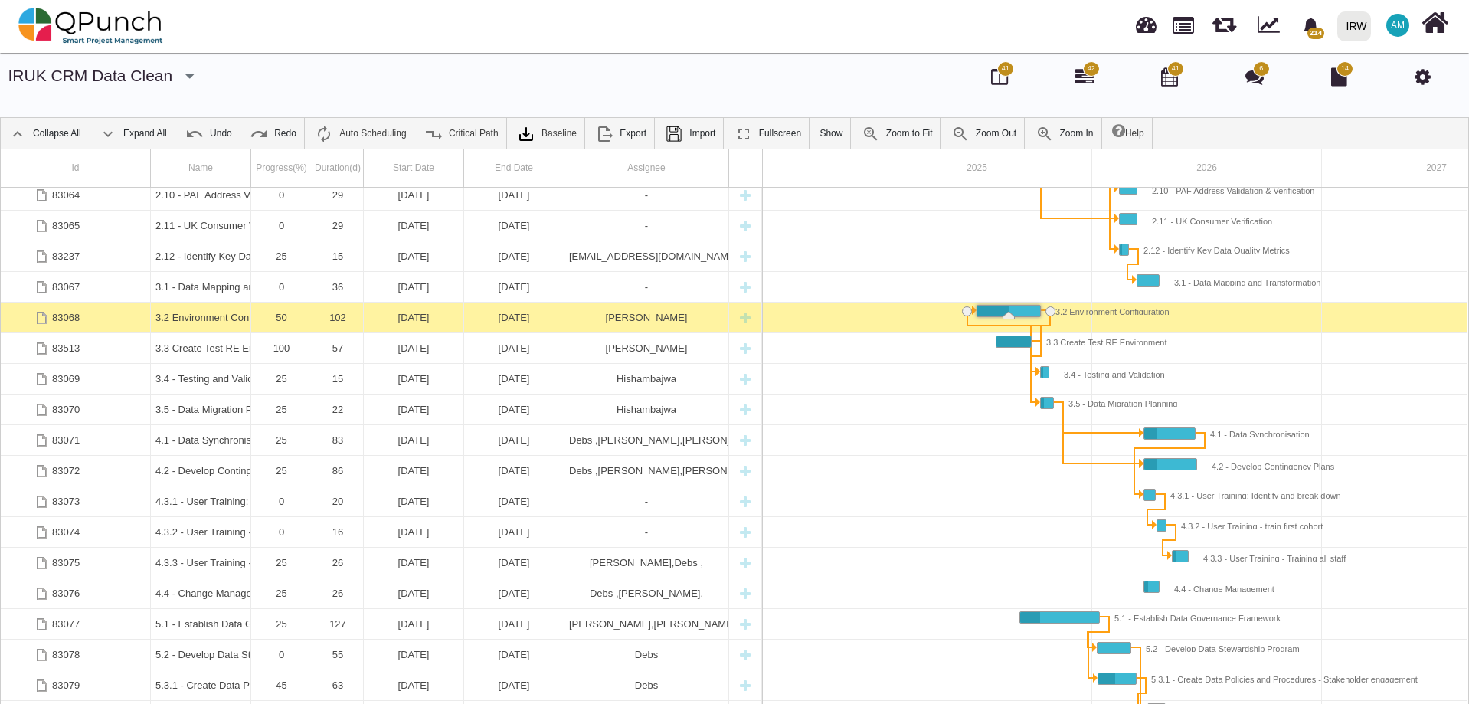
click at [863, 626] on div at bounding box center [1092, 624] width 919 height 31
click at [837, 391] on div at bounding box center [1092, 379] width 919 height 31
drag, startPoint x: 833, startPoint y: 328, endPoint x: 825, endPoint y: 282, distance: 46.7
click at [825, 282] on div at bounding box center [1092, 287] width 919 height 31
click at [827, 281] on div at bounding box center [1092, 287] width 919 height 31
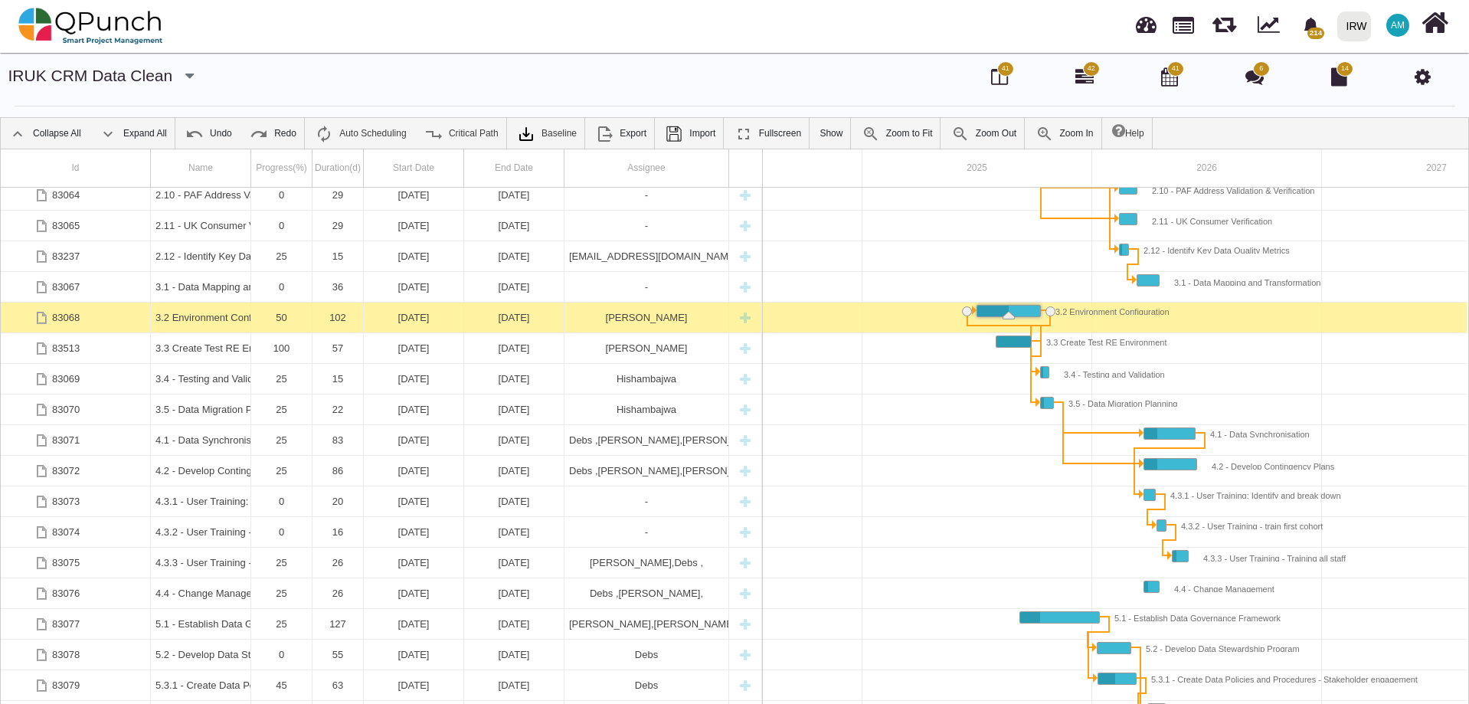
click at [827, 280] on div at bounding box center [1092, 287] width 919 height 31
drag, startPoint x: 825, startPoint y: 280, endPoint x: 872, endPoint y: 274, distance: 47.1
click at [828, 280] on div at bounding box center [1092, 287] width 919 height 31
click at [1003, 83] on icon at bounding box center [999, 76] width 17 height 18
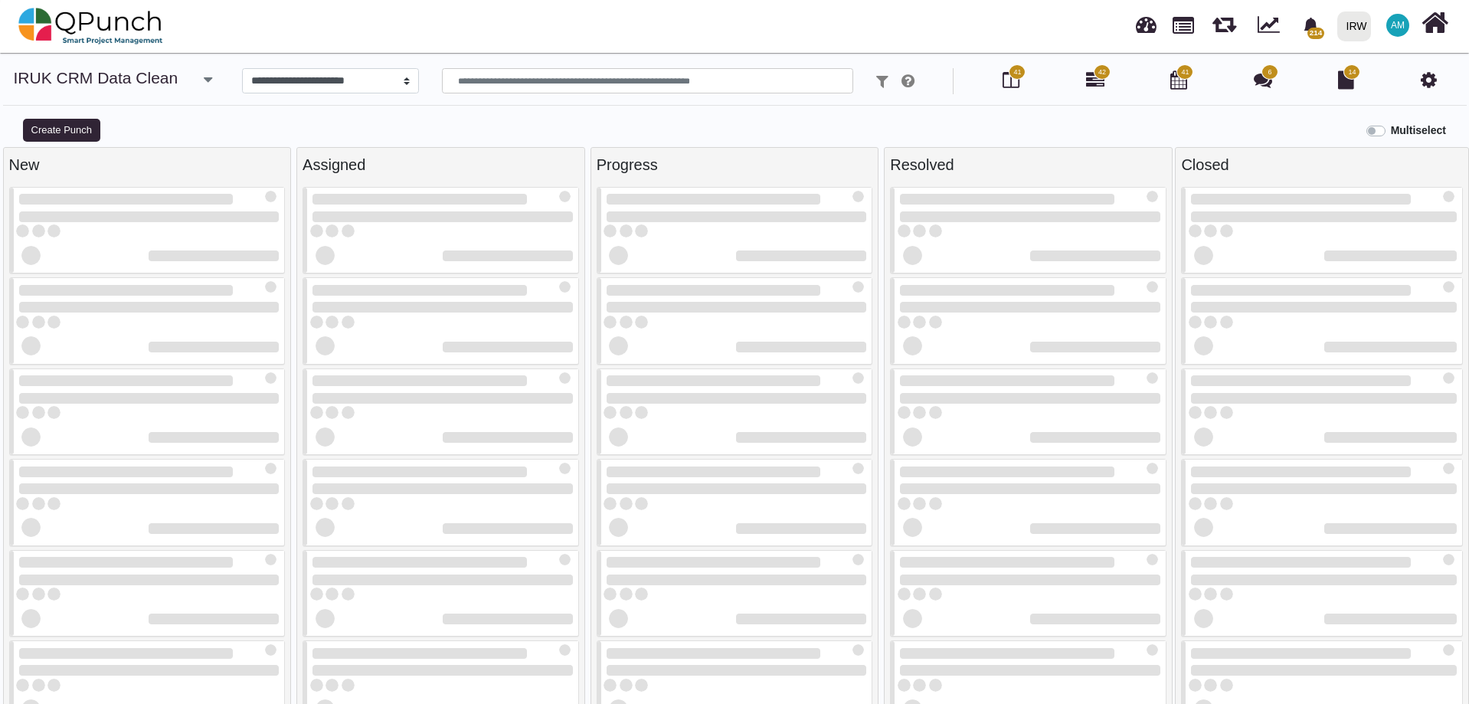
select select
click at [1098, 77] on span "42" at bounding box center [1102, 72] width 8 height 11
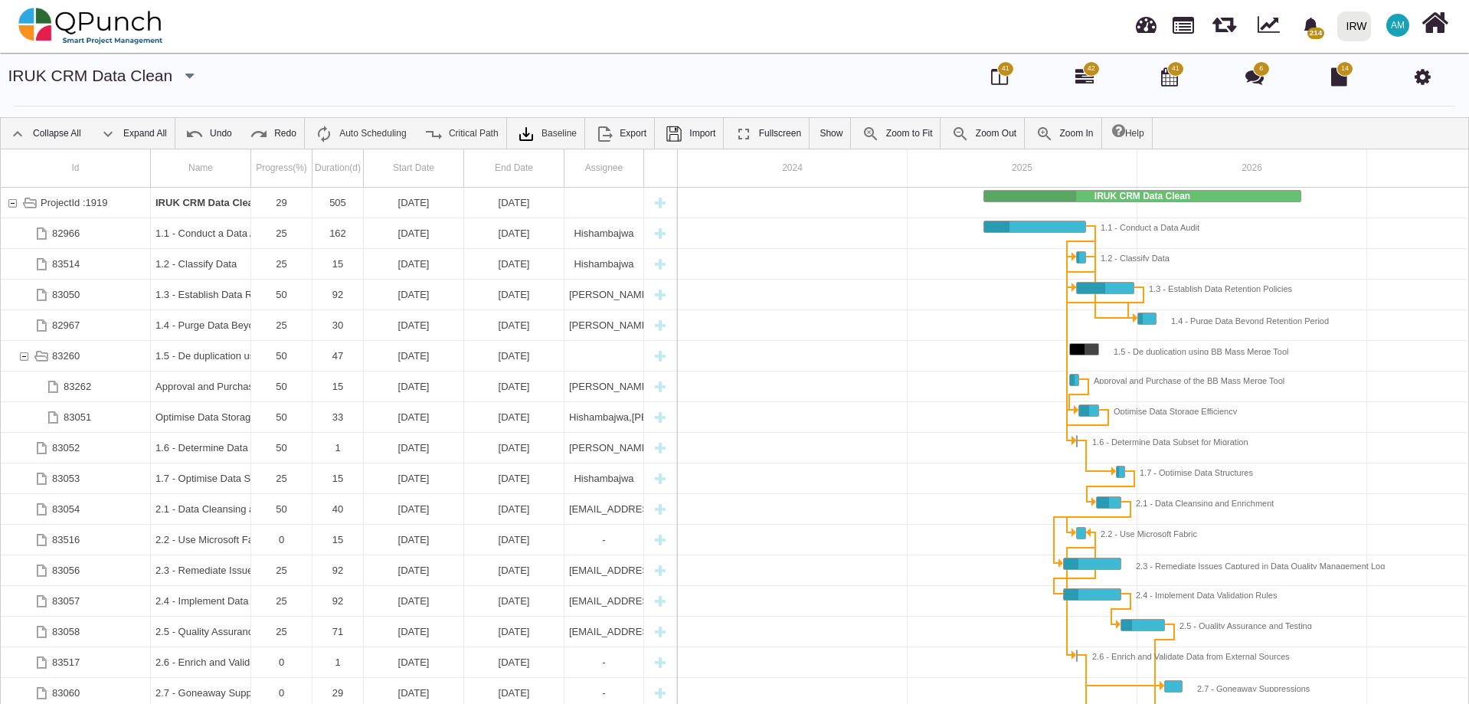
scroll to position [0, 130]
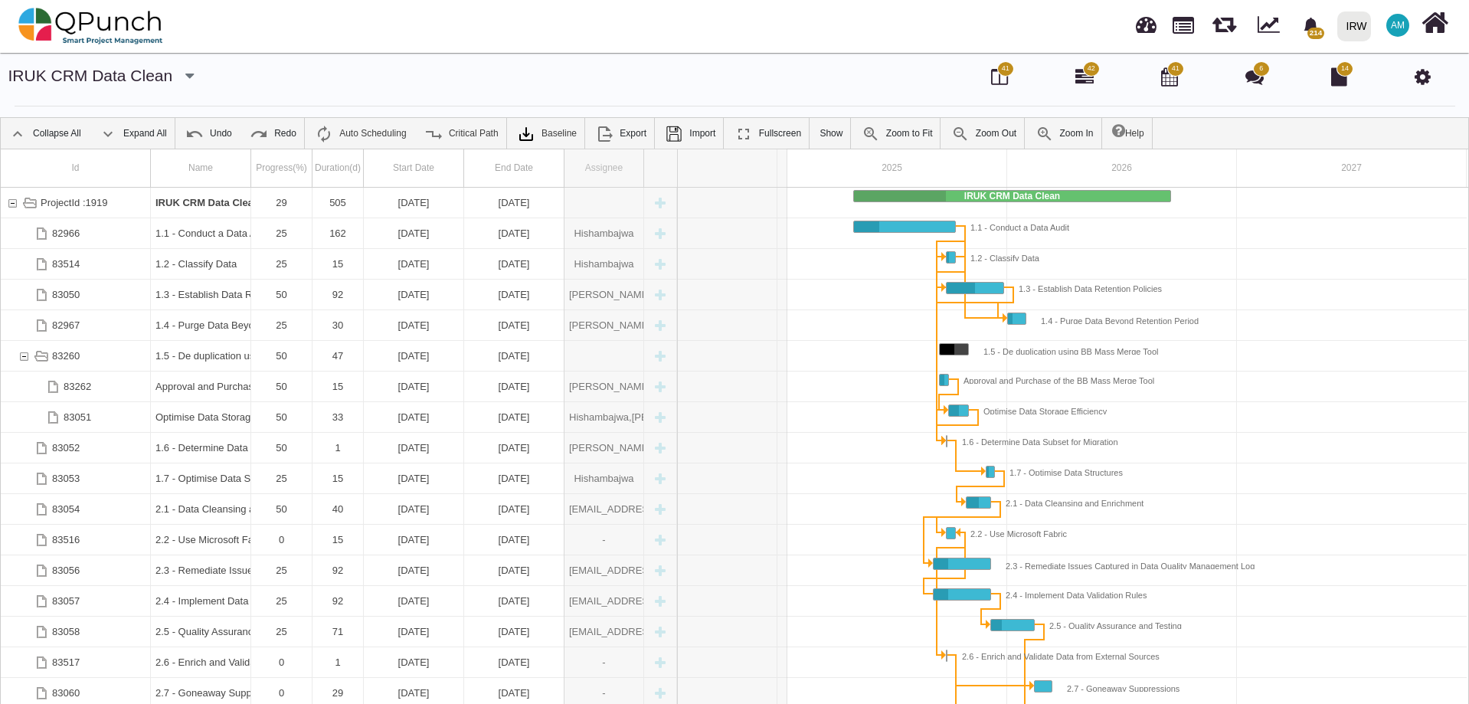
drag, startPoint x: 653, startPoint y: 157, endPoint x: 790, endPoint y: 169, distance: 137.7
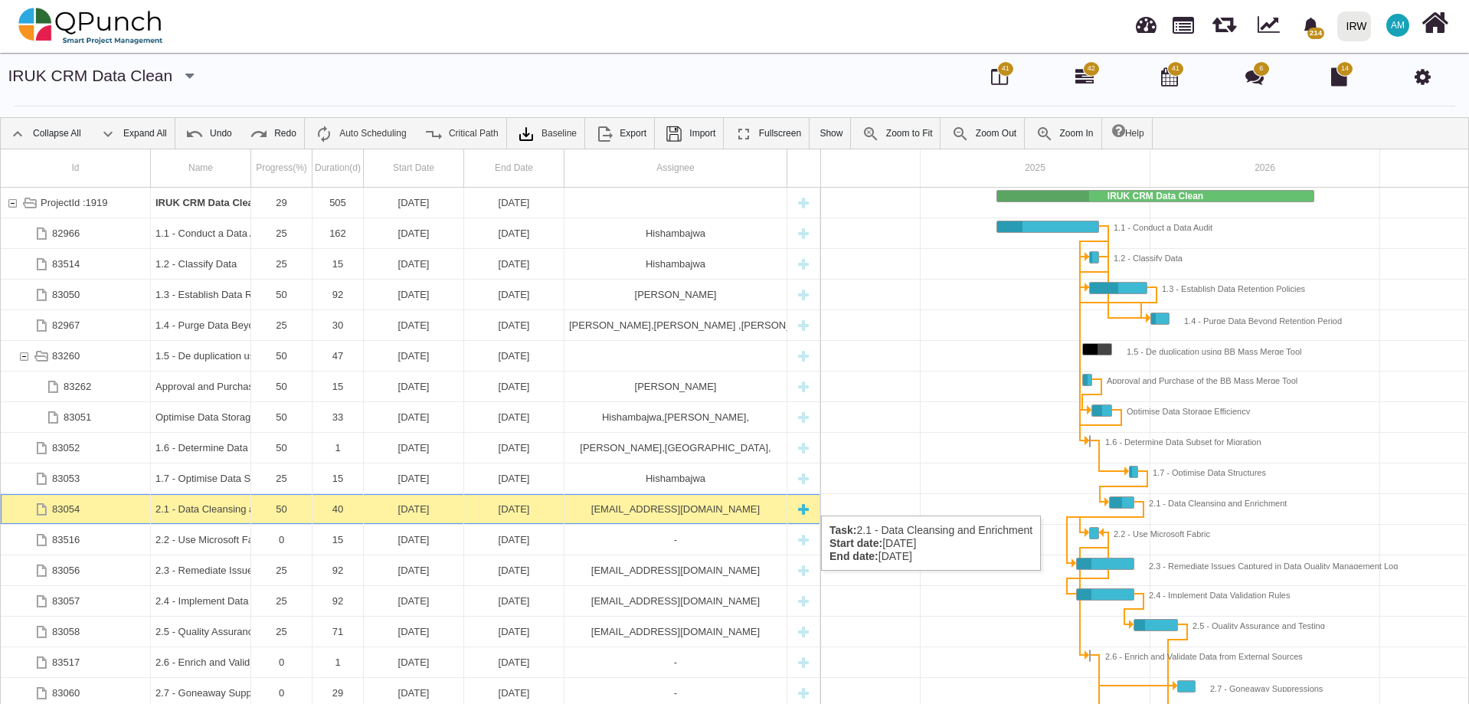
click at [659, 500] on div "[EMAIL_ADDRESS][DOMAIN_NAME]" at bounding box center [675, 509] width 213 height 30
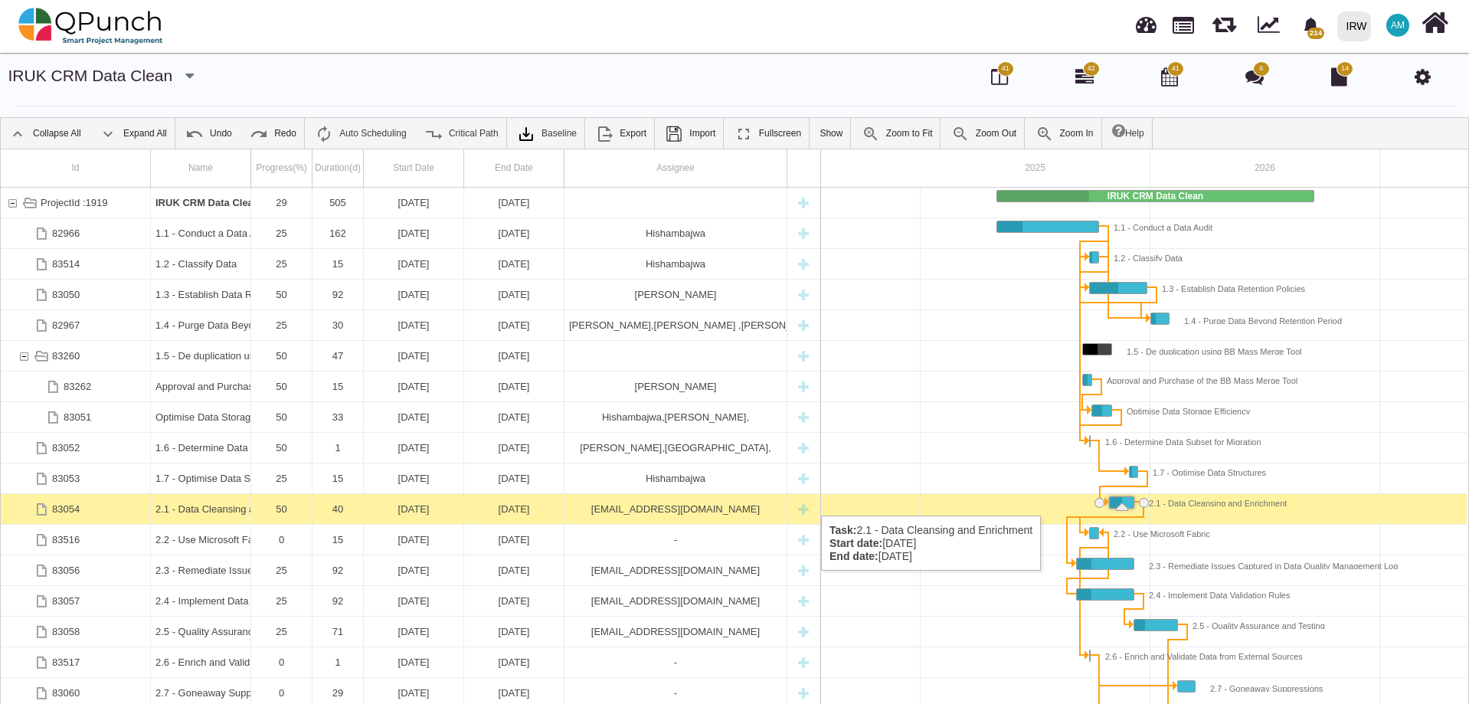
scroll to position [0, 273]
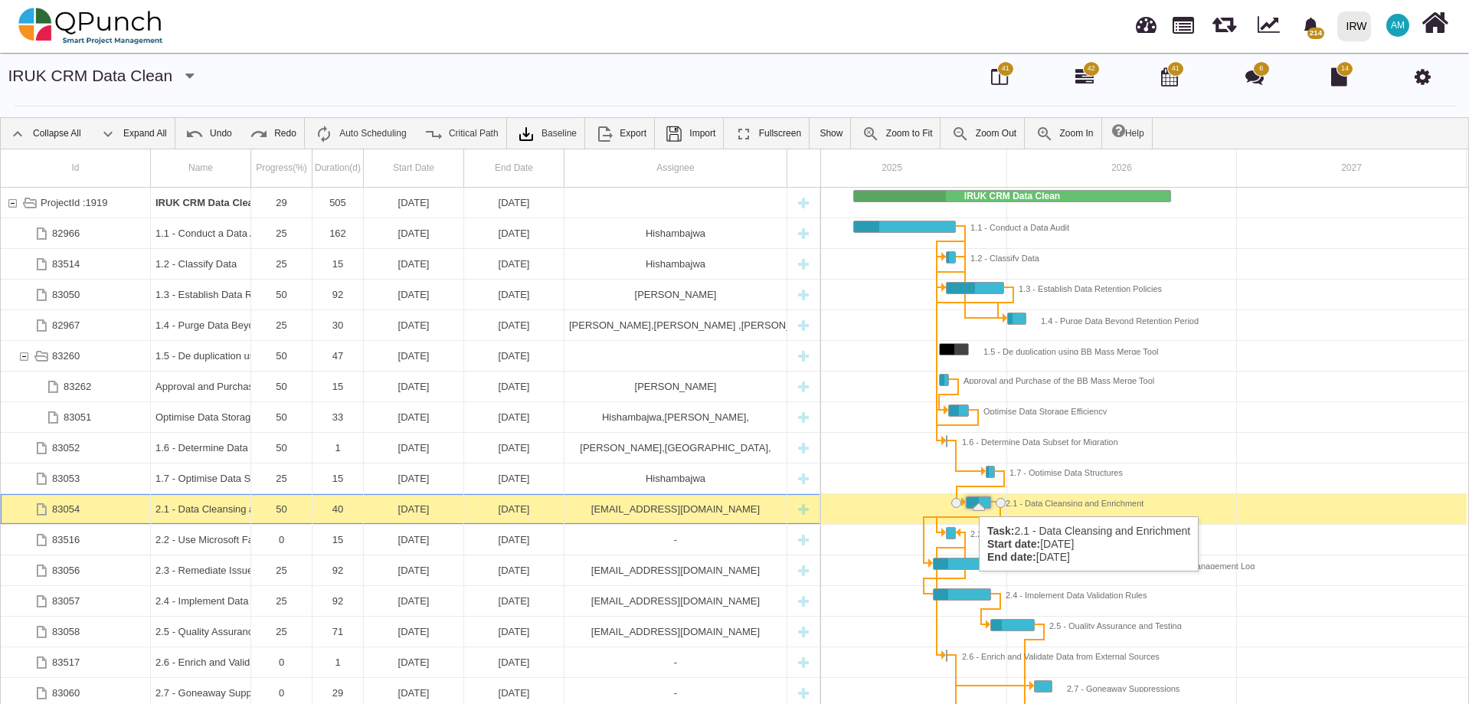
click at [971, 501] on div "Task: 2.1 - Data Cleansing and Enrichment Start date: 27-10-2025 End date: 05-1…" at bounding box center [979, 502] width 24 height 11
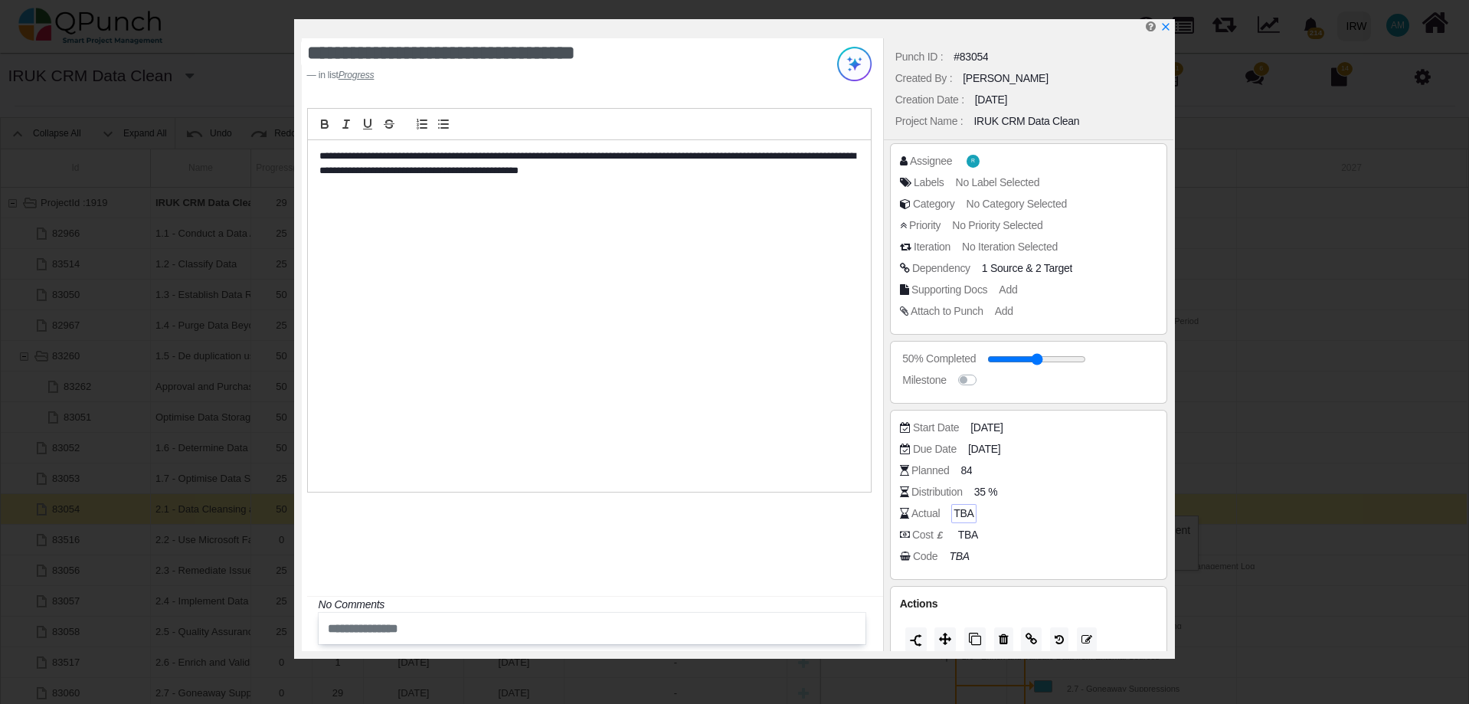
click at [960, 513] on span "TBA" at bounding box center [964, 514] width 20 height 16
click at [962, 513] on span "TBA" at bounding box center [964, 514] width 20 height 16
drag, startPoint x: 993, startPoint y: 491, endPoint x: 964, endPoint y: 496, distance: 30.2
click at [964, 496] on div "Distribution 35 %" at bounding box center [1033, 491] width 266 height 15
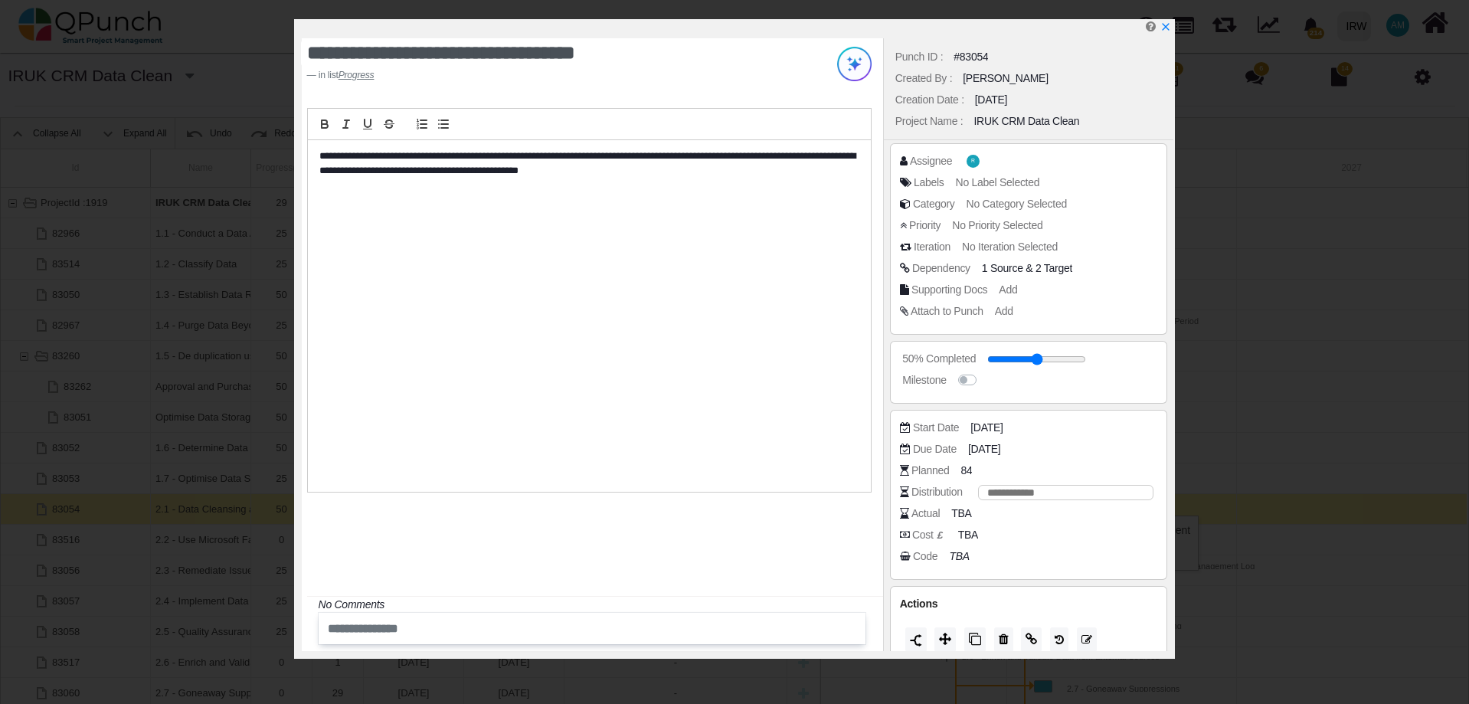
type input "*"
type input "***"
click at [1023, 559] on div "Code TBA" at bounding box center [1033, 555] width 266 height 15
click at [992, 496] on span "100 %" at bounding box center [991, 492] width 29 height 16
type input "*"
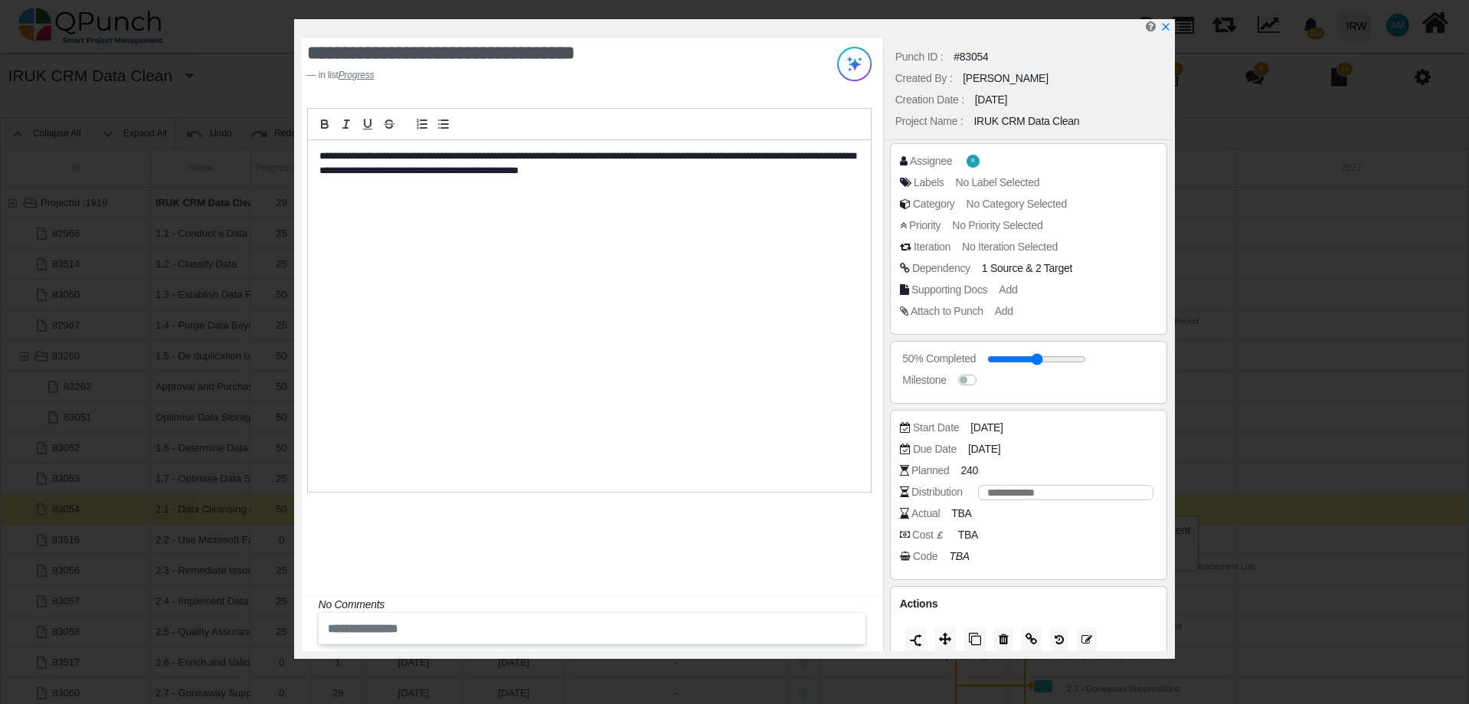
type input "**"
click at [1033, 588] on div "Actions" at bounding box center [1029, 624] width 278 height 76
click at [1148, 31] on icon at bounding box center [1151, 27] width 10 height 11
click at [1162, 29] on icon "x" at bounding box center [1165, 27] width 12 height 12
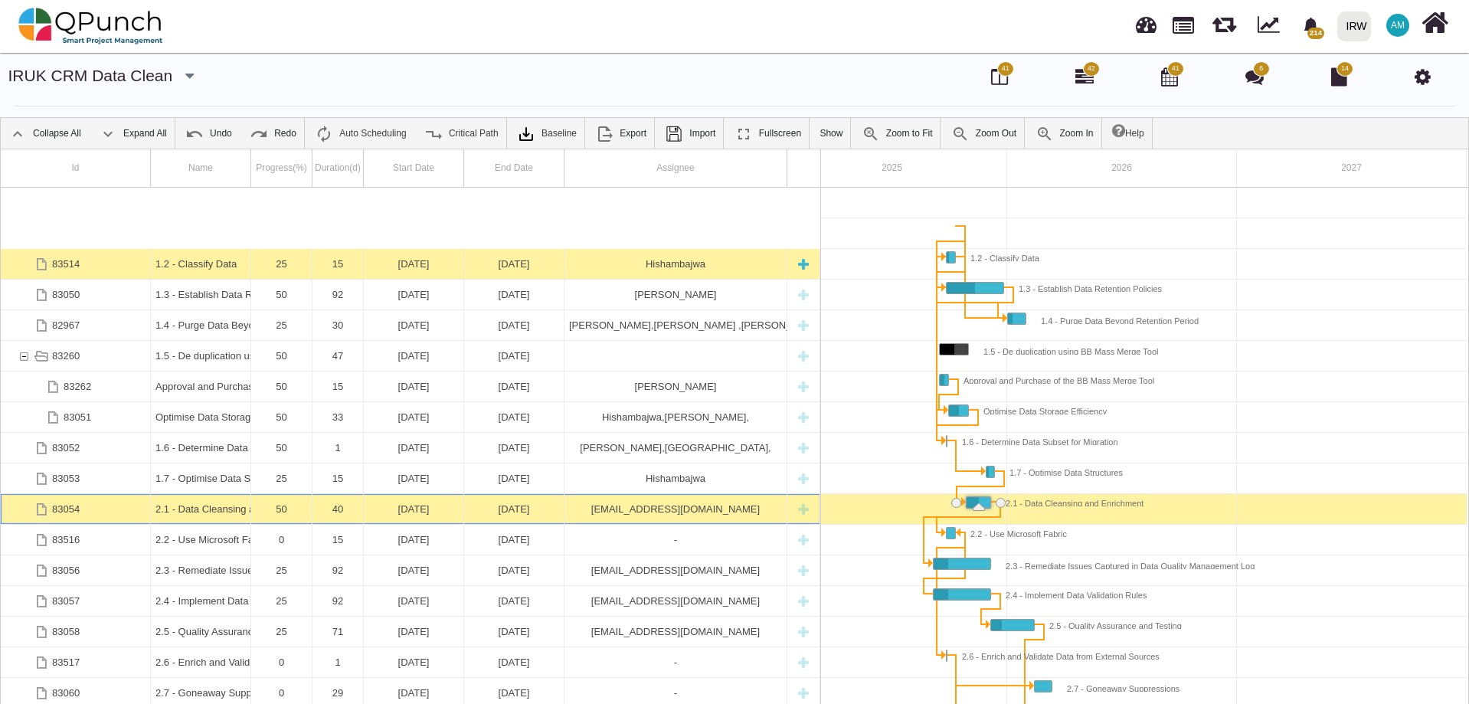
scroll to position [138, 0]
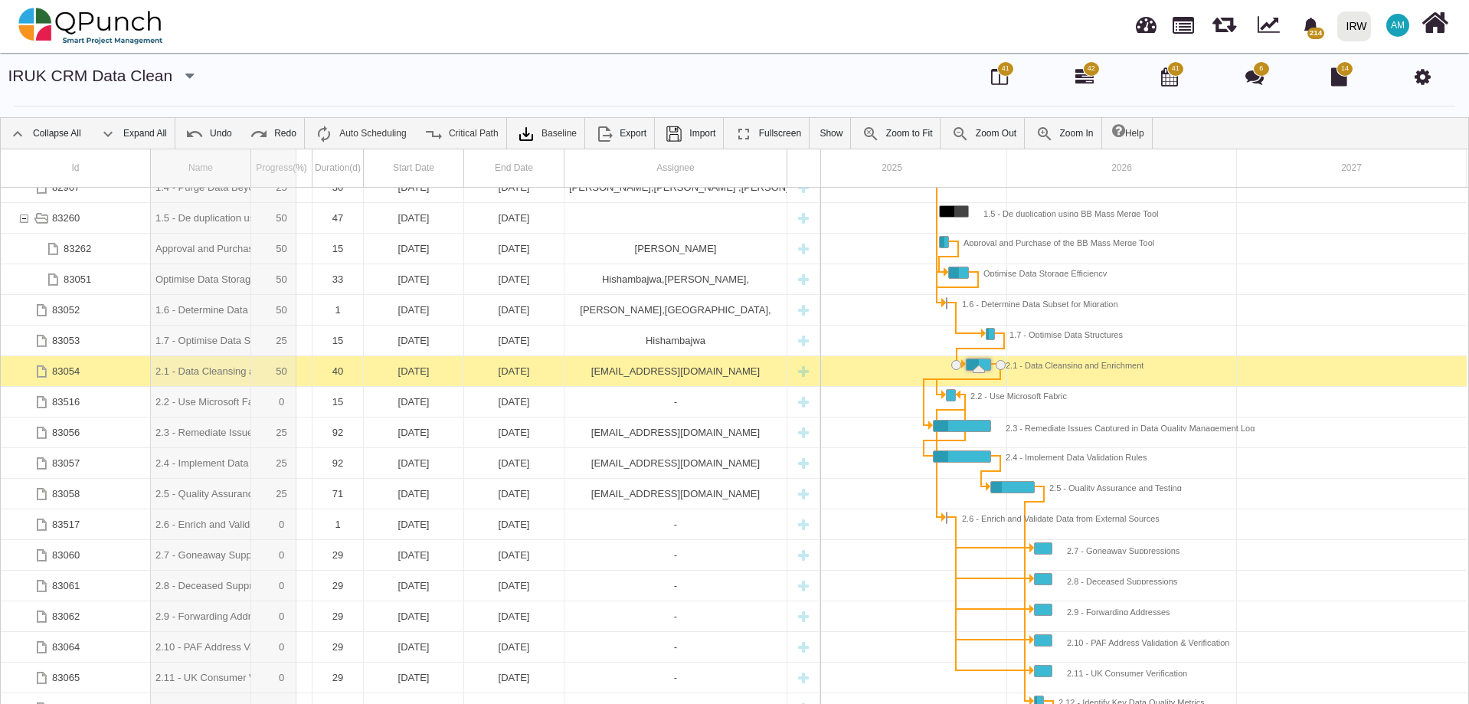
drag, startPoint x: 250, startPoint y: 164, endPoint x: 300, endPoint y: 164, distance: 49.8
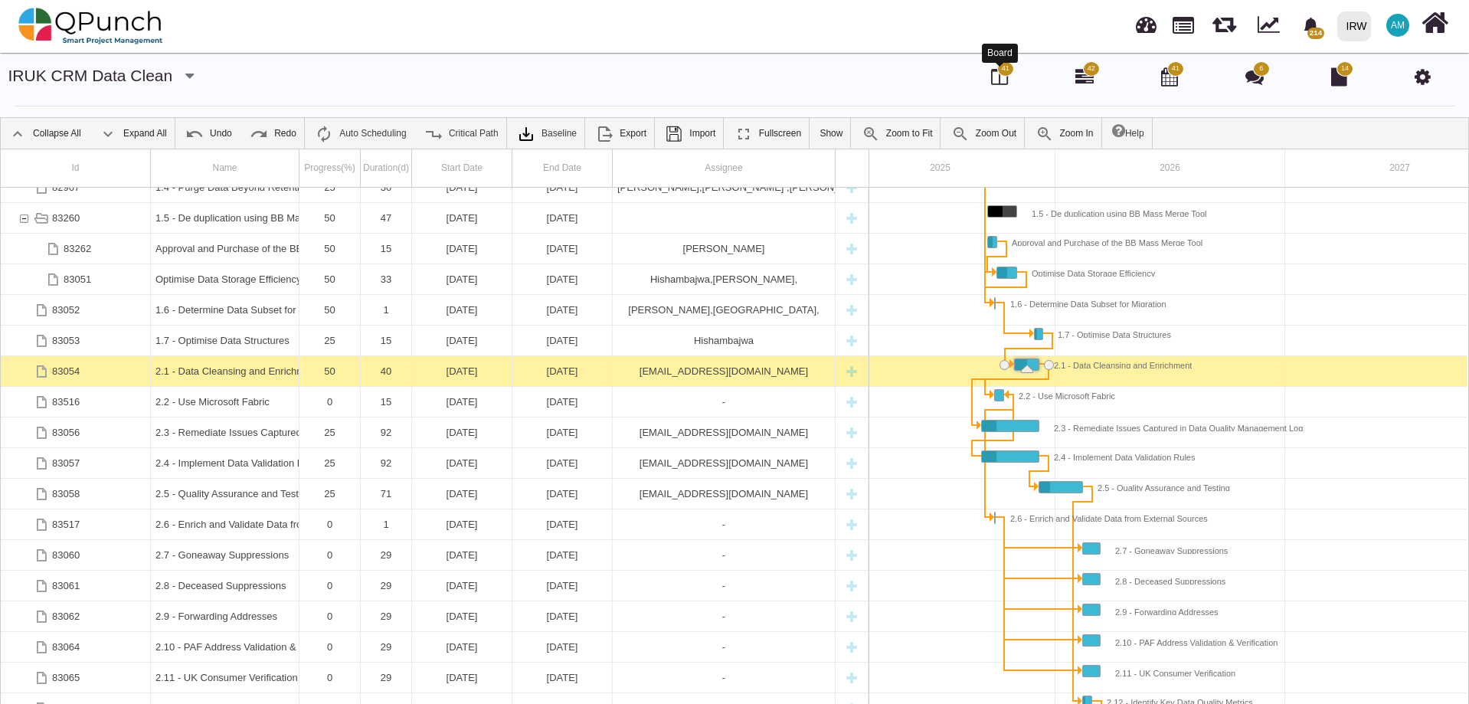
click at [1000, 76] on icon at bounding box center [999, 76] width 17 height 18
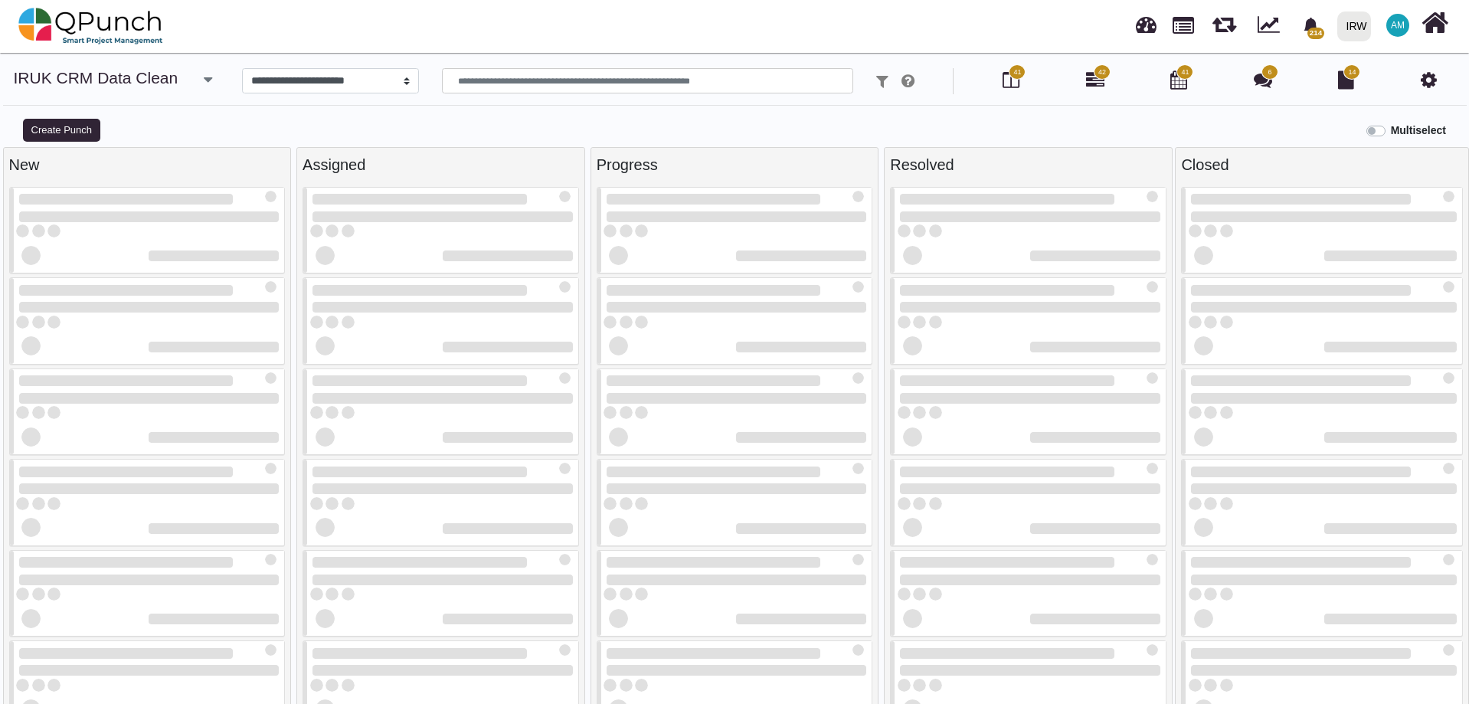
select select
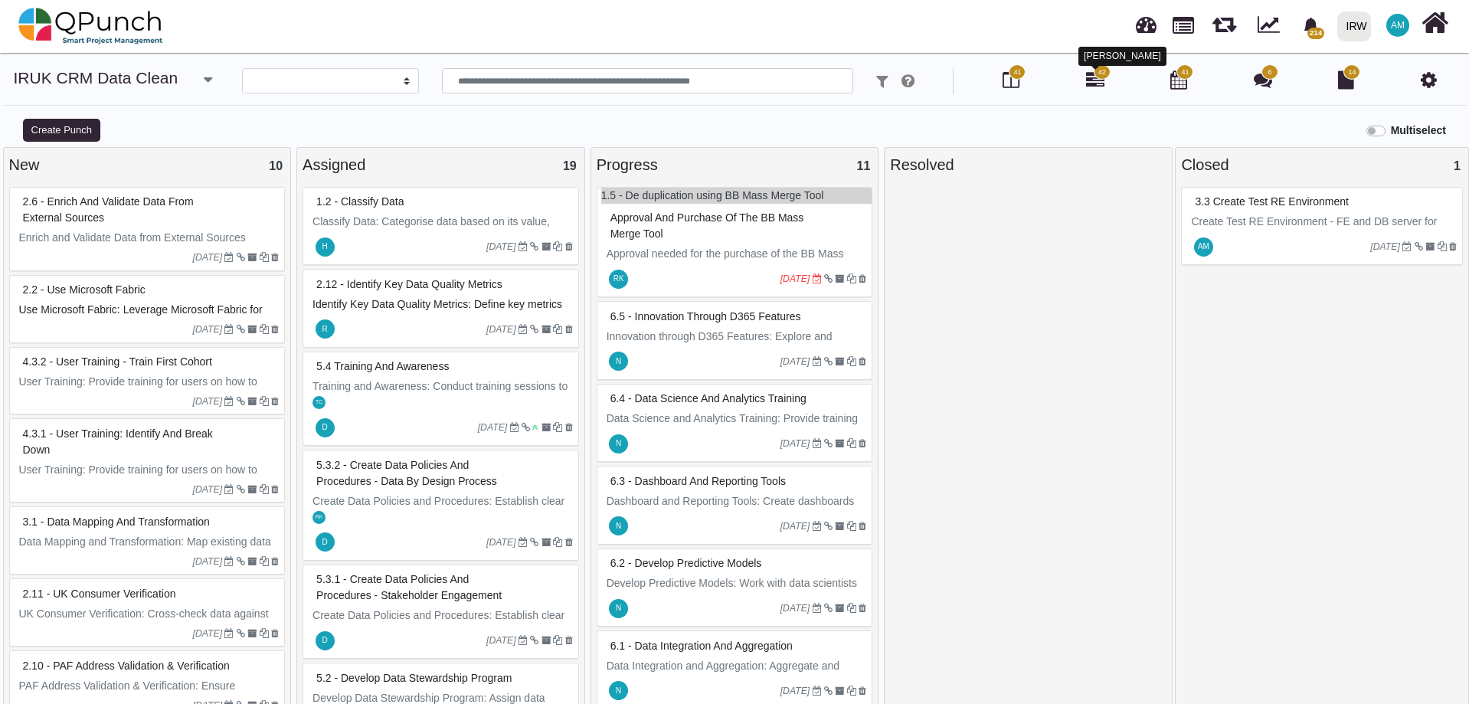
click at [1098, 83] on icon at bounding box center [1095, 79] width 18 height 18
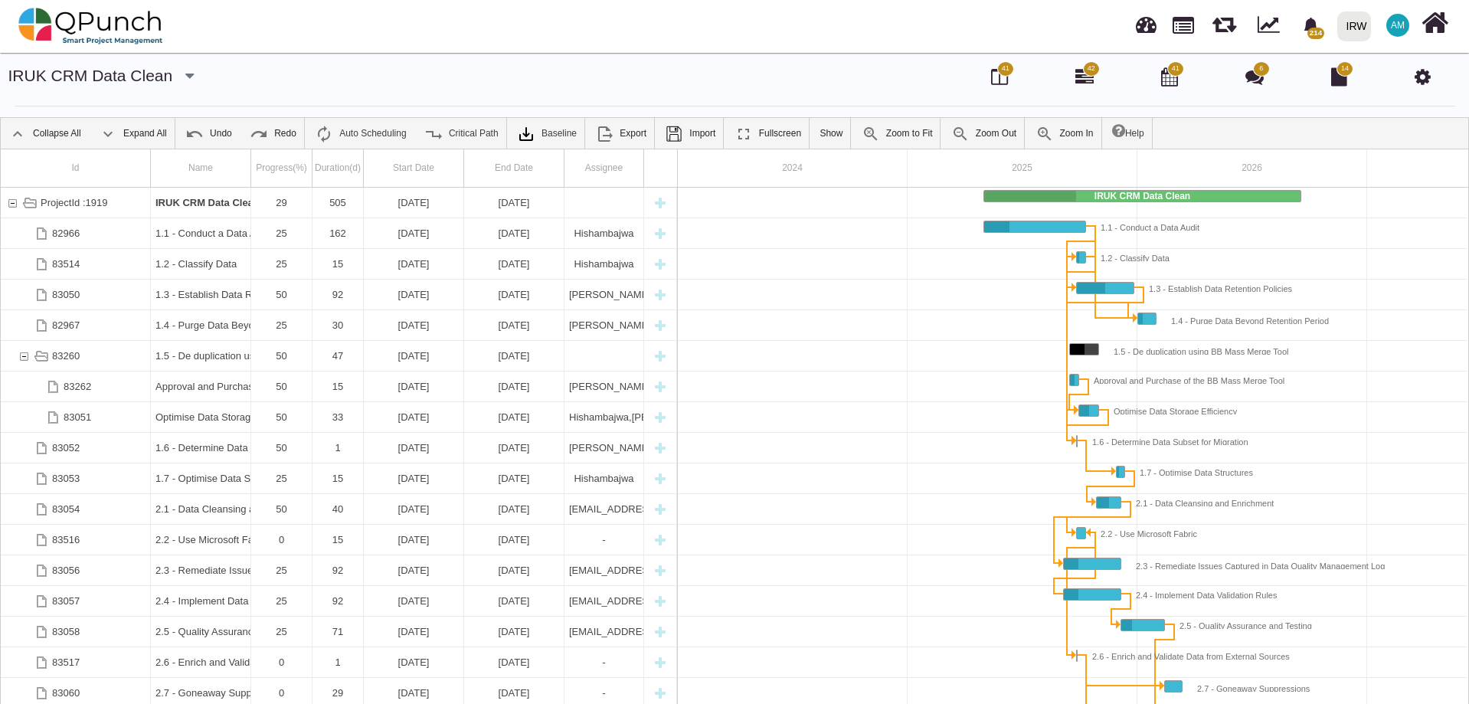
scroll to position [0, 130]
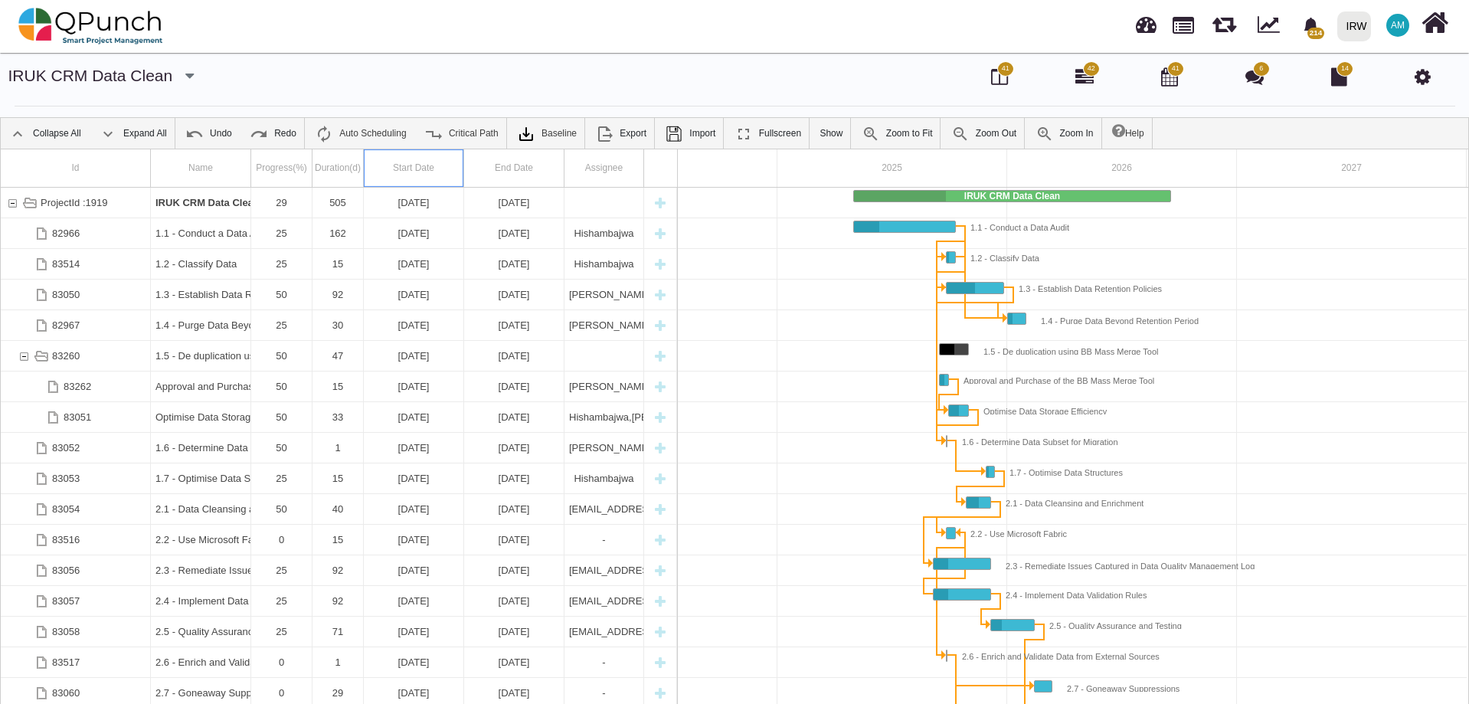
click at [422, 169] on div "Start Date" at bounding box center [414, 168] width 100 height 38
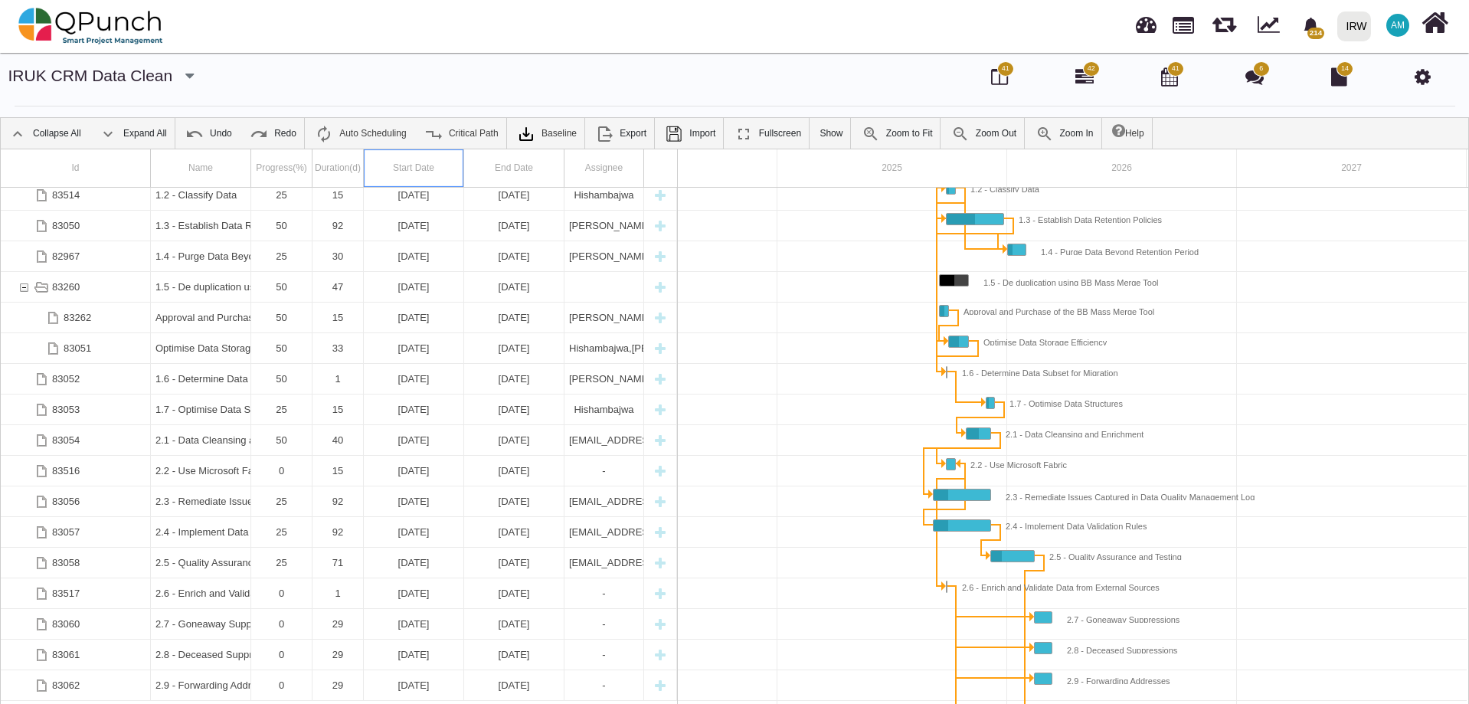
scroll to position [0, 0]
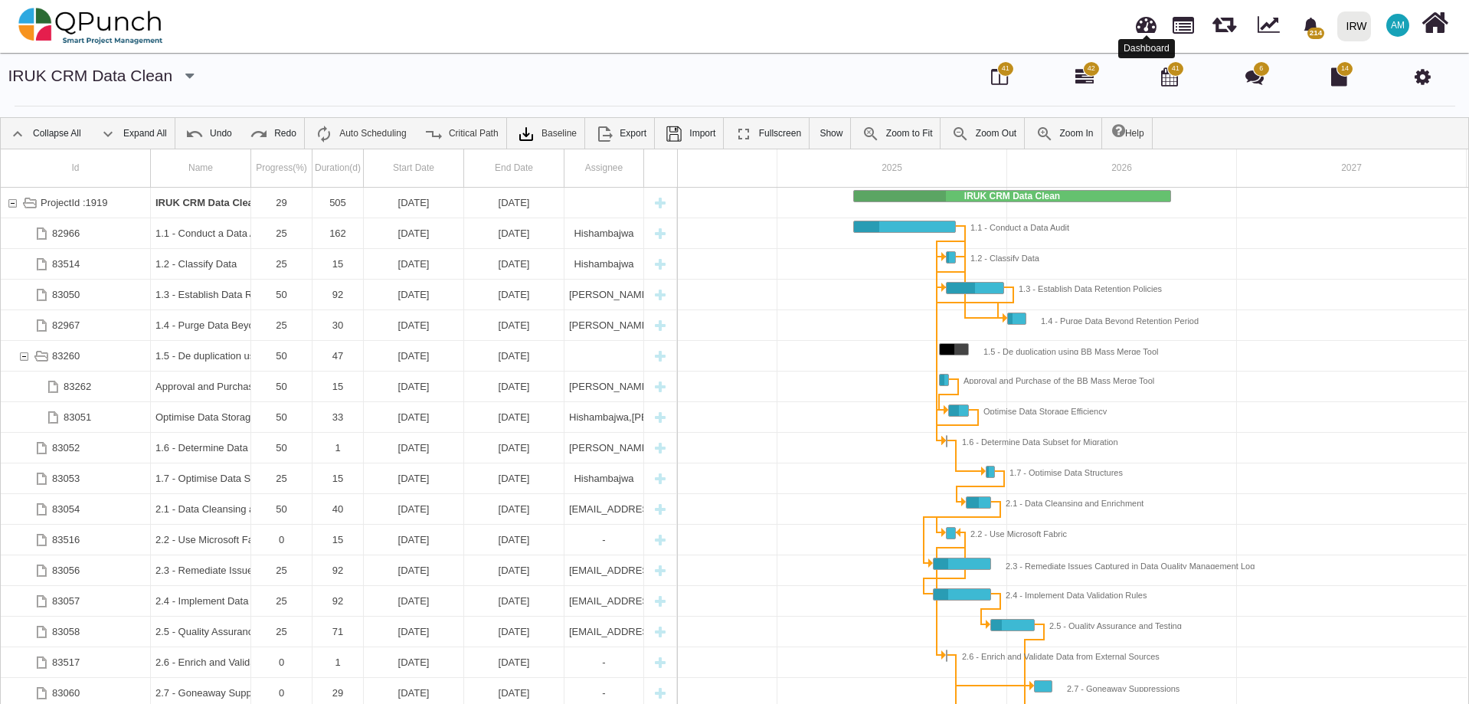
click at [1147, 22] on link at bounding box center [1146, 22] width 21 height 25
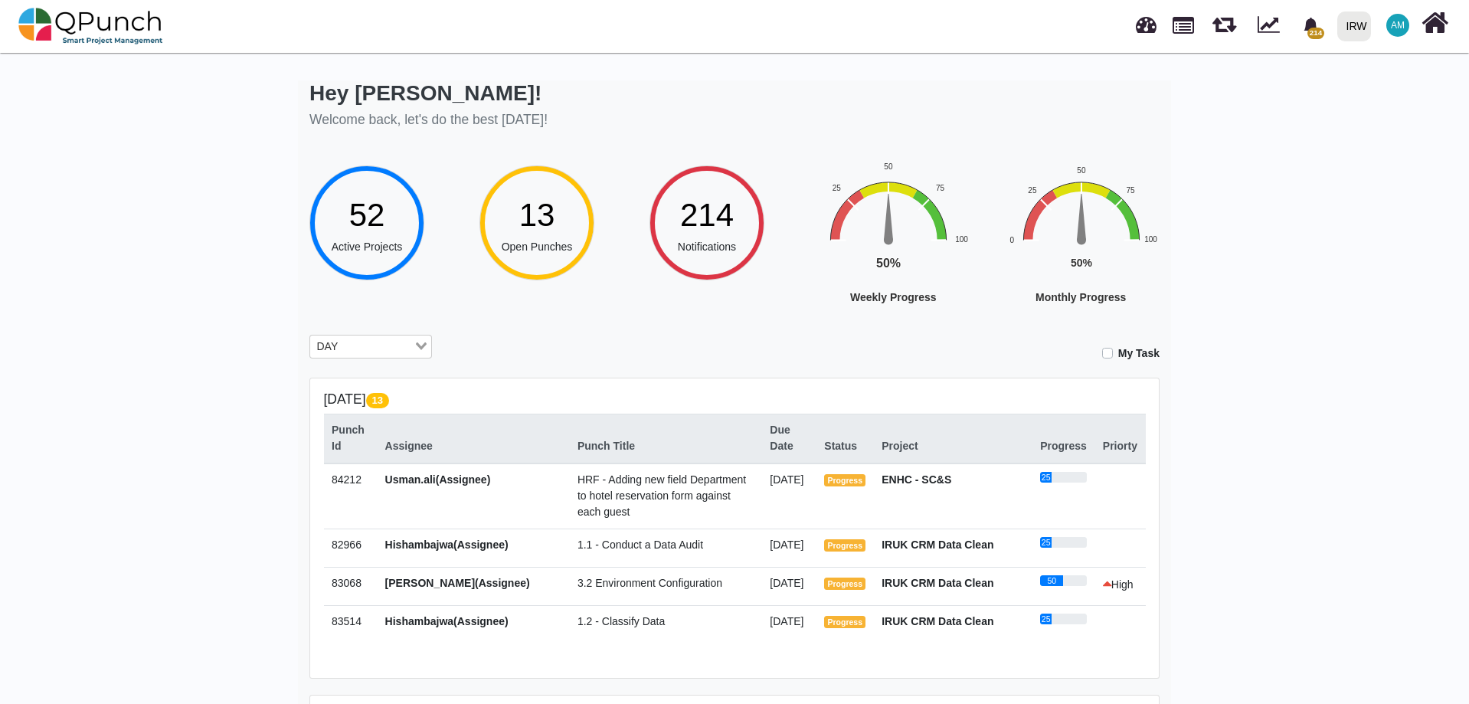
click at [1118, 353] on label "My Task" at bounding box center [1138, 353] width 41 height 16
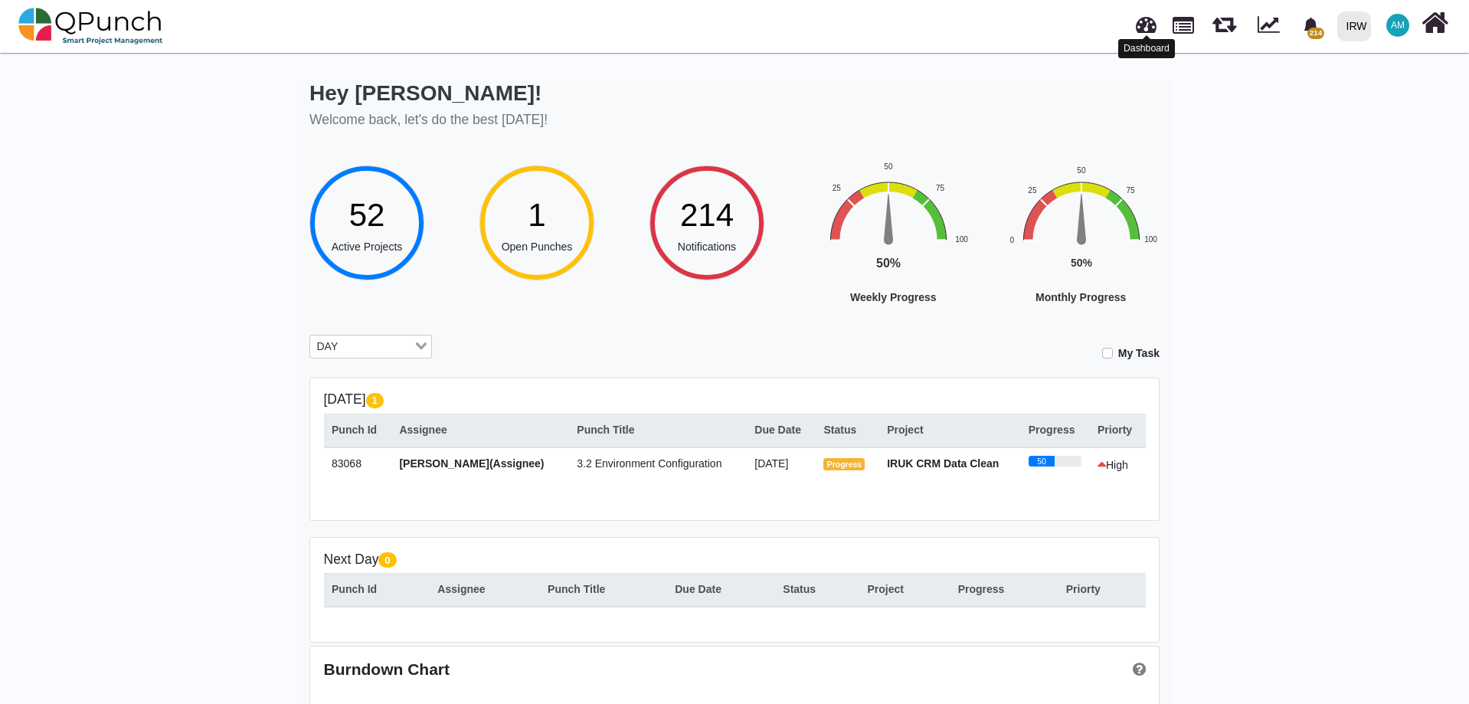
click at [1146, 29] on link at bounding box center [1146, 22] width 21 height 25
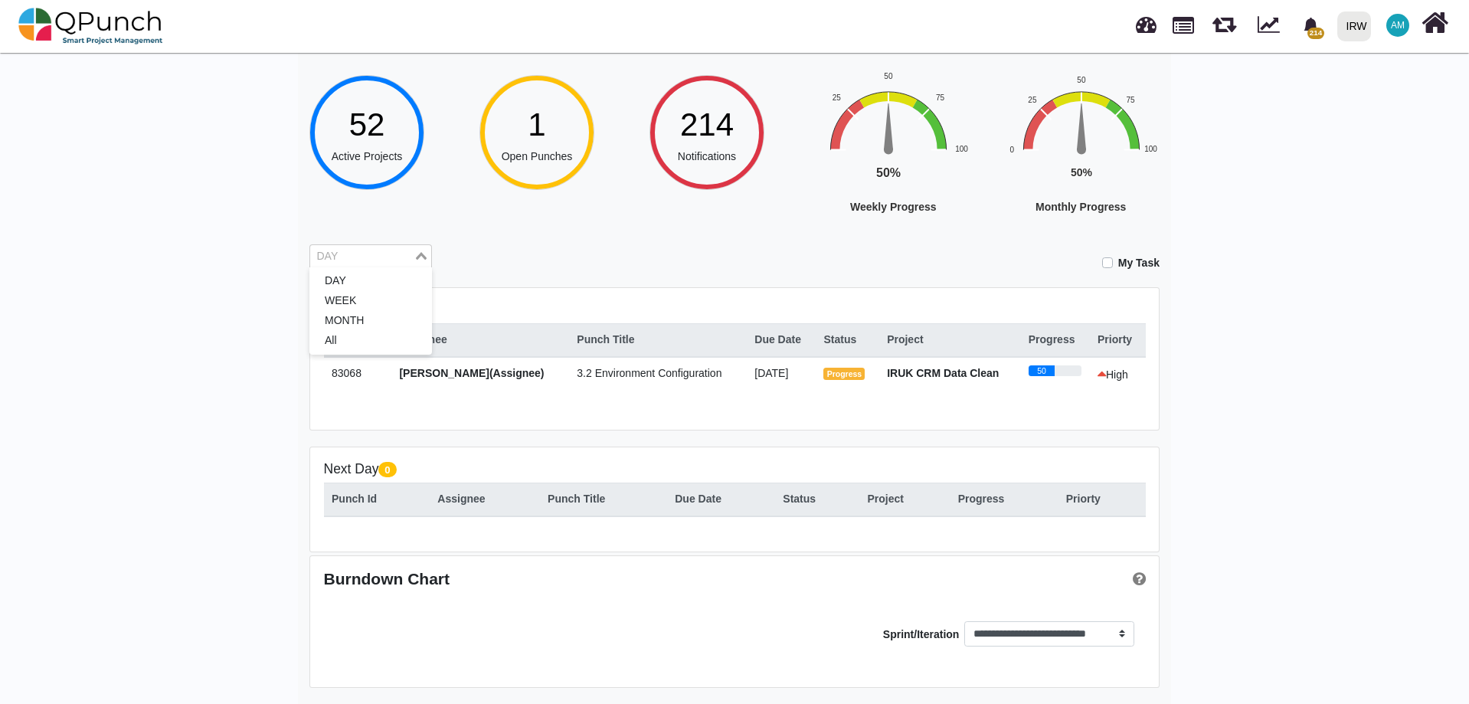
click at [426, 254] on div "Loading..." at bounding box center [423, 255] width 18 height 20
click at [365, 293] on li "WEEK" at bounding box center [370, 301] width 123 height 20
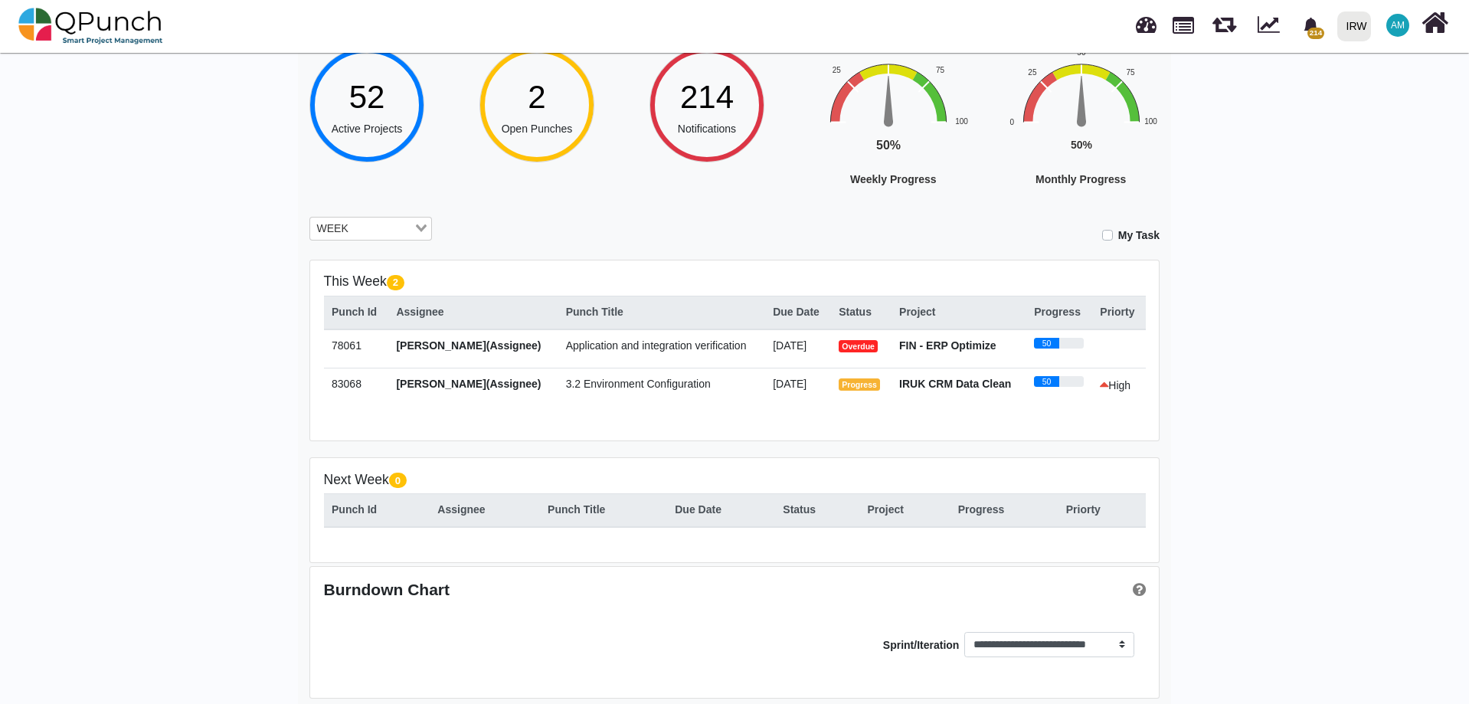
scroll to position [130, 0]
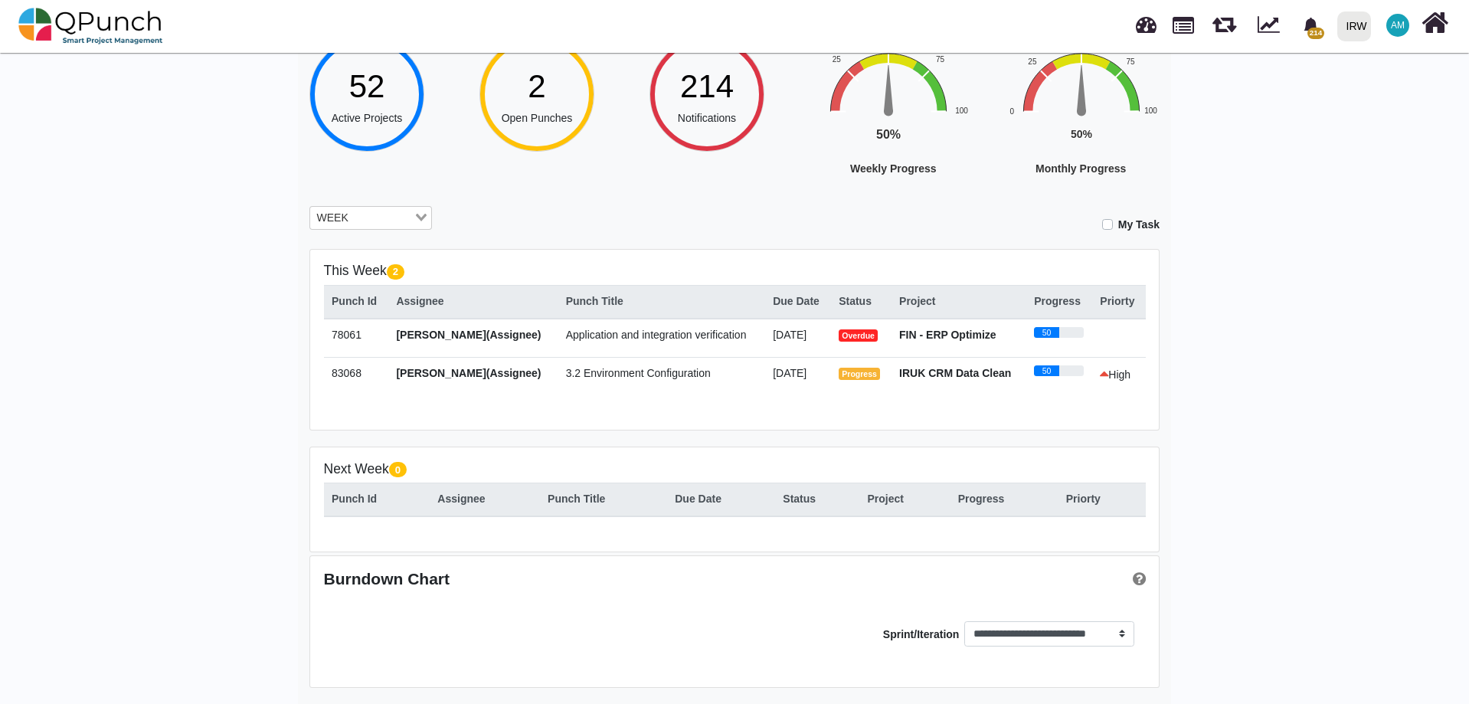
click at [409, 218] on input "Search for option" at bounding box center [382, 218] width 59 height 17
click at [365, 288] on li "MONTH" at bounding box center [370, 283] width 123 height 20
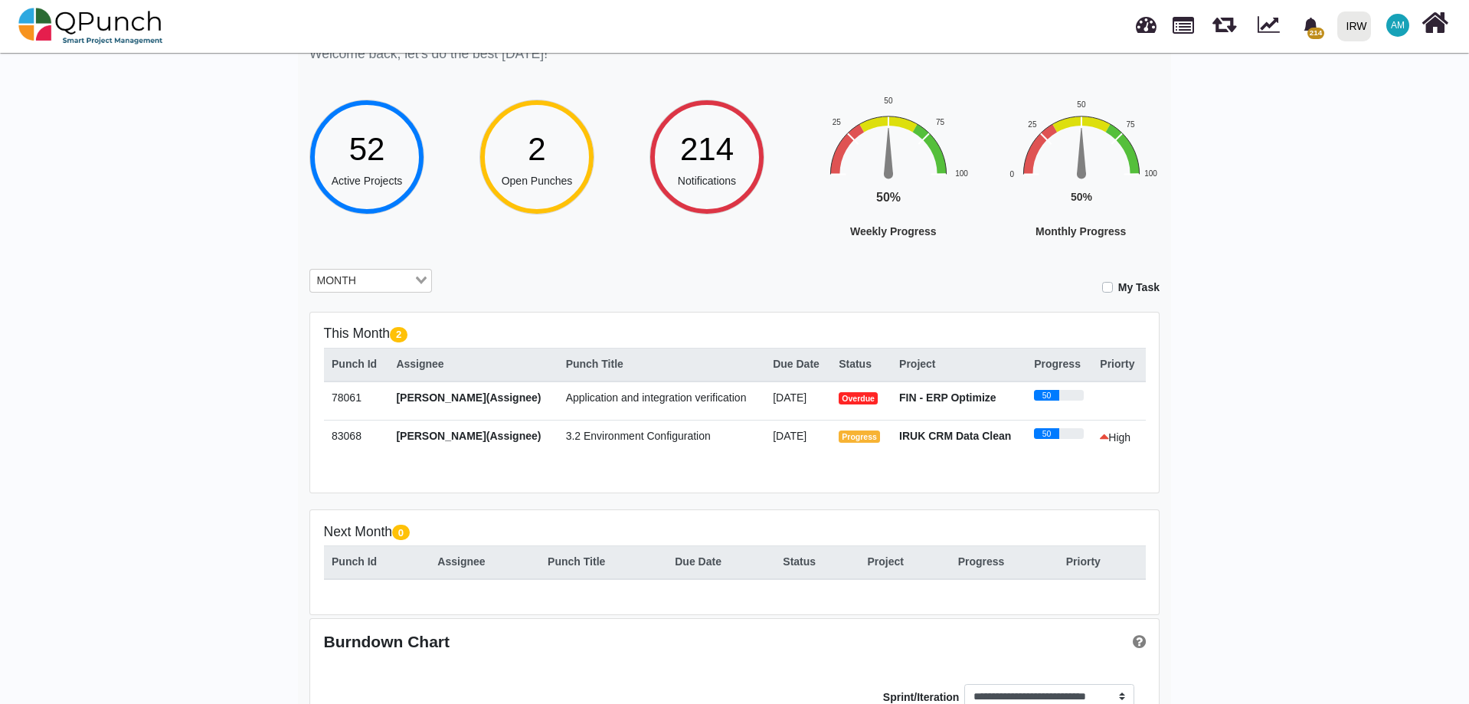
scroll to position [0, 0]
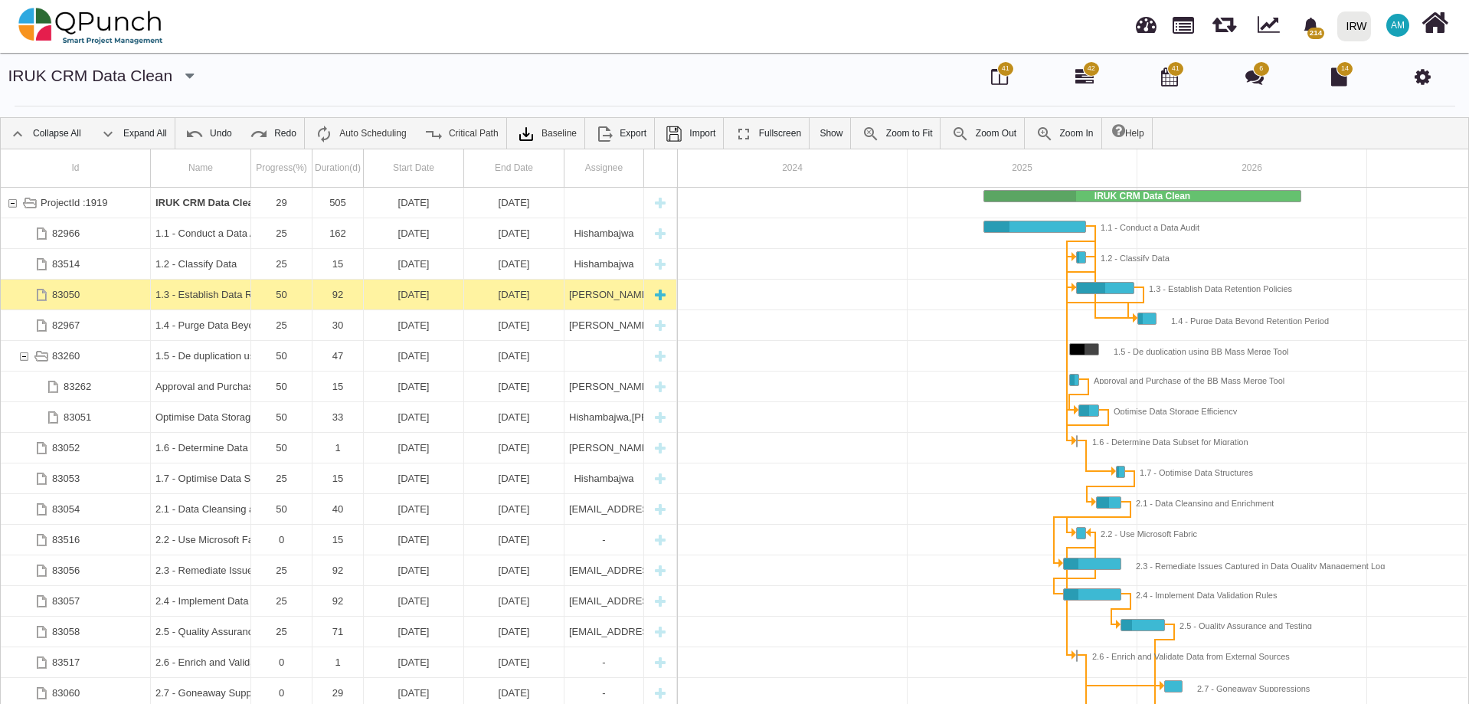
scroll to position [0, 130]
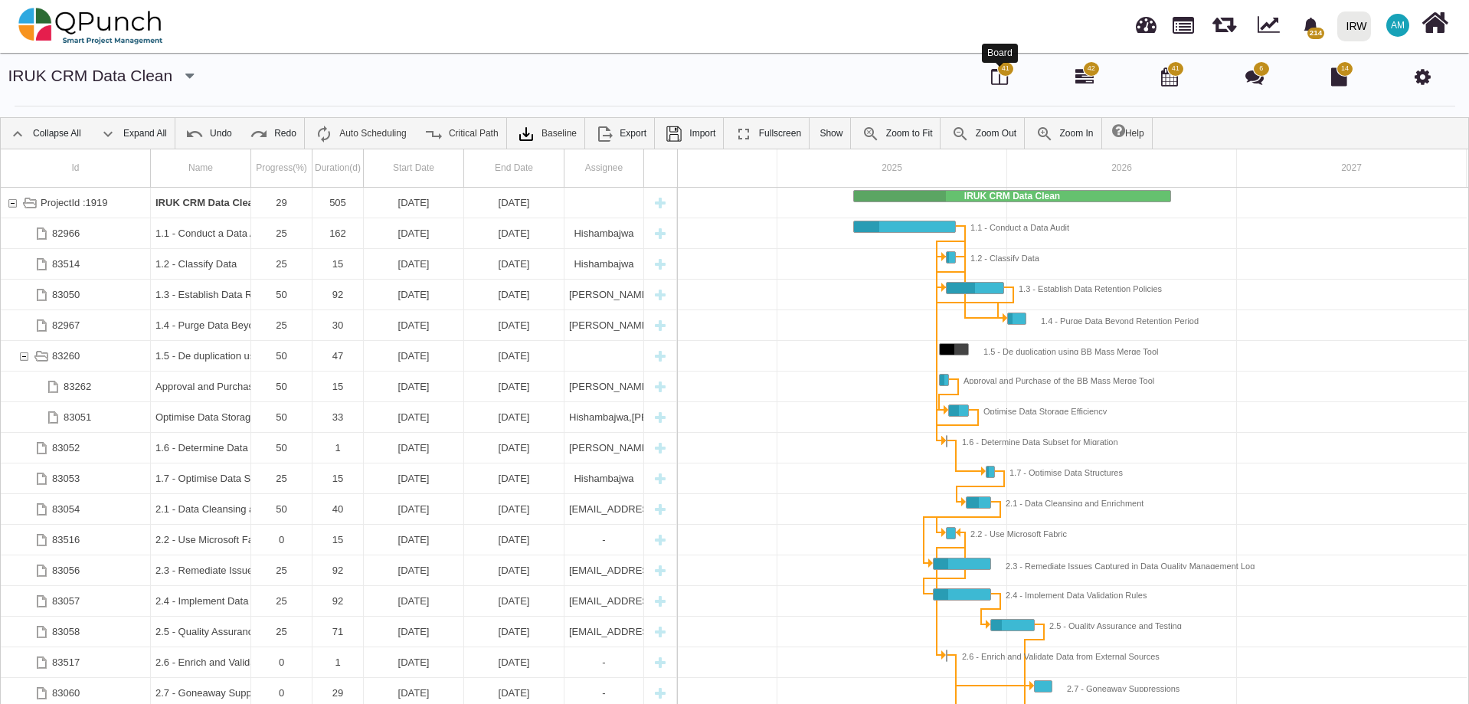
click at [1000, 77] on icon at bounding box center [999, 76] width 17 height 18
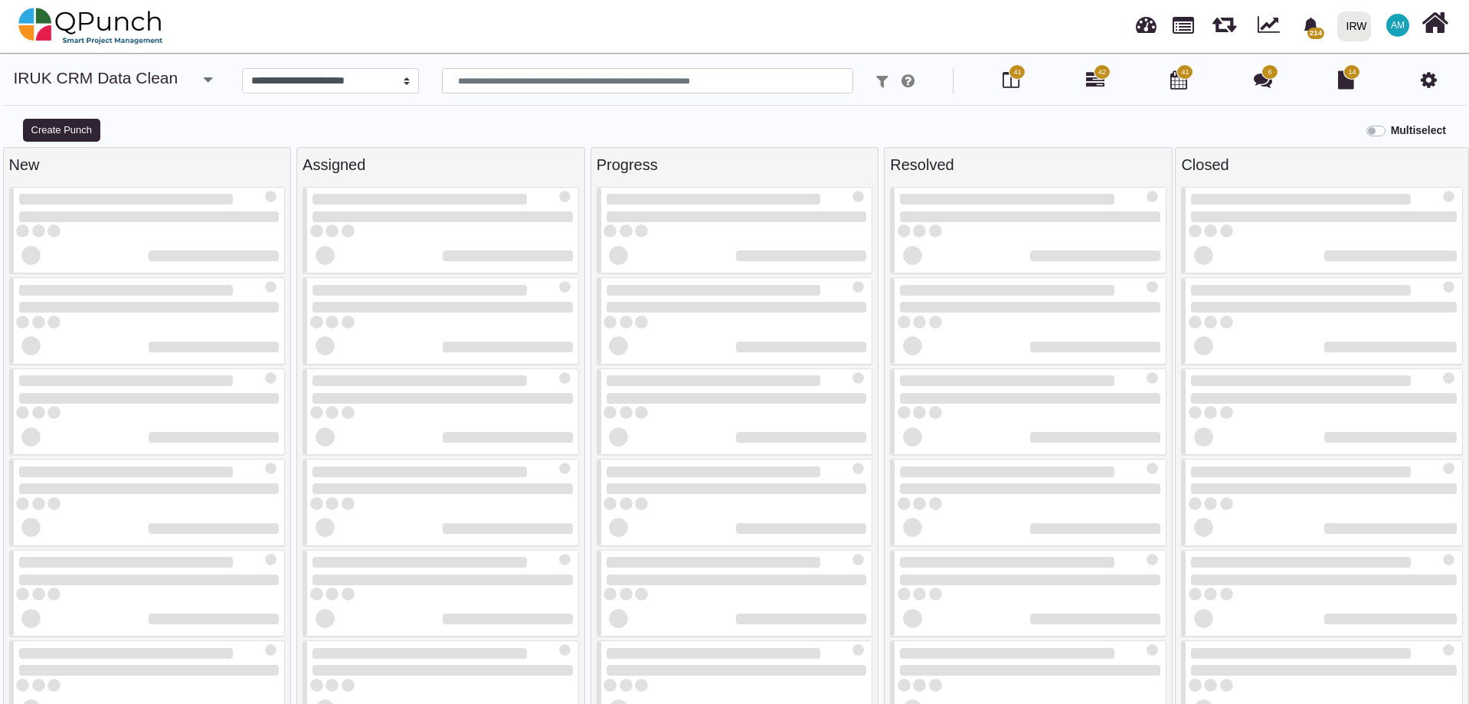
select select
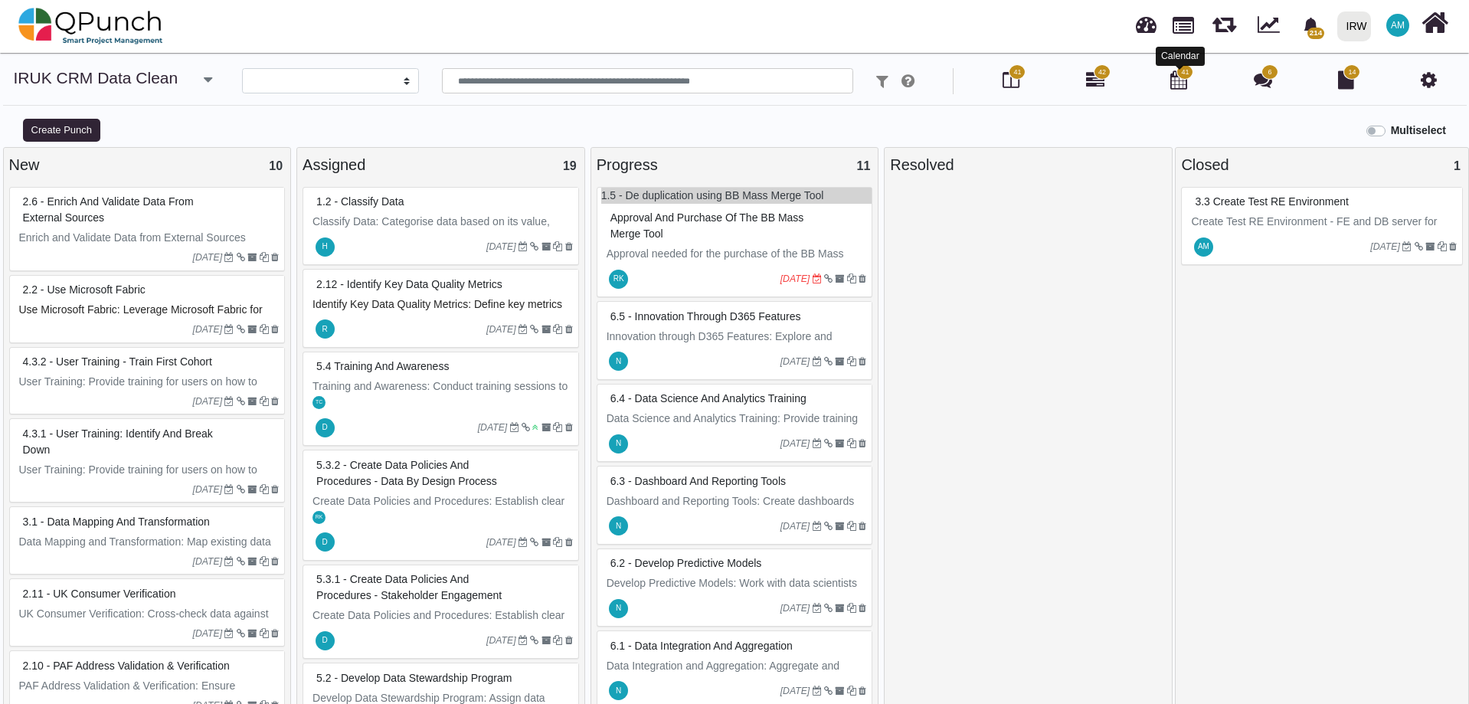
click at [1178, 87] on icon at bounding box center [1178, 79] width 17 height 18
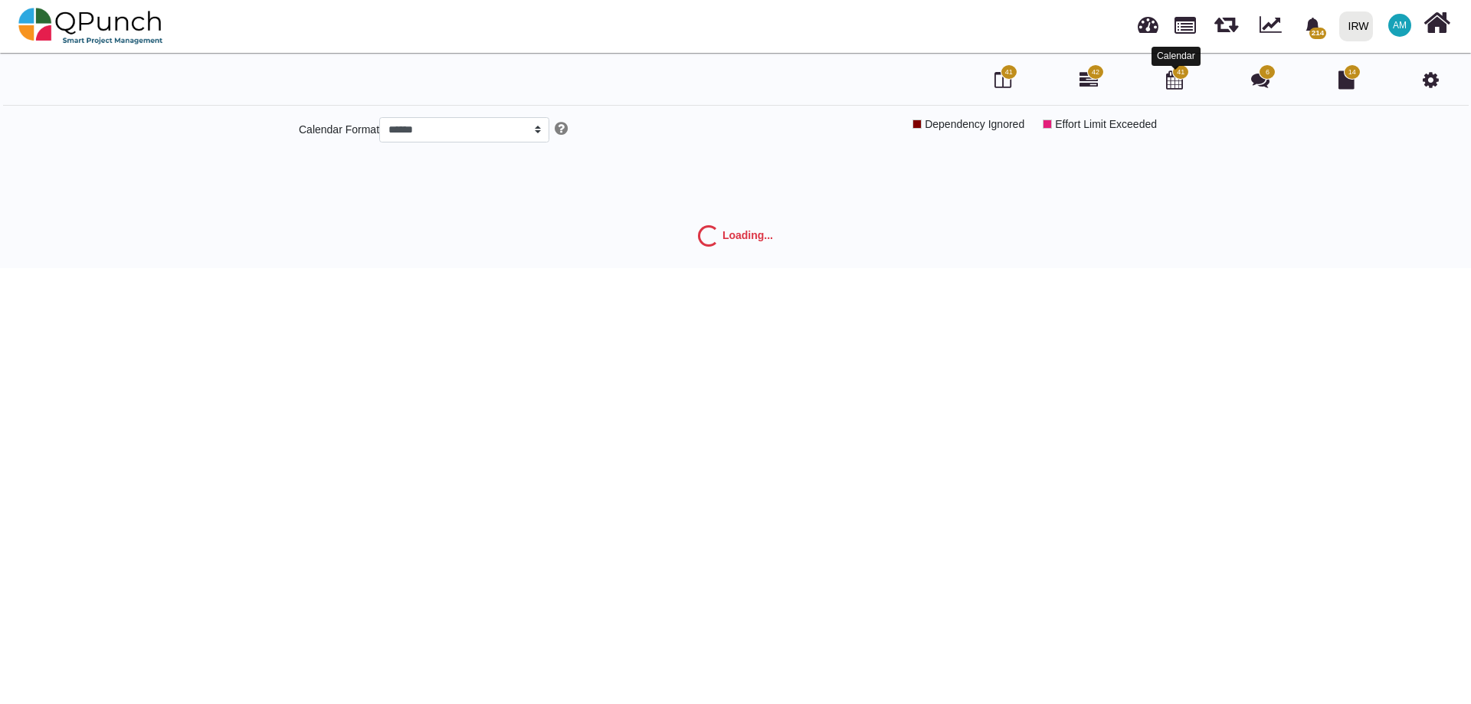
select select "*****"
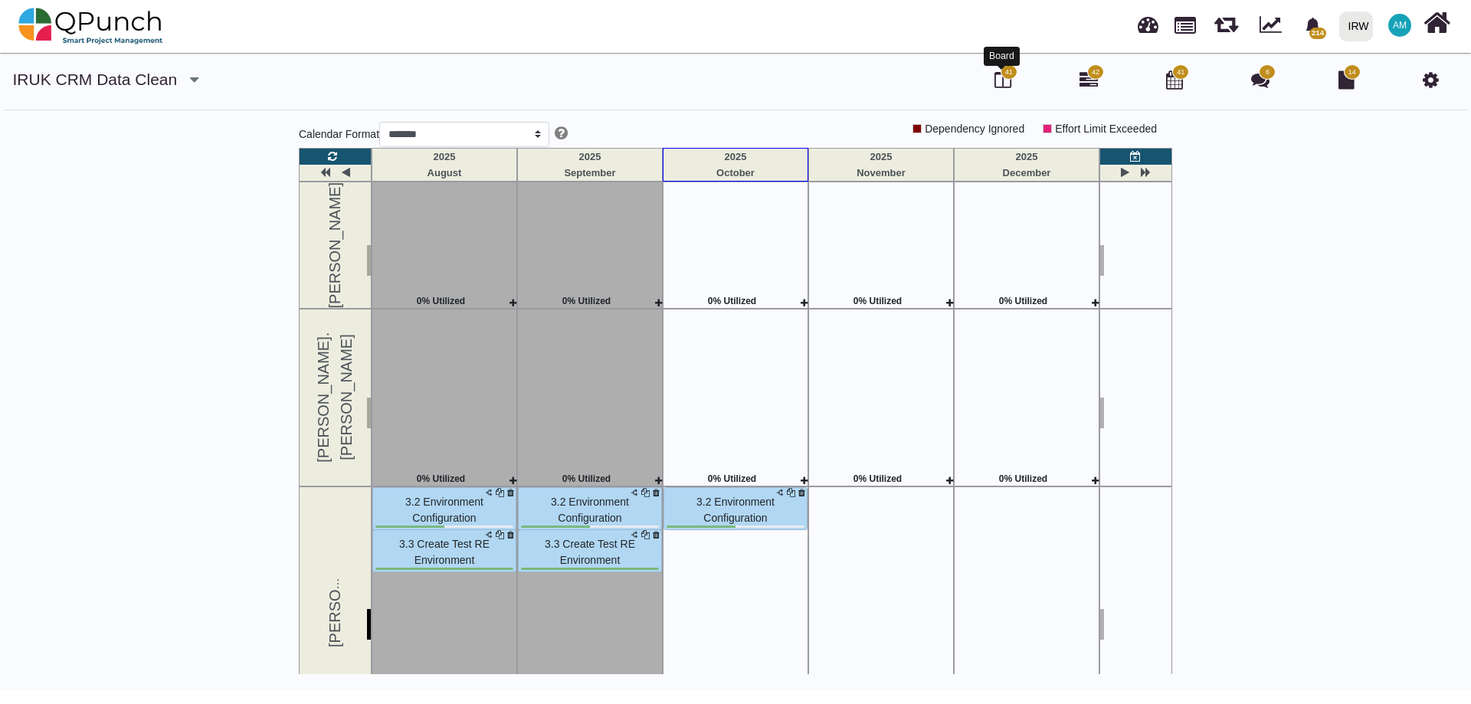
click at [1001, 85] on icon at bounding box center [1002, 79] width 17 height 18
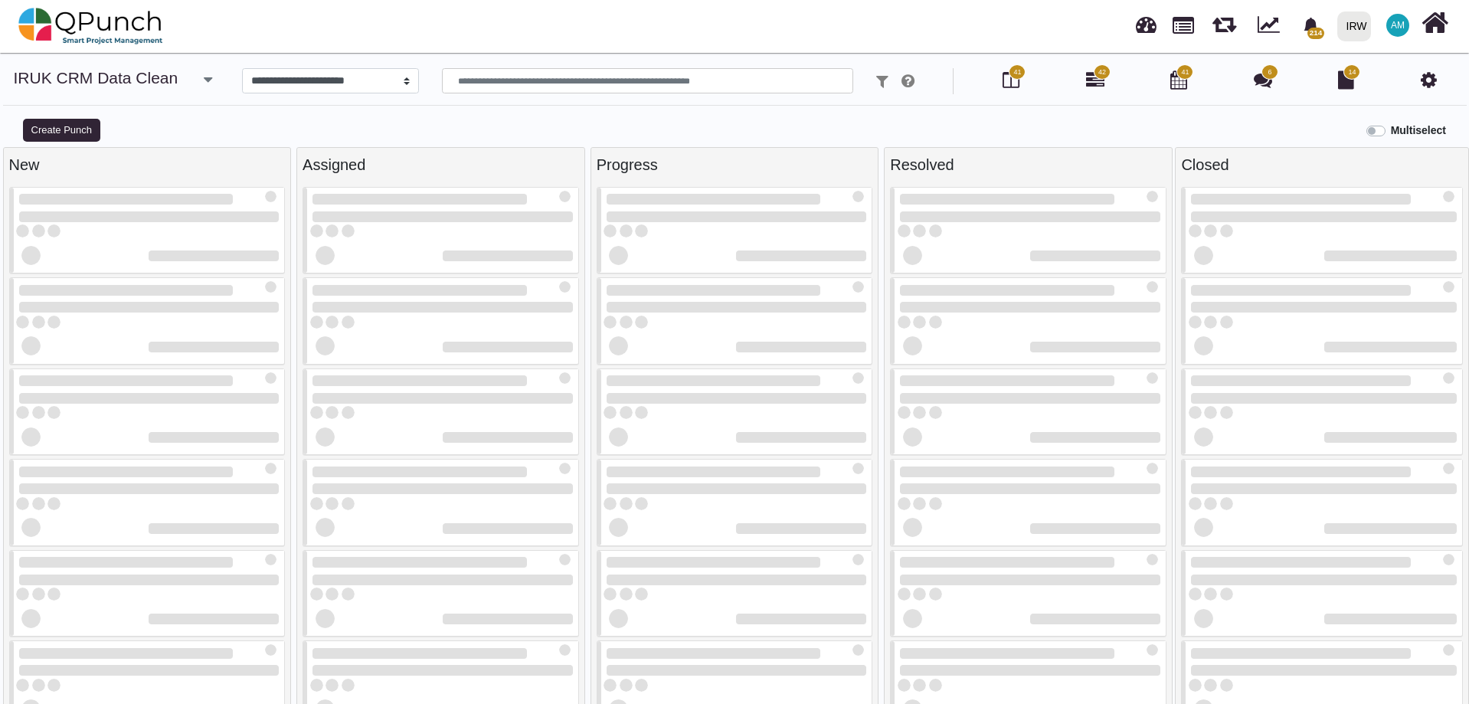
select select
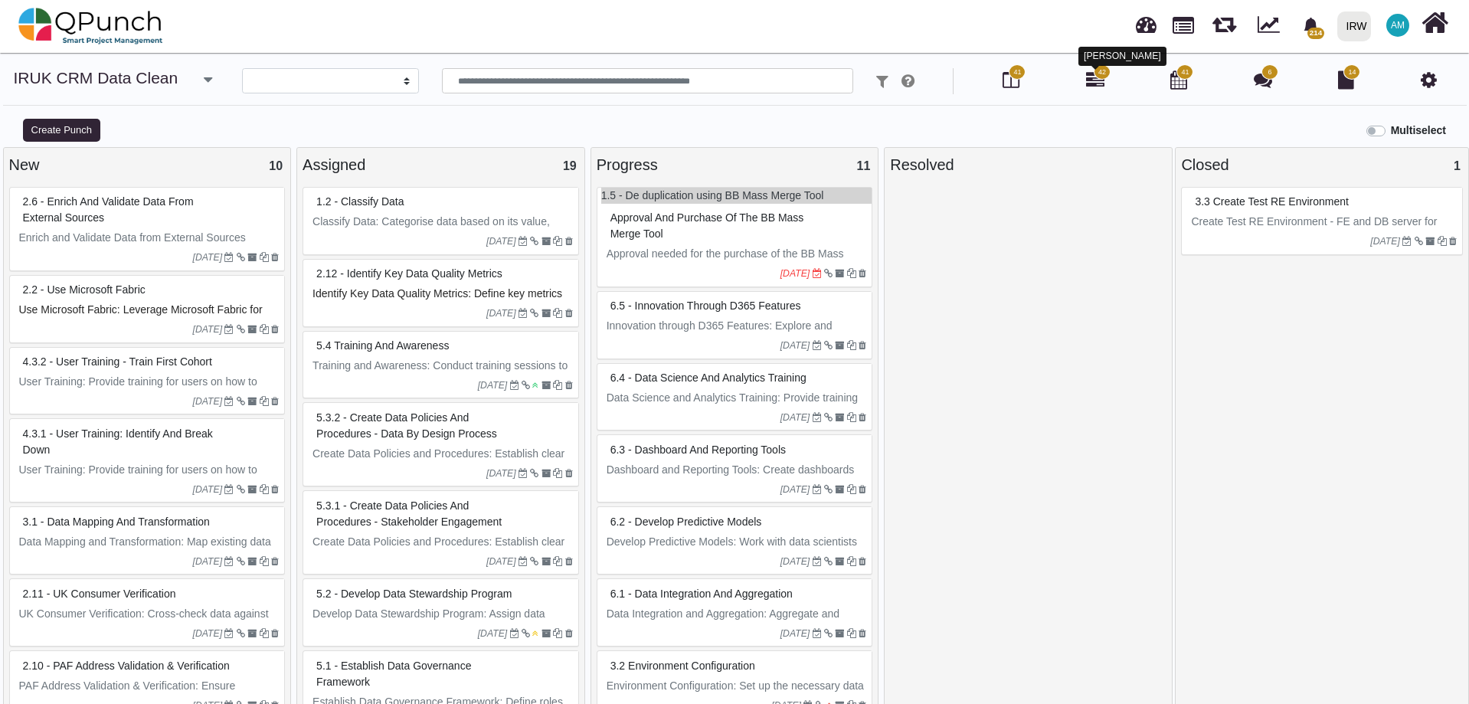
click at [1095, 80] on icon at bounding box center [1095, 79] width 18 height 18
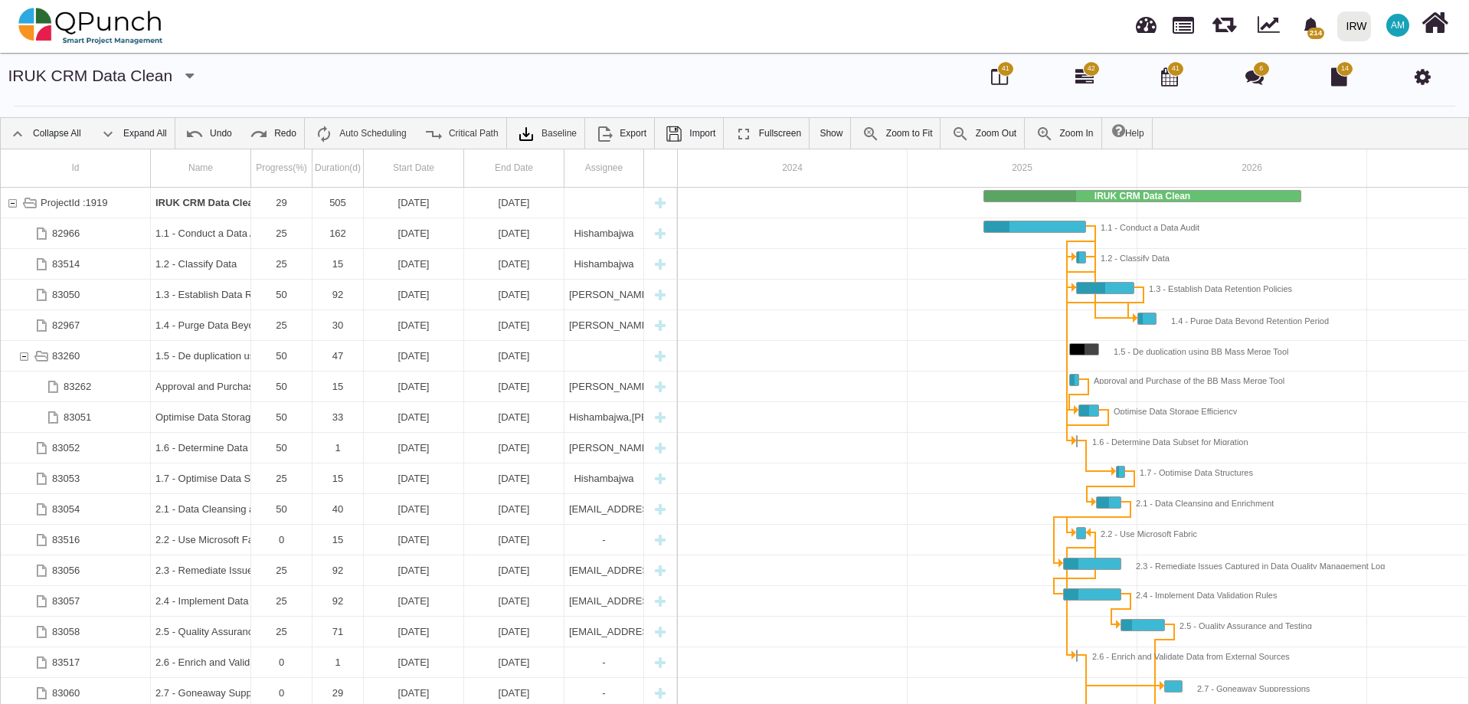
scroll to position [0, 130]
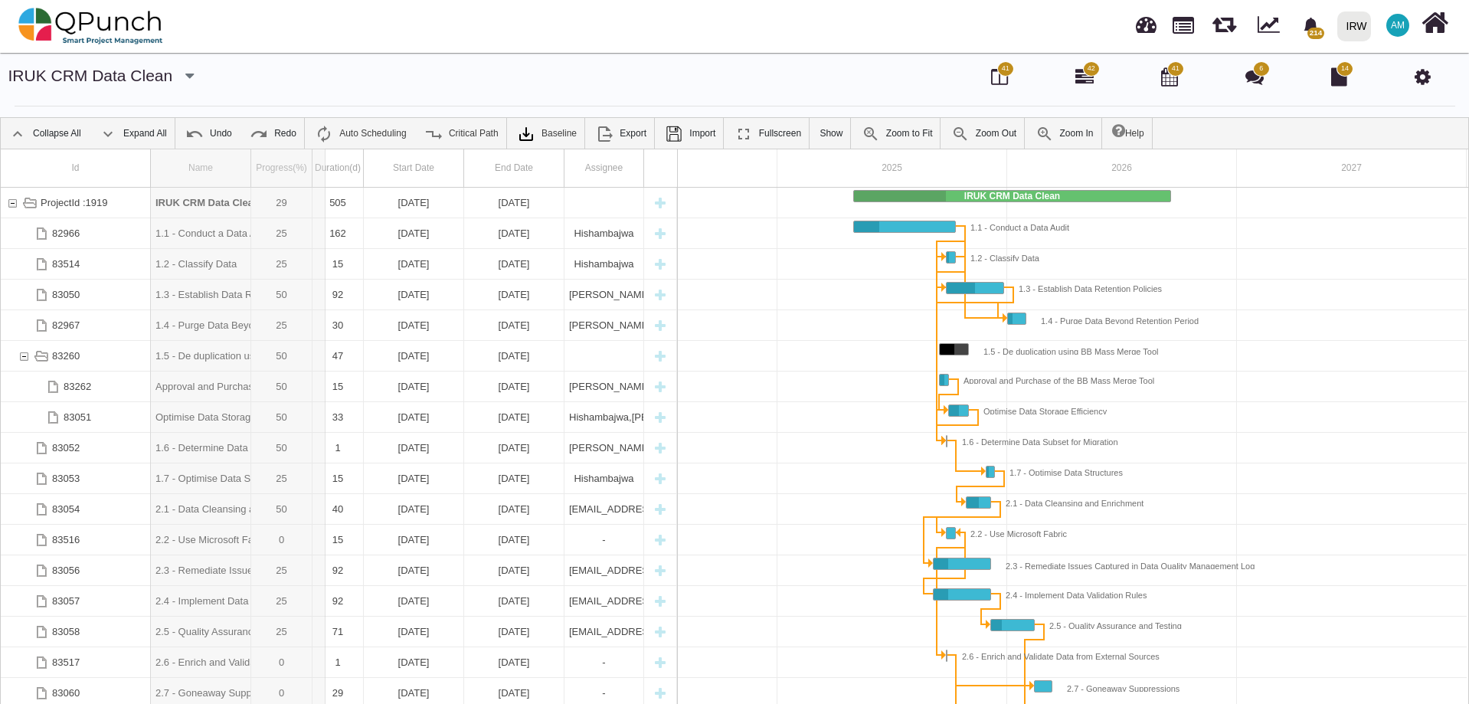
drag, startPoint x: 251, startPoint y: 168, endPoint x: 326, endPoint y: 164, distance: 75.2
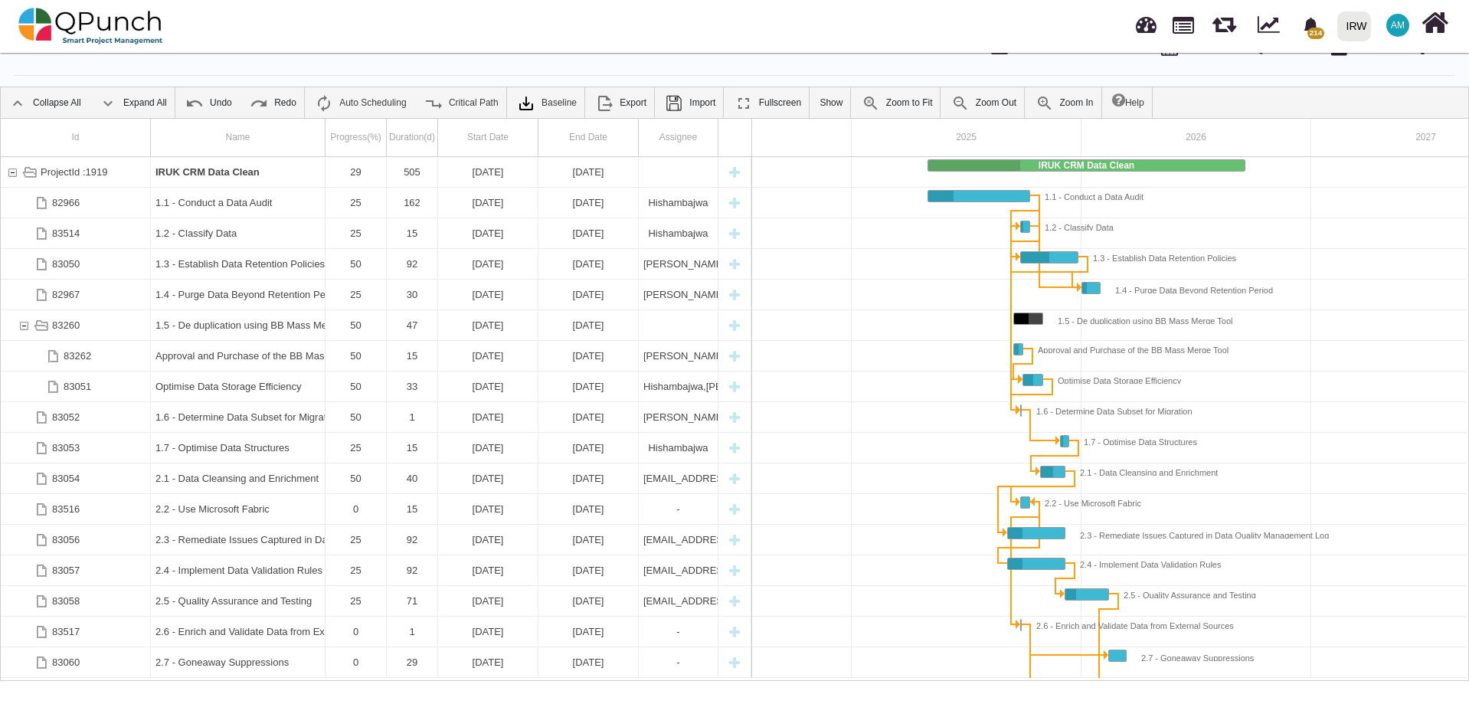
scroll to position [0, 0]
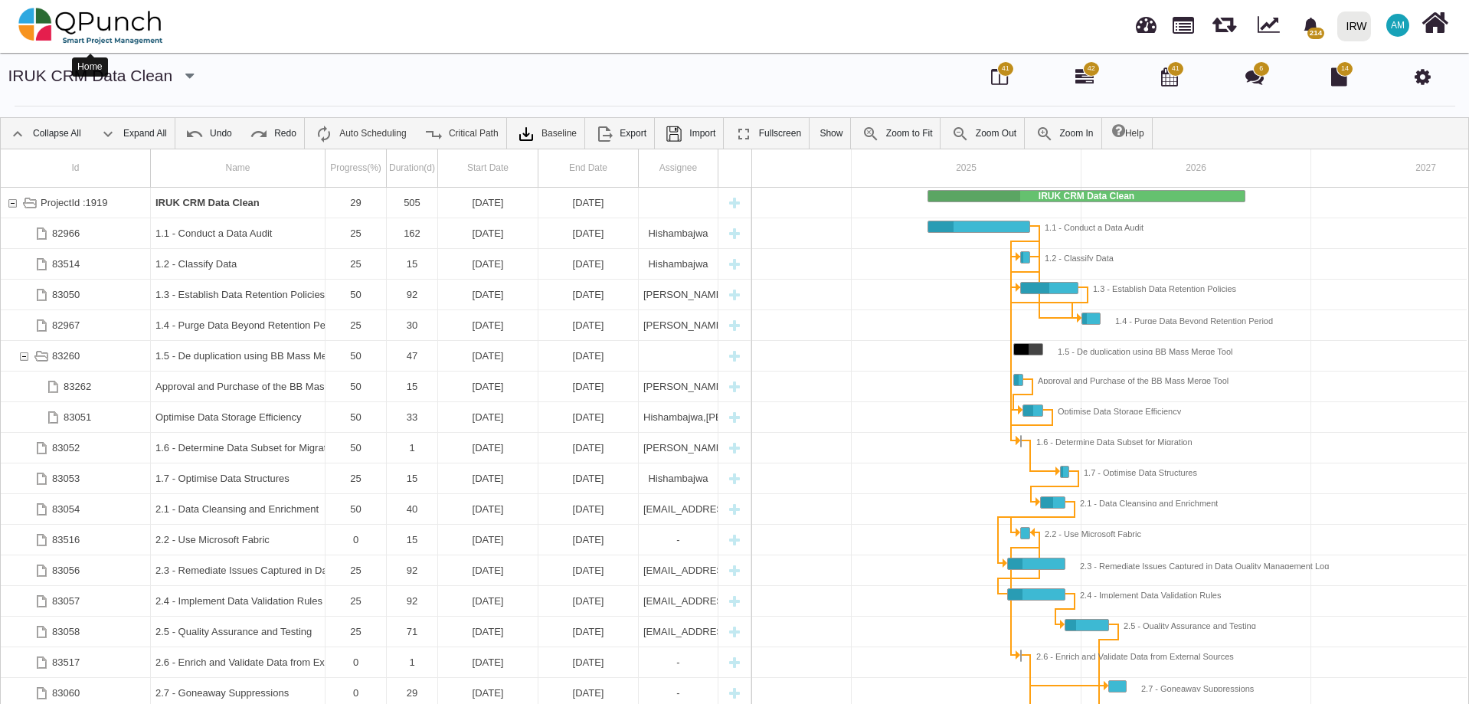
click at [83, 22] on img at bounding box center [90, 26] width 145 height 46
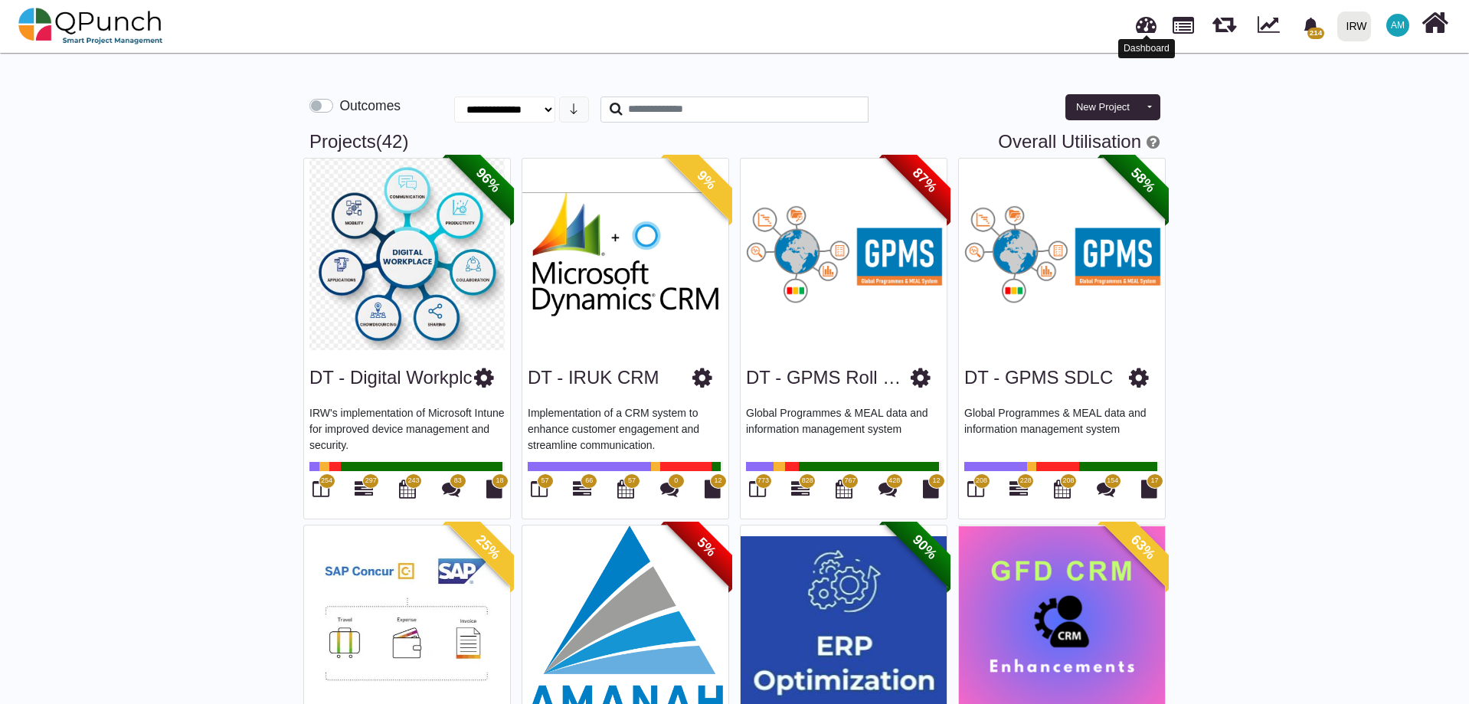
click at [1157, 26] on link at bounding box center [1146, 22] width 21 height 25
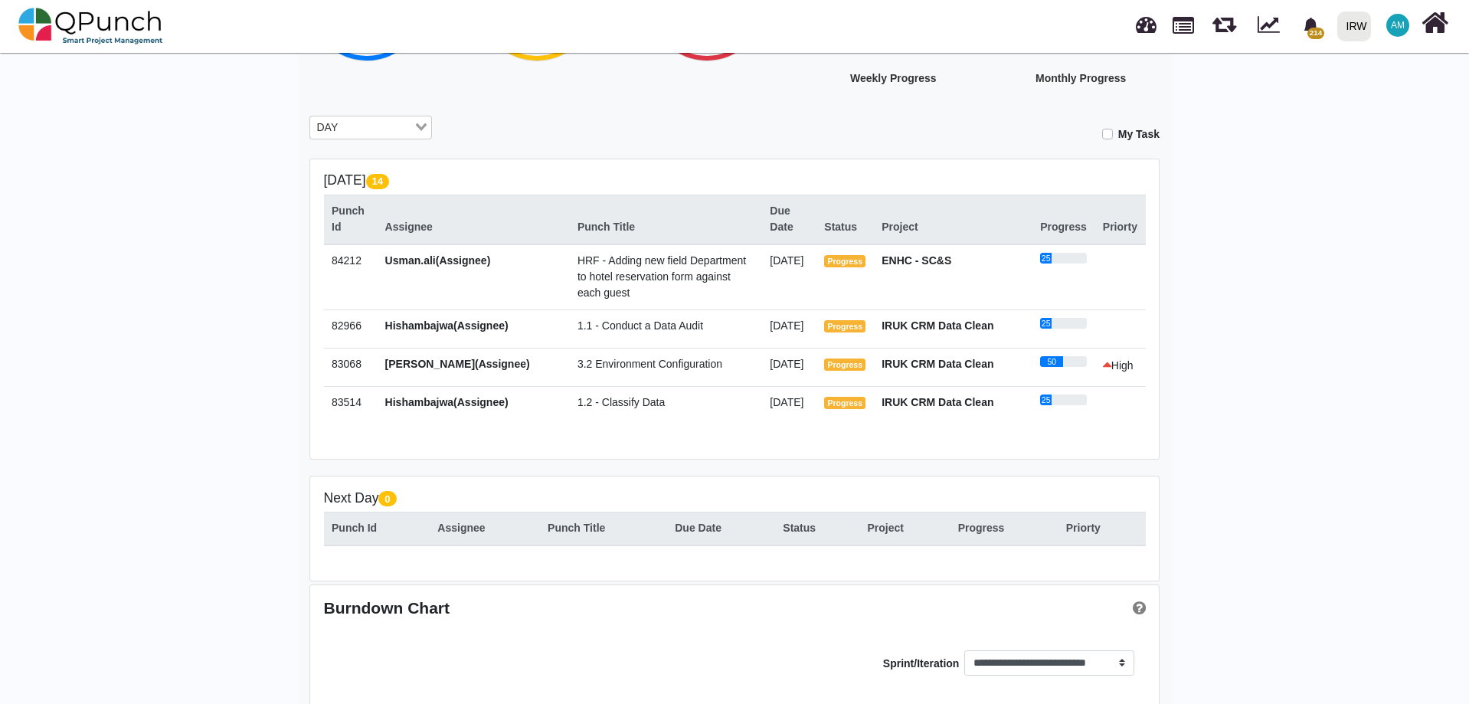
scroll to position [250, 0]
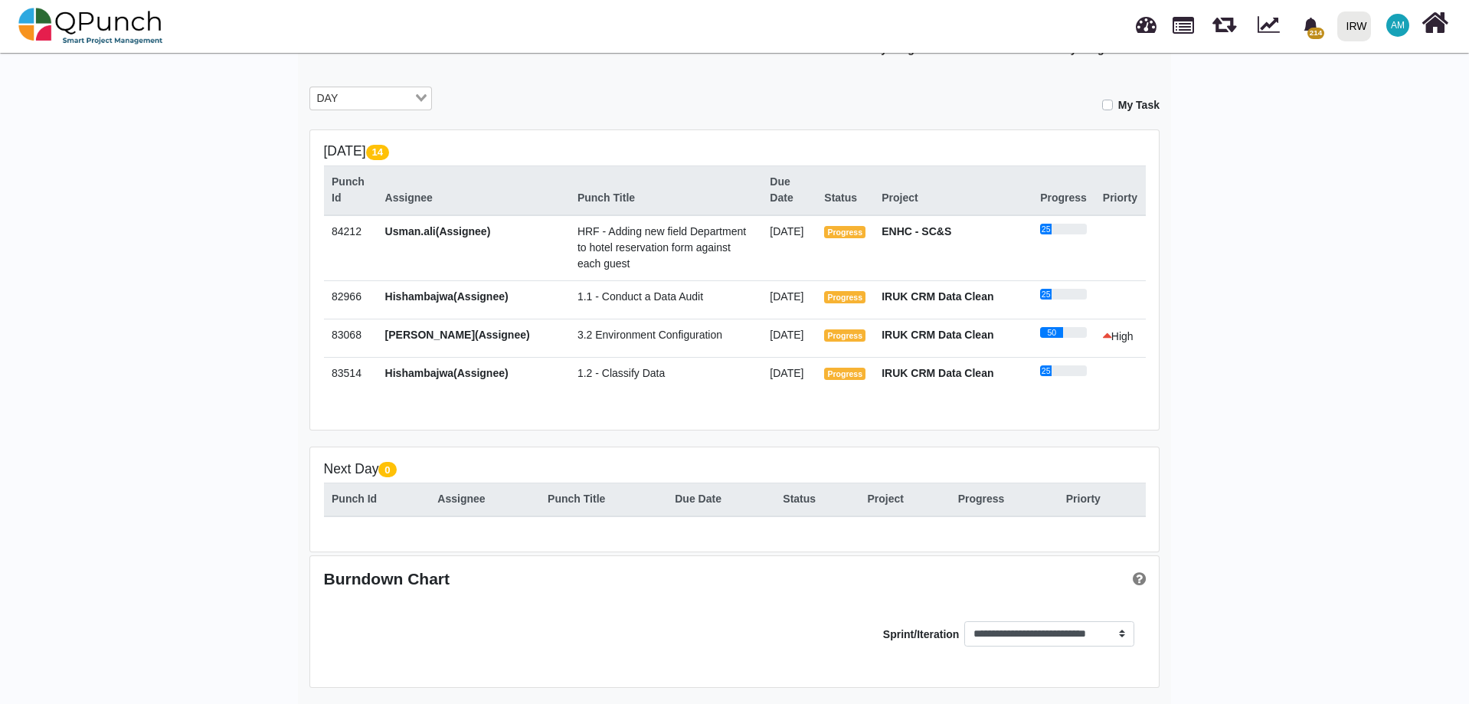
click at [1118, 102] on label "My Task" at bounding box center [1138, 105] width 41 height 16
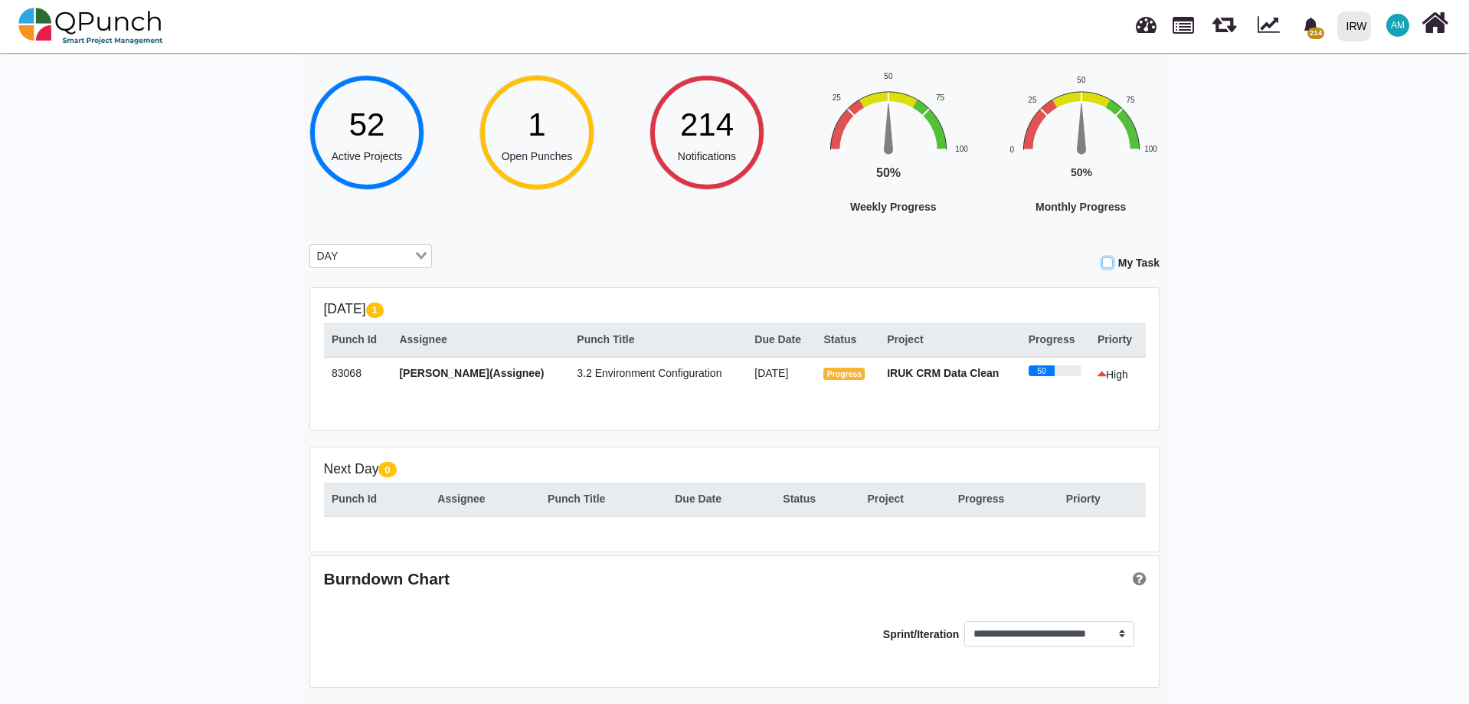
scroll to position [92, 0]
click at [404, 251] on input "Search for option" at bounding box center [377, 256] width 69 height 17
click at [402, 303] on li "WEEK" at bounding box center [370, 301] width 123 height 20
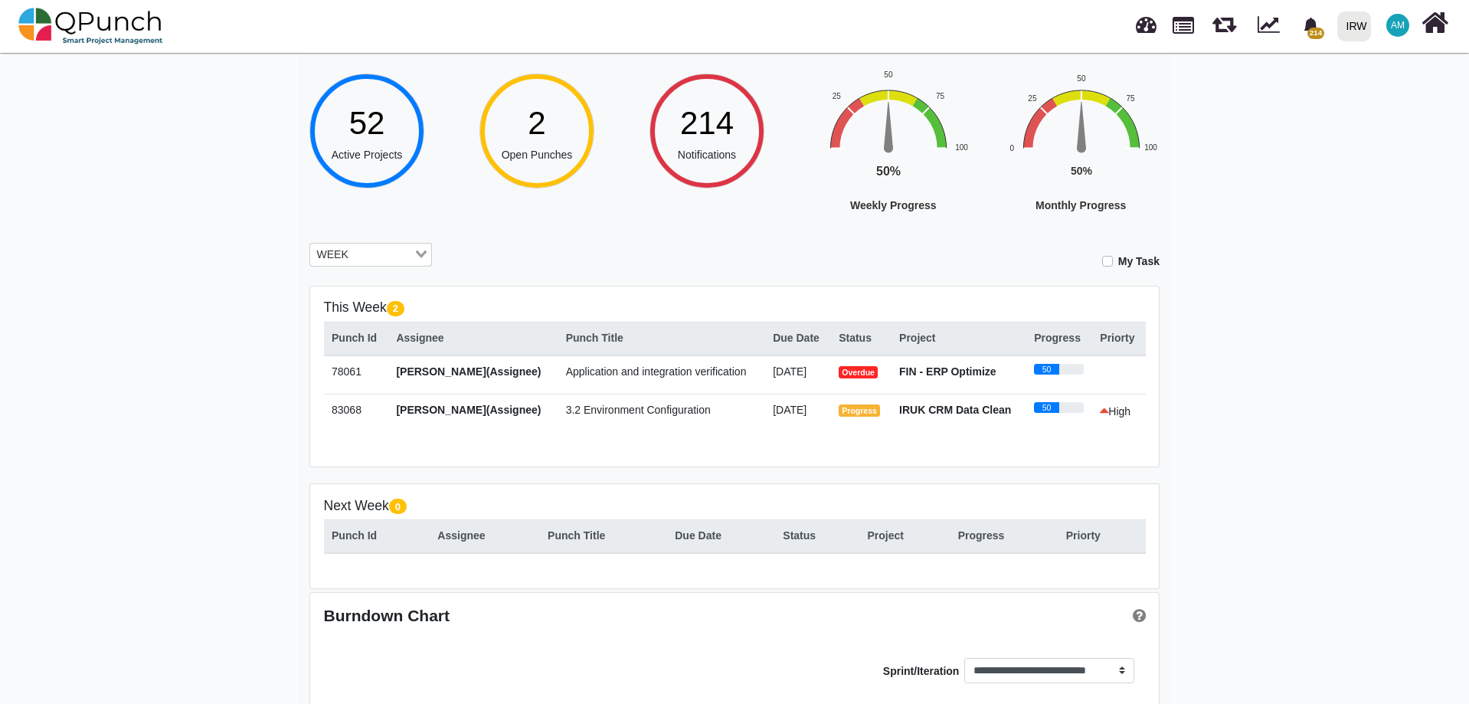
click at [612, 368] on span "Application and integration verification" at bounding box center [656, 371] width 181 height 12
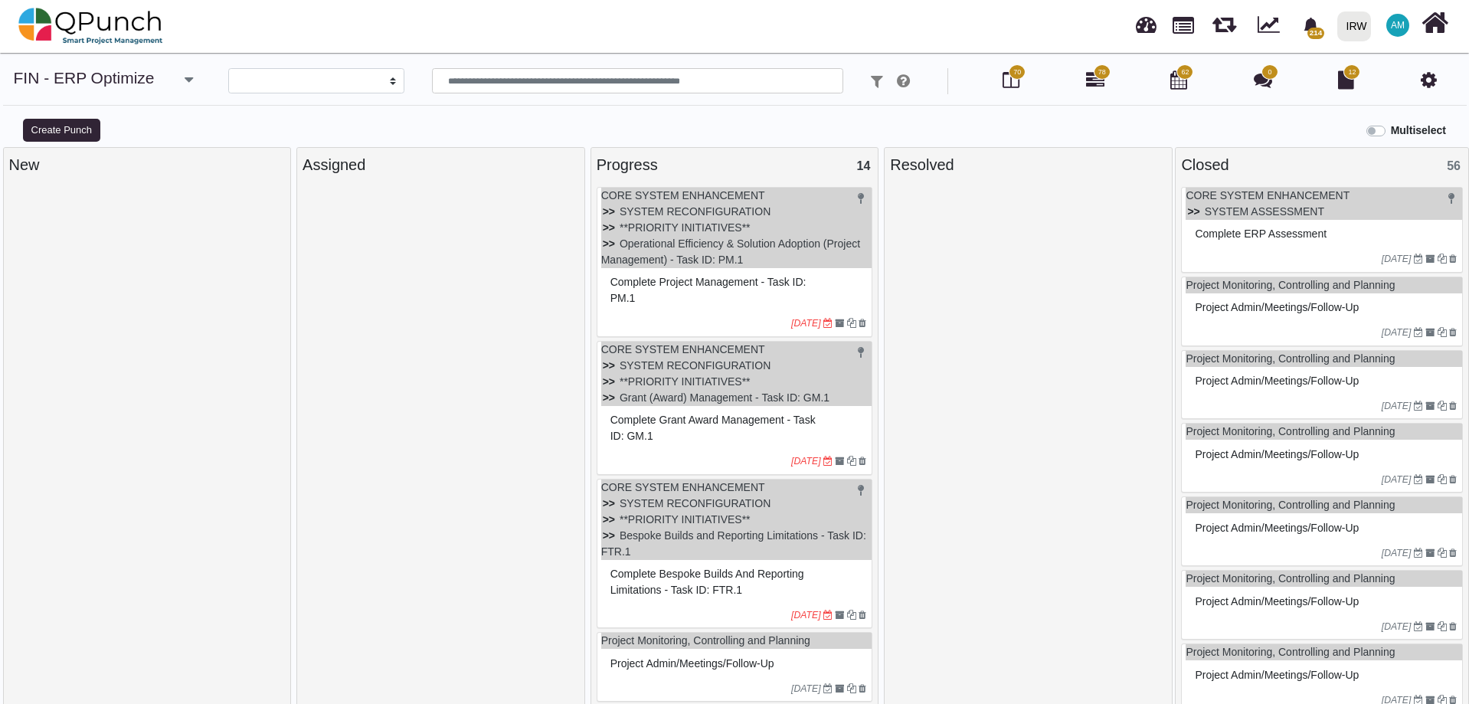
select select
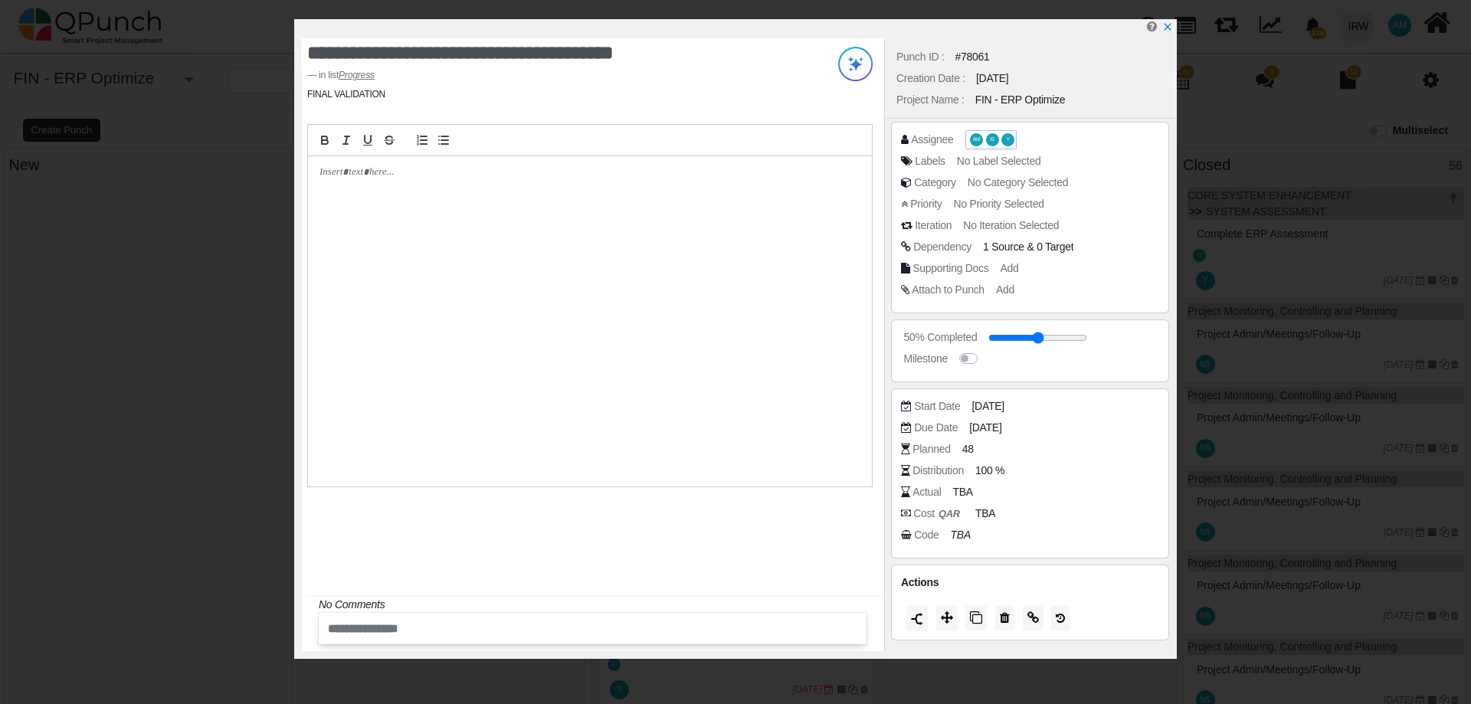
click at [967, 140] on span "AM IS Y" at bounding box center [990, 140] width 47 height 16
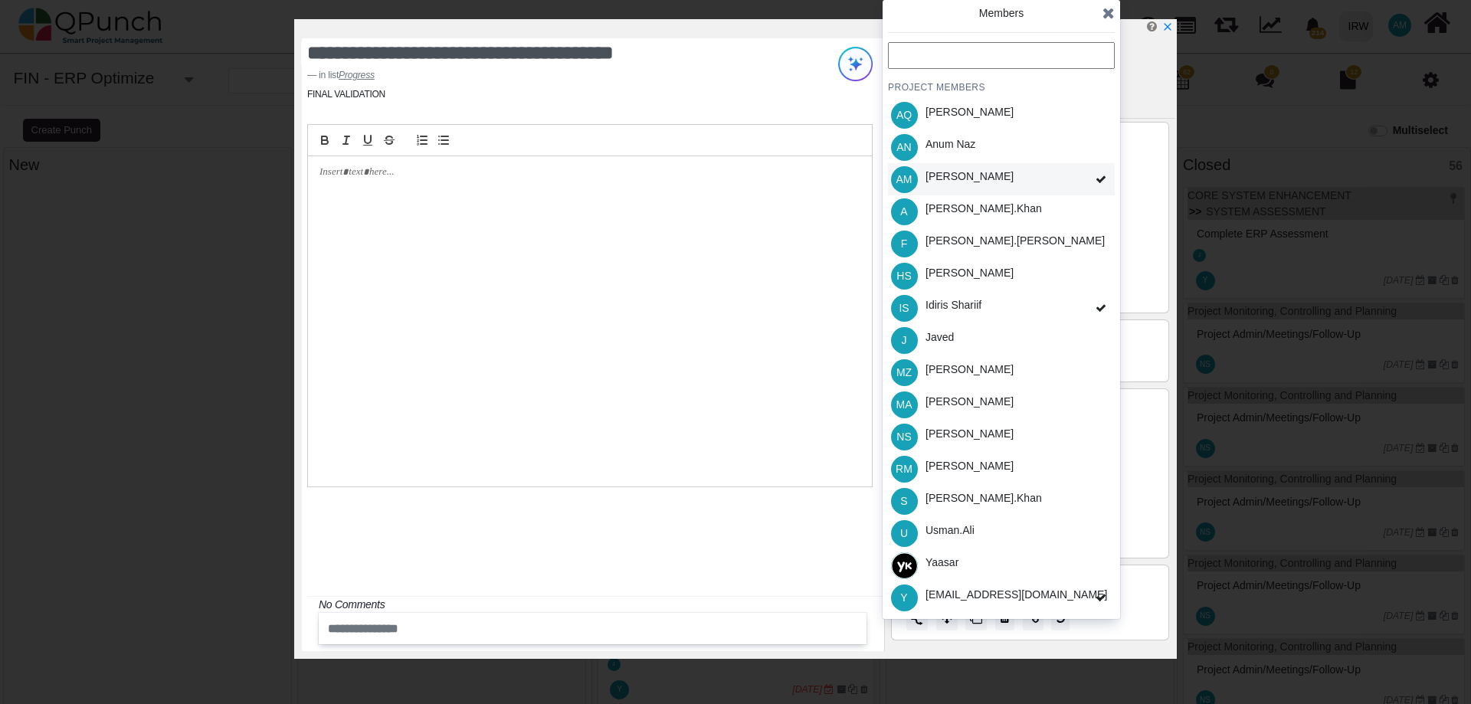
click at [1095, 177] on span at bounding box center [1101, 179] width 28 height 33
click at [1110, 15] on icon at bounding box center [1108, 12] width 12 height 15
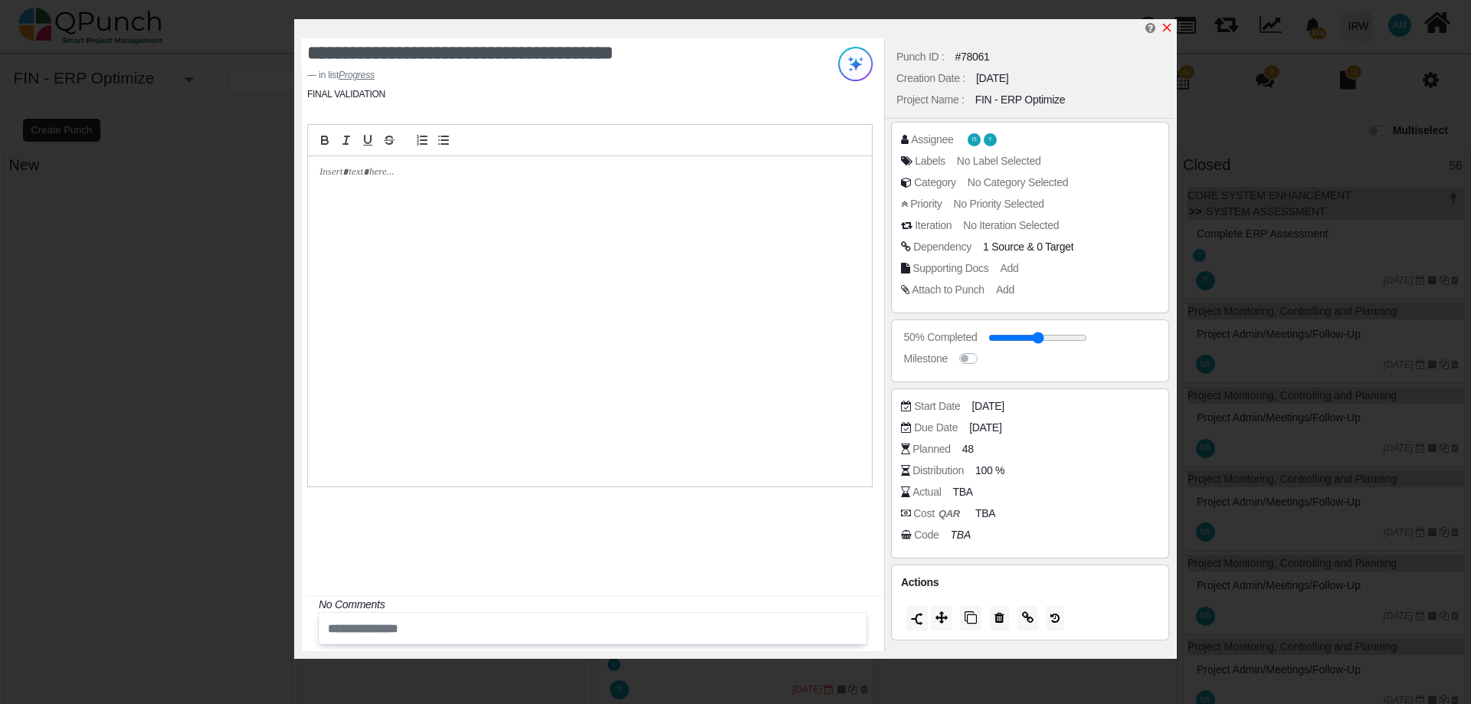
click at [1167, 31] on icon "x" at bounding box center [1166, 27] width 12 height 12
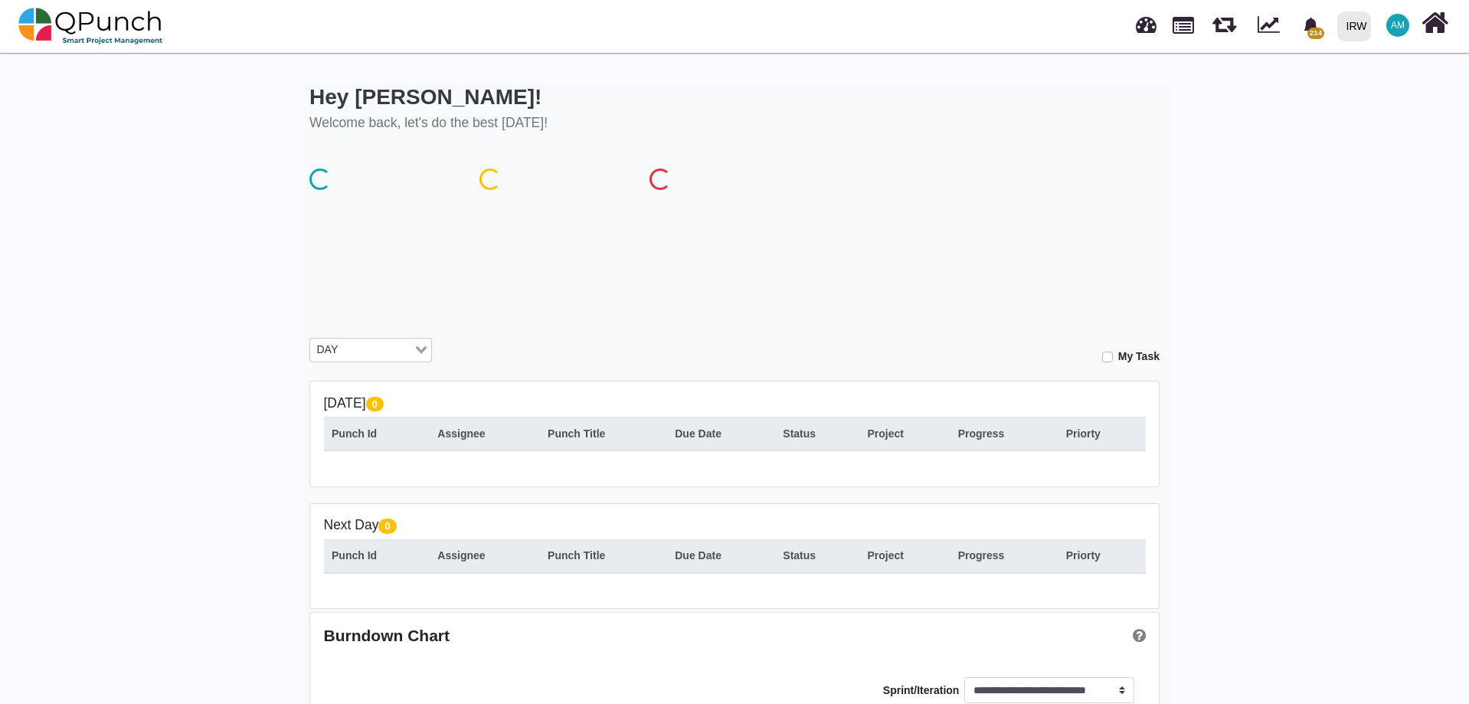
scroll to position [54, 0]
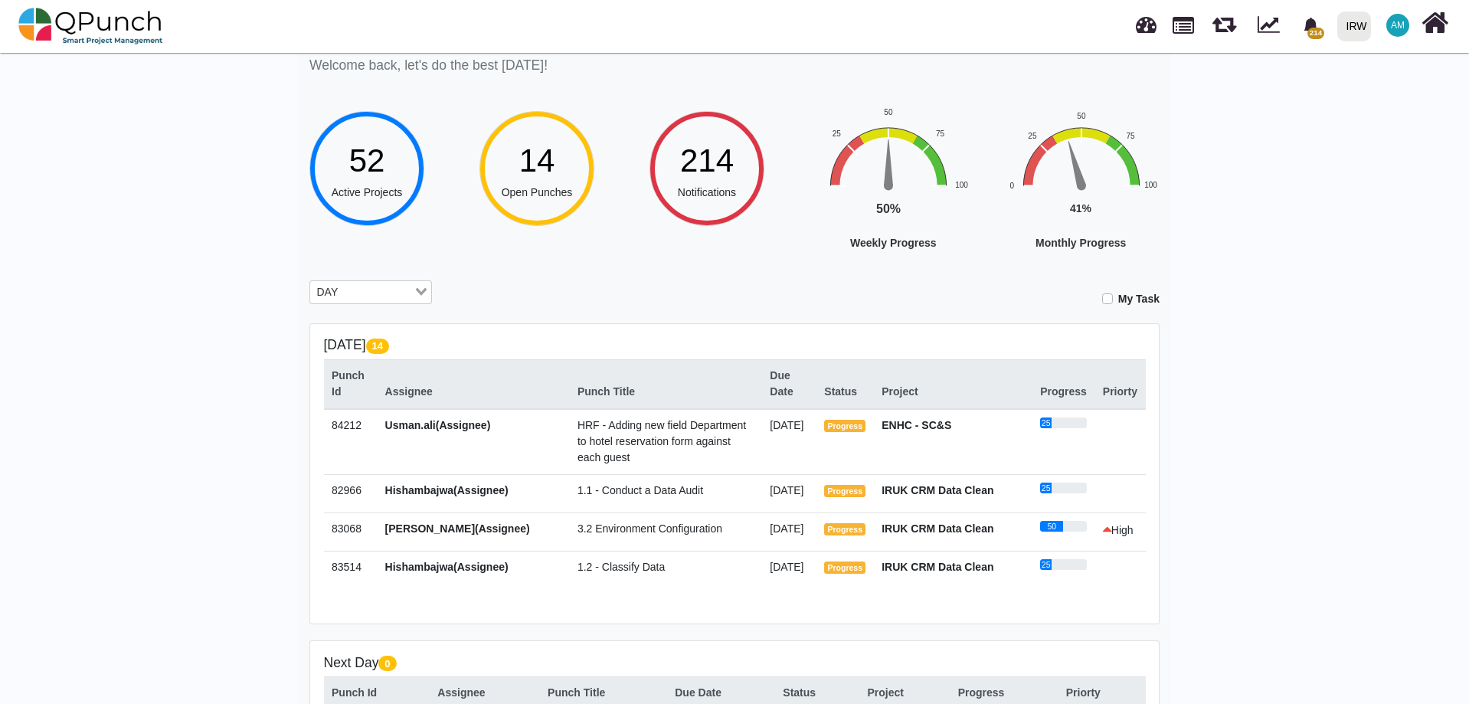
click at [1118, 298] on label "My Task" at bounding box center [1138, 299] width 41 height 16
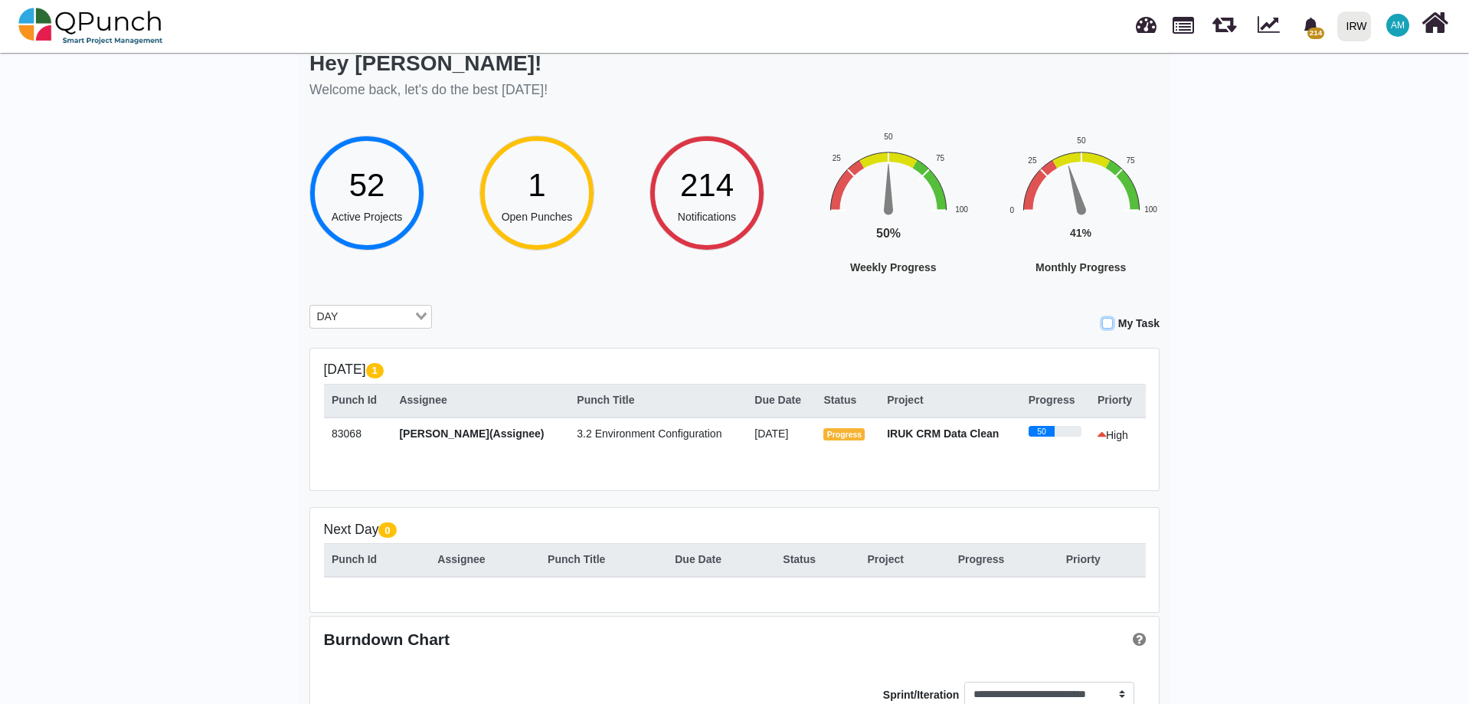
scroll to position [0, 0]
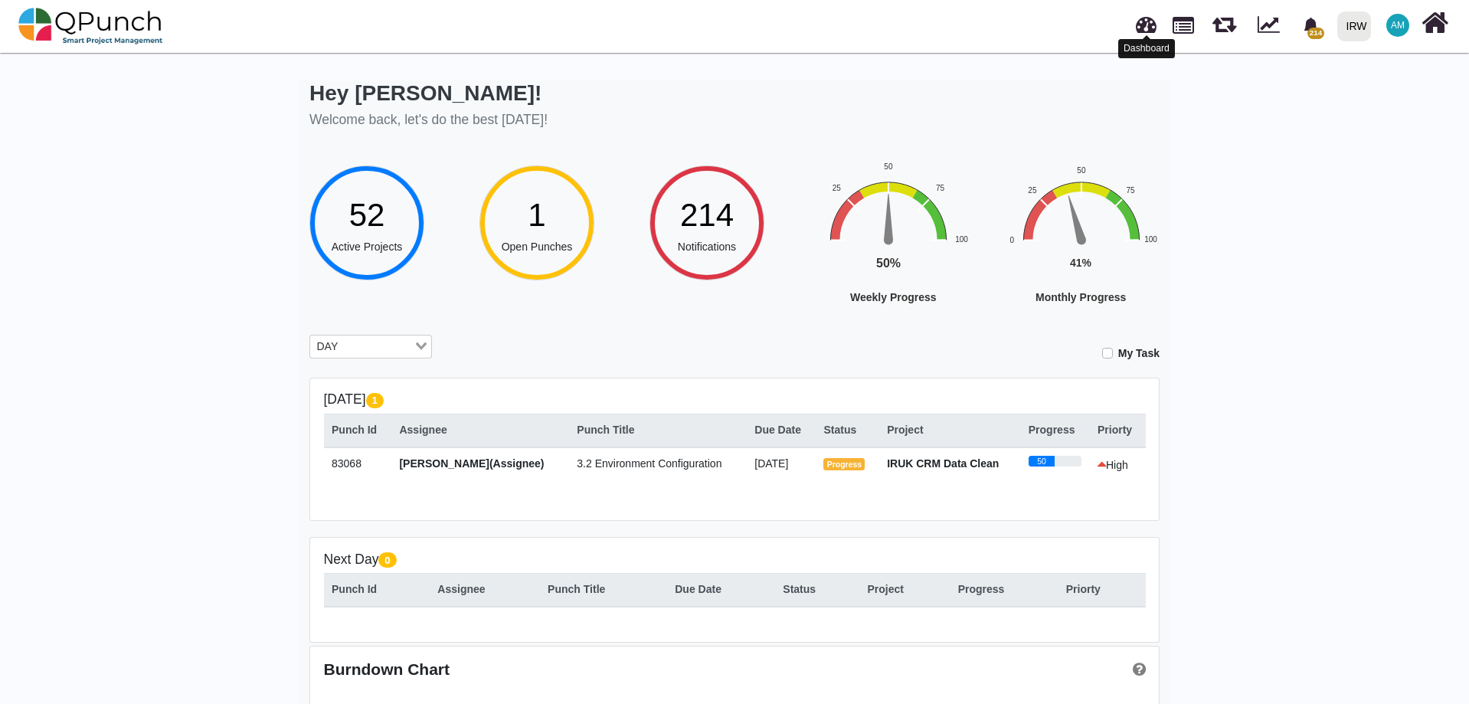
click at [1151, 31] on link at bounding box center [1146, 22] width 21 height 25
